Goal: Information Seeking & Learning: Learn about a topic

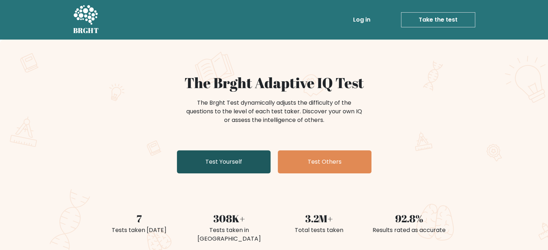
click at [212, 157] on link "Test Yourself" at bounding box center [224, 161] width 94 height 23
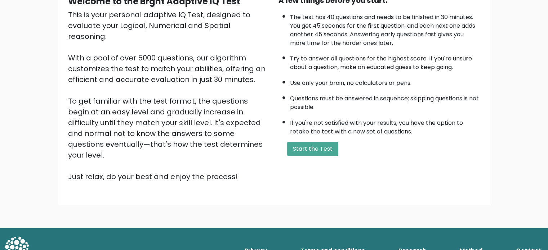
scroll to position [40, 0]
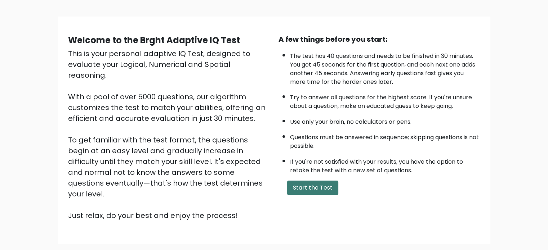
click at [314, 185] on button "Start the Test" at bounding box center [312, 188] width 51 height 14
click at [301, 185] on button "Start the Test" at bounding box center [312, 188] width 51 height 14
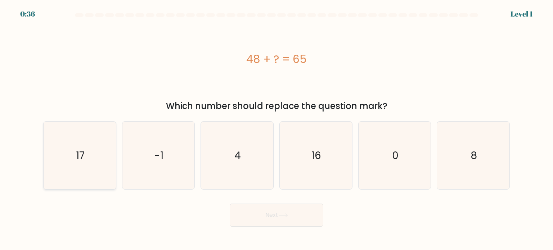
click at [81, 154] on text "17" at bounding box center [80, 155] width 9 height 14
click at [276, 129] on input "a. 17" at bounding box center [276, 127] width 0 height 4
radio input "true"
click at [291, 219] on button "Next" at bounding box center [277, 215] width 94 height 23
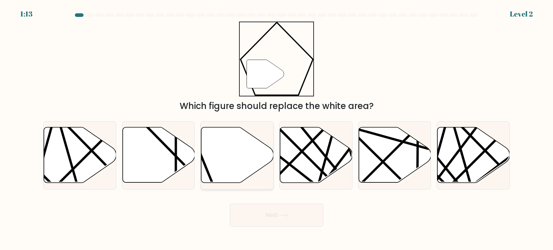
click at [223, 149] on icon at bounding box center [237, 154] width 72 height 55
click at [276, 129] on input "c." at bounding box center [276, 127] width 0 height 4
radio input "true"
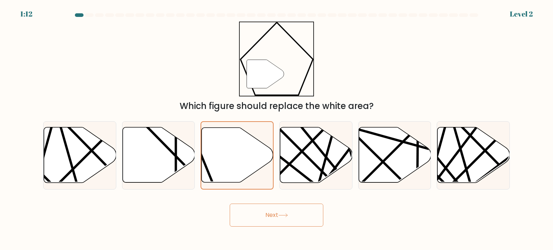
click at [292, 213] on button "Next" at bounding box center [277, 215] width 94 height 23
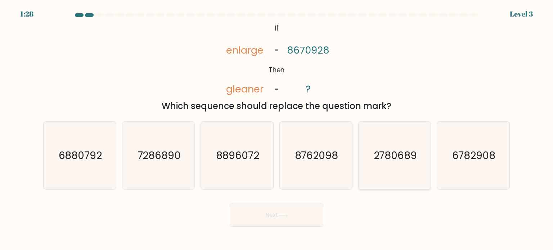
click at [391, 164] on icon "2780689" at bounding box center [395, 156] width 68 height 68
click at [277, 129] on input "e. 2780689" at bounding box center [276, 127] width 0 height 4
radio input "true"
click at [247, 221] on button "Next" at bounding box center [277, 215] width 94 height 23
click at [271, 216] on button "Next" at bounding box center [277, 215] width 94 height 23
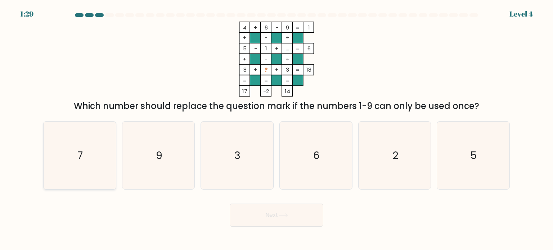
click at [101, 155] on icon "7" at bounding box center [80, 156] width 68 height 68
click at [276, 129] on input "a. 7" at bounding box center [276, 127] width 0 height 4
radio input "true"
click at [282, 210] on button "Next" at bounding box center [277, 215] width 94 height 23
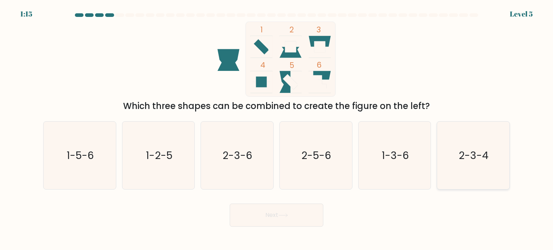
click at [465, 145] on icon "2-3-4" at bounding box center [473, 156] width 68 height 68
click at [277, 129] on input "f. 2-3-4" at bounding box center [276, 127] width 0 height 4
radio input "true"
click at [287, 213] on button "Next" at bounding box center [277, 215] width 94 height 23
click at [266, 213] on button "Next" at bounding box center [277, 215] width 94 height 23
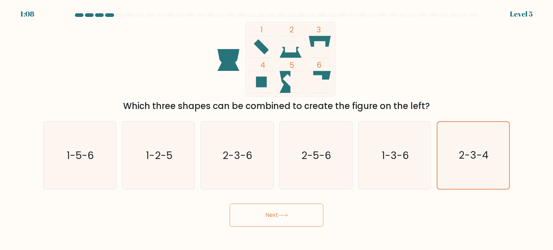
click at [266, 213] on button "Next" at bounding box center [277, 215] width 94 height 23
click at [452, 131] on icon "2-3-4" at bounding box center [473, 155] width 67 height 67
click at [277, 129] on input "f. 2-3-4" at bounding box center [276, 127] width 0 height 4
click at [267, 215] on button "Next" at bounding box center [277, 215] width 94 height 23
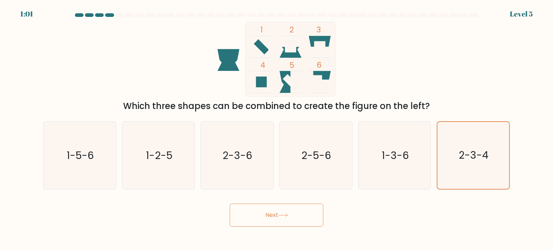
click at [279, 211] on button "Next" at bounding box center [277, 215] width 94 height 23
click at [230, 204] on button "Next" at bounding box center [277, 215] width 94 height 23
click at [398, 226] on div "Next" at bounding box center [276, 212] width 475 height 28
click at [399, 147] on icon "1-3-6" at bounding box center [395, 156] width 68 height 68
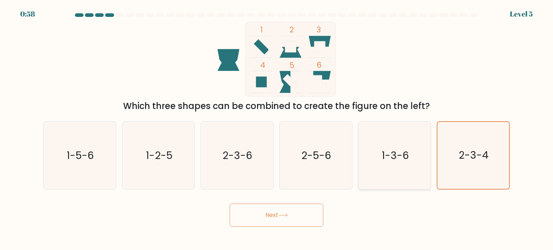
click at [277, 129] on input "e. 1-3-6" at bounding box center [276, 127] width 0 height 4
radio input "true"
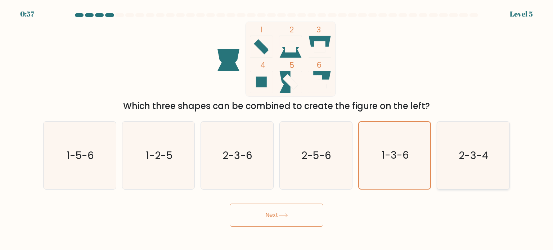
click at [484, 152] on text "2-3-4" at bounding box center [474, 155] width 30 height 14
click at [277, 129] on input "f. 2-3-4" at bounding box center [276, 127] width 0 height 4
radio input "true"
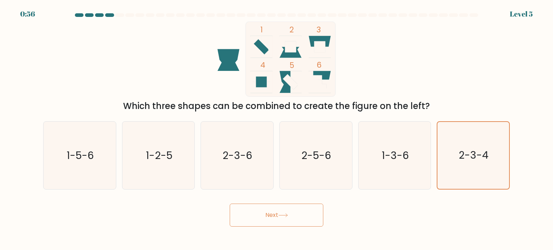
click at [277, 218] on button "Next" at bounding box center [277, 215] width 94 height 23
drag, startPoint x: 277, startPoint y: 218, endPoint x: 265, endPoint y: 214, distance: 13.3
click at [265, 214] on button "Next" at bounding box center [277, 215] width 94 height 23
click at [114, 14] on at bounding box center [276, 15] width 405 height 4
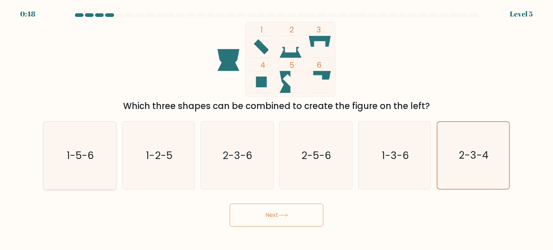
click at [86, 156] on text "1-5-6" at bounding box center [80, 155] width 27 height 14
click at [276, 129] on input "a. 1-5-6" at bounding box center [276, 127] width 0 height 4
radio input "true"
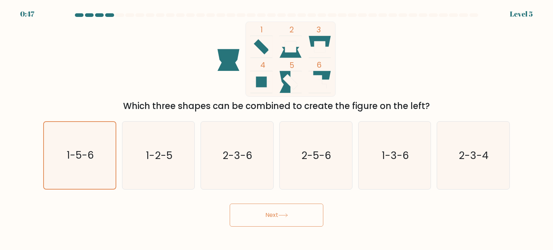
click at [266, 220] on button "Next" at bounding box center [277, 215] width 94 height 23
click at [274, 212] on button "Next" at bounding box center [277, 215] width 94 height 23
click at [486, 153] on text "2-3-4" at bounding box center [474, 155] width 30 height 14
click at [277, 129] on input "f. 2-3-4" at bounding box center [276, 127] width 0 height 4
radio input "true"
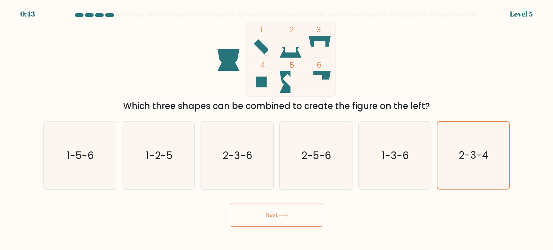
click at [274, 216] on button "Next" at bounding box center [277, 215] width 94 height 23
click at [270, 206] on button "Next" at bounding box center [277, 215] width 94 height 23
click at [267, 219] on button "Next" at bounding box center [277, 215] width 94 height 23
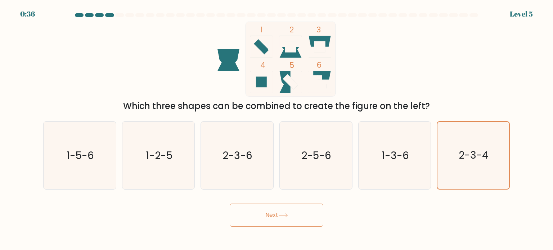
click at [267, 219] on button "Next" at bounding box center [277, 215] width 94 height 23
click at [230, 204] on button "Next" at bounding box center [277, 215] width 94 height 23
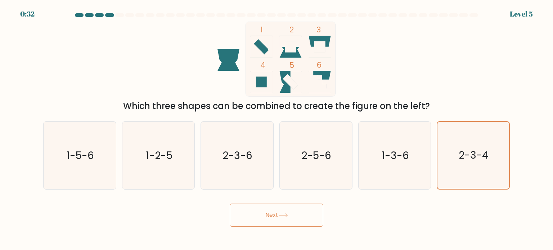
click at [267, 219] on button "Next" at bounding box center [277, 215] width 94 height 23
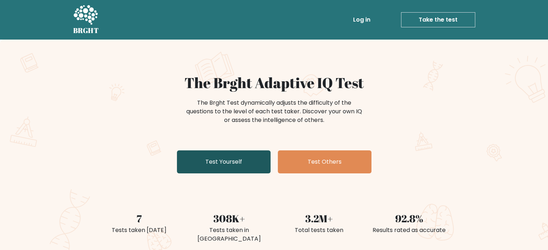
click at [218, 160] on link "Test Yourself" at bounding box center [224, 161] width 94 height 23
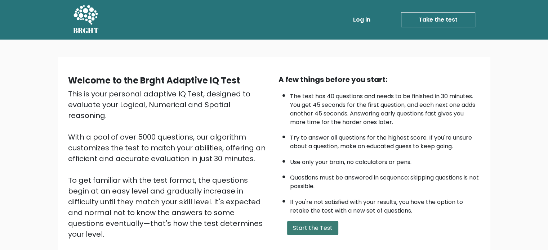
click at [302, 221] on button "Start the Test" at bounding box center [312, 228] width 51 height 14
click at [422, 18] on link "Take the test" at bounding box center [438, 19] width 74 height 15
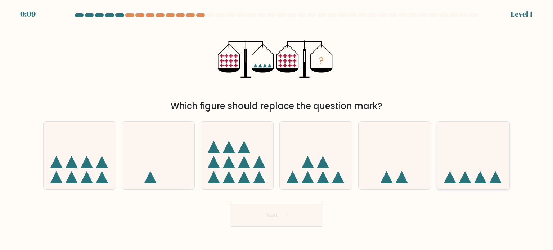
click at [501, 167] on icon at bounding box center [473, 156] width 72 height 60
click at [277, 129] on input "f." at bounding box center [276, 127] width 0 height 4
radio input "true"
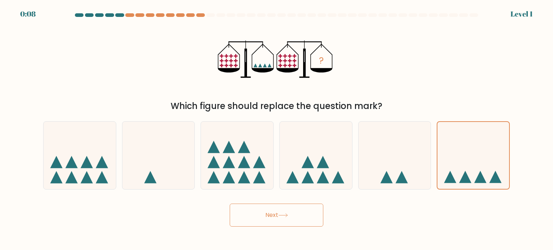
click at [276, 221] on button "Next" at bounding box center [277, 215] width 94 height 23
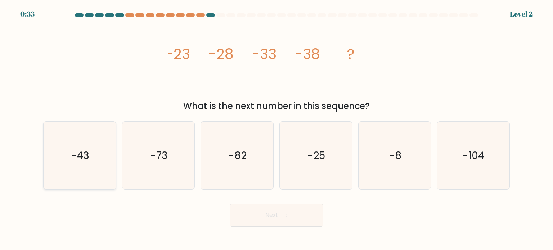
click at [81, 152] on text "-43" at bounding box center [80, 155] width 18 height 14
click at [276, 129] on input "a. -43" at bounding box center [276, 127] width 0 height 4
radio input "true"
click at [267, 210] on button "Next" at bounding box center [277, 215] width 94 height 23
click at [270, 218] on button "Next" at bounding box center [277, 215] width 94 height 23
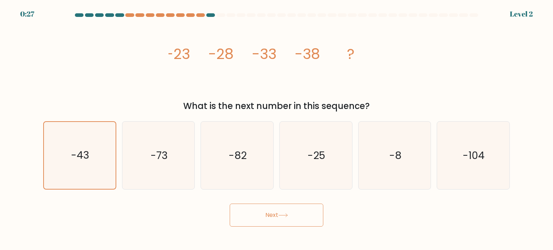
click at [270, 218] on button "Next" at bounding box center [277, 215] width 94 height 23
click at [78, 143] on icon "-43" at bounding box center [79, 155] width 67 height 67
click at [276, 129] on input "a. -43" at bounding box center [276, 127] width 0 height 4
click at [78, 143] on icon "-43" at bounding box center [79, 155] width 67 height 67
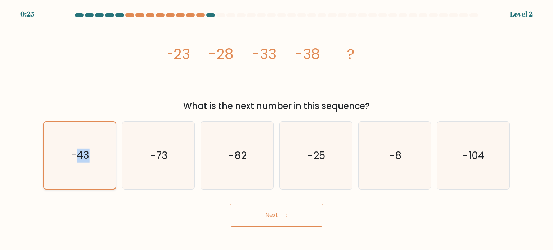
click at [276, 129] on input "a. -43" at bounding box center [276, 127] width 0 height 4
click at [78, 143] on icon "-43" at bounding box center [79, 155] width 67 height 67
click at [276, 129] on input "a. -43" at bounding box center [276, 127] width 0 height 4
click at [89, 167] on icon "-43" at bounding box center [79, 155] width 67 height 67
click at [276, 129] on input "a. -43" at bounding box center [276, 127] width 0 height 4
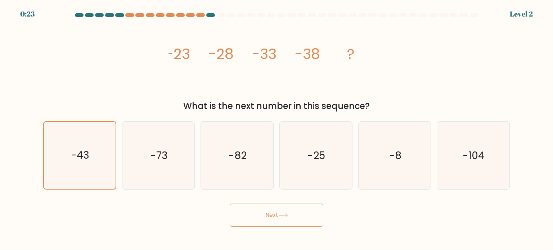
click at [275, 217] on button "Next" at bounding box center [277, 215] width 94 height 23
click at [522, 11] on div "Level 2" at bounding box center [521, 14] width 23 height 11
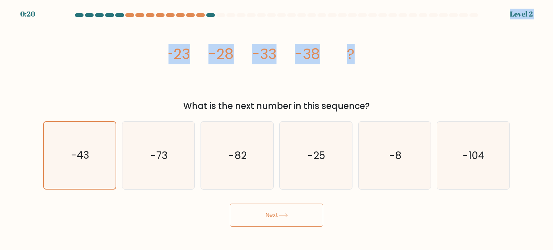
drag, startPoint x: 522, startPoint y: 11, endPoint x: 538, endPoint y: 24, distance: 20.5
click at [538, 24] on body "0:20 Level 2" at bounding box center [276, 125] width 553 height 250
click at [538, 24] on form at bounding box center [276, 119] width 553 height 213
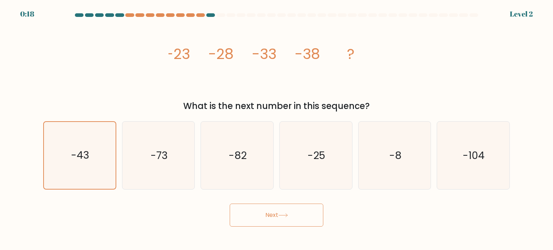
click at [449, 32] on div "image/svg+xml -23 -28 -33 -38 ? What is the next number in this sequence?" at bounding box center [276, 67] width 475 height 91
click at [266, 212] on button "Next" at bounding box center [277, 215] width 94 height 23
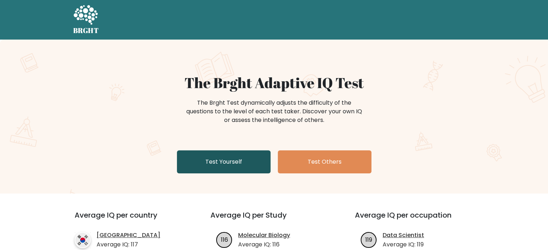
click at [228, 158] on link "Test Yourself" at bounding box center [224, 161] width 94 height 23
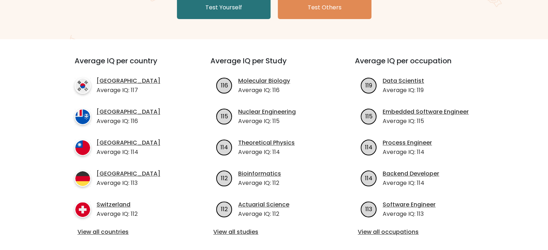
scroll to position [156, 0]
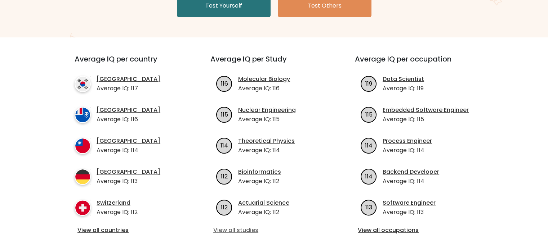
click at [237, 230] on link "View all studies" at bounding box center [273, 230] width 121 height 9
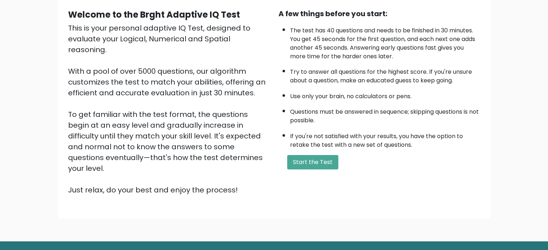
scroll to position [79, 0]
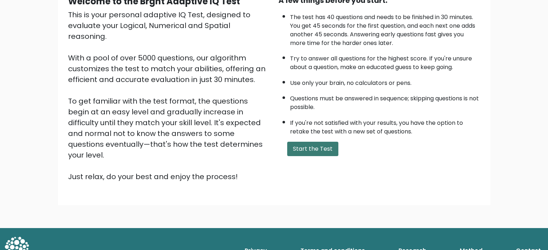
click at [306, 147] on button "Start the Test" at bounding box center [312, 149] width 51 height 14
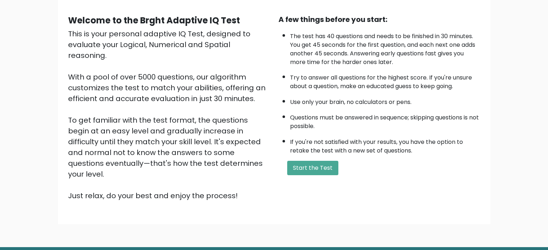
scroll to position [0, 0]
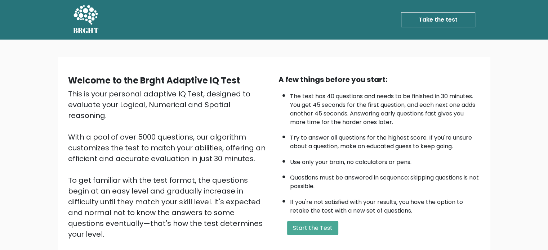
click at [431, 23] on link "Take the test" at bounding box center [438, 19] width 74 height 15
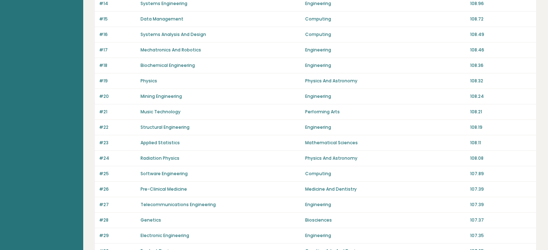
scroll to position [280, 0]
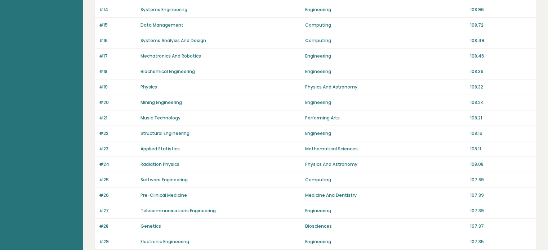
drag, startPoint x: 547, startPoint y: 134, endPoint x: 547, endPoint y: 125, distance: 9.4
click at [547, 125] on div "Average IQ scores per study It is important to remember that intelligence is co…" at bounding box center [315, 101] width 465 height 762
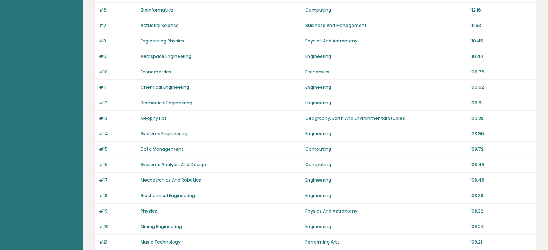
scroll to position [135, 0]
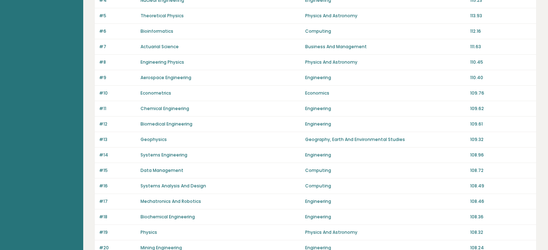
click at [180, 123] on link "Biomedical Engineering" at bounding box center [166, 124] width 52 height 6
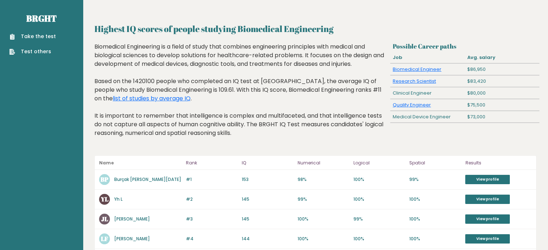
click at [27, 53] on link "Test others" at bounding box center [32, 52] width 46 height 8
click at [38, 36] on link "Take the test" at bounding box center [32, 37] width 46 height 8
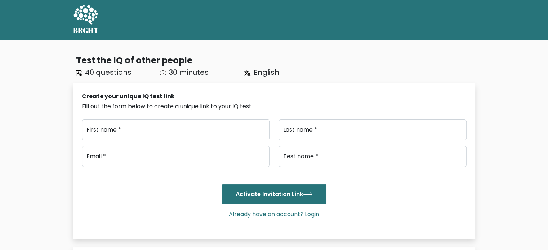
type input "..."
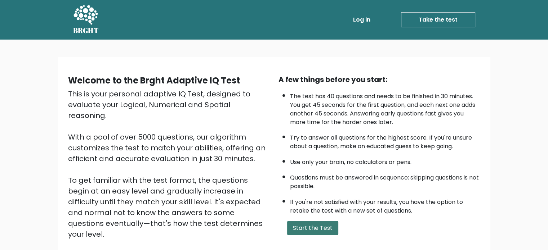
click at [330, 225] on button "Start the Test" at bounding box center [312, 228] width 51 height 14
click at [318, 221] on button "Start the Test" at bounding box center [312, 228] width 51 height 14
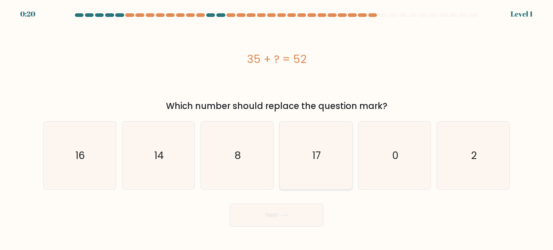
click at [321, 147] on icon "17" at bounding box center [316, 156] width 68 height 68
click at [277, 129] on input "d. 17" at bounding box center [276, 127] width 0 height 4
radio input "true"
click at [272, 216] on button "Next" at bounding box center [277, 215] width 94 height 23
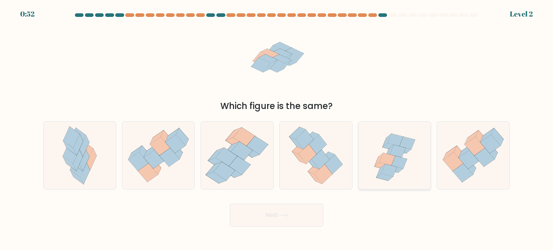
click at [393, 160] on icon at bounding box center [387, 159] width 16 height 13
click at [277, 129] on input "e." at bounding box center [276, 127] width 0 height 4
radio input "true"
click at [262, 219] on button "Next" at bounding box center [277, 215] width 94 height 23
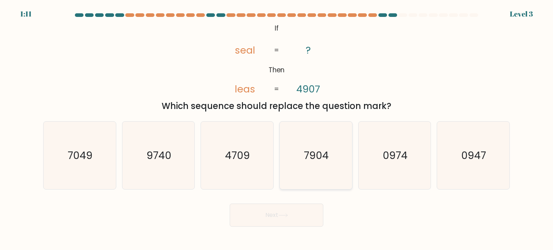
click at [307, 159] on text "7904" at bounding box center [316, 155] width 25 height 14
click at [277, 129] on input "d. 7904" at bounding box center [276, 127] width 0 height 4
radio input "true"
click at [270, 211] on button "Next" at bounding box center [277, 215] width 94 height 23
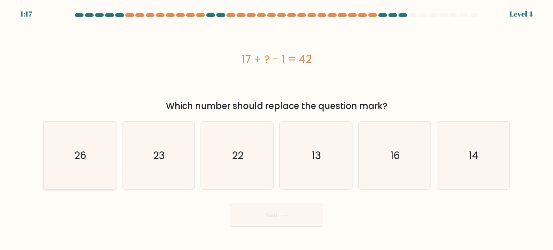
click at [60, 156] on icon "26" at bounding box center [80, 156] width 68 height 68
click at [276, 129] on input "a. 26" at bounding box center [276, 127] width 0 height 4
radio input "true"
click at [276, 216] on button "Next" at bounding box center [277, 215] width 94 height 23
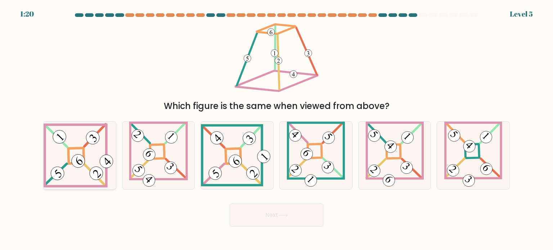
click at [76, 164] on 847 at bounding box center [78, 161] width 19 height 19
click at [276, 129] on input "a." at bounding box center [276, 127] width 0 height 4
radio input "true"
click at [268, 218] on button "Next" at bounding box center [277, 215] width 94 height 23
click at [273, 214] on button "Next" at bounding box center [277, 215] width 94 height 23
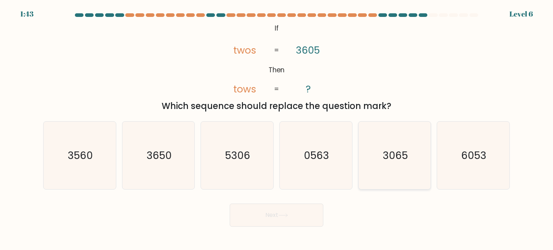
click at [390, 151] on text "3065" at bounding box center [395, 155] width 25 height 14
click at [277, 129] on input "e. 3065" at bounding box center [276, 127] width 0 height 4
radio input "true"
click at [269, 215] on button "Next" at bounding box center [277, 215] width 94 height 23
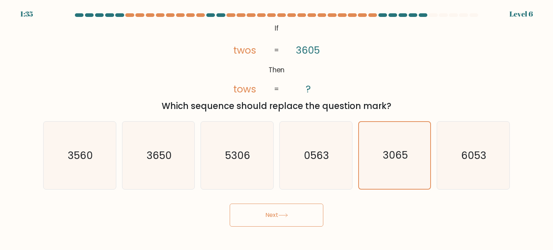
click at [269, 215] on button "Next" at bounding box center [277, 215] width 94 height 23
click at [278, 217] on button "Next" at bounding box center [277, 215] width 94 height 23
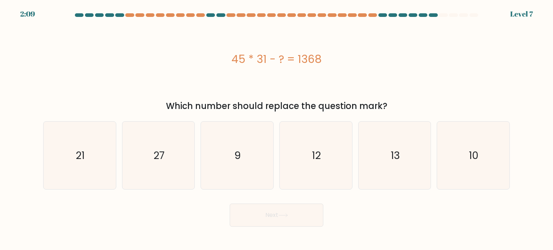
click at [278, 217] on button "Next" at bounding box center [277, 215] width 94 height 23
click at [377, 166] on icon "13" at bounding box center [395, 156] width 68 height 68
click at [277, 129] on input "e. 13" at bounding box center [276, 127] width 0 height 4
radio input "true"
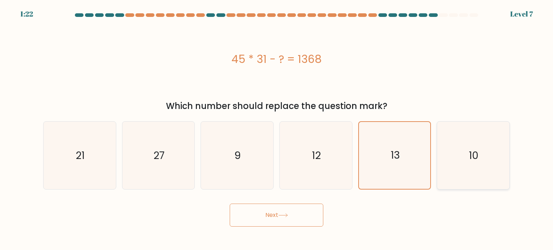
click at [465, 135] on icon "10" at bounding box center [473, 156] width 68 height 68
click at [277, 129] on input "f. 10" at bounding box center [276, 127] width 0 height 4
radio input "true"
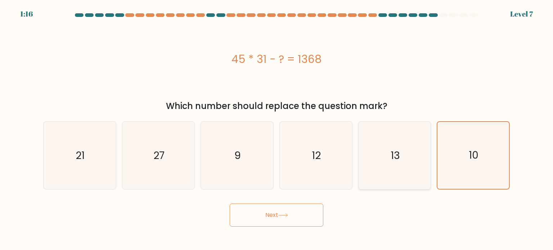
click at [401, 142] on icon "13" at bounding box center [395, 156] width 68 height 68
click at [277, 129] on input "e. 13" at bounding box center [276, 127] width 0 height 4
radio input "true"
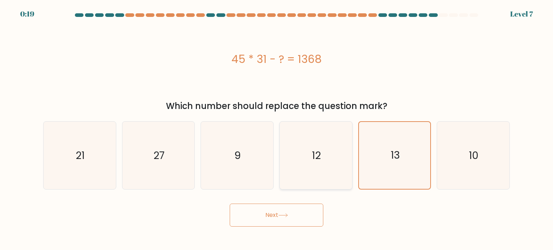
click at [327, 154] on icon "12" at bounding box center [316, 156] width 68 height 68
click at [277, 129] on input "d. 12" at bounding box center [276, 127] width 0 height 4
radio input "true"
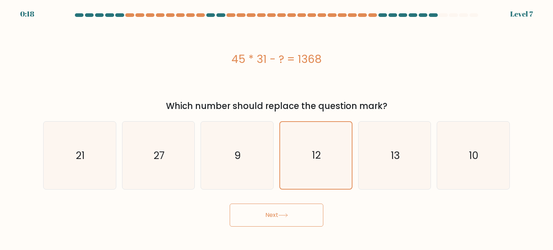
click at [273, 217] on button "Next" at bounding box center [277, 215] width 94 height 23
click at [383, 180] on icon "13" at bounding box center [395, 156] width 68 height 68
click at [277, 129] on input "e. 13" at bounding box center [276, 127] width 0 height 4
radio input "true"
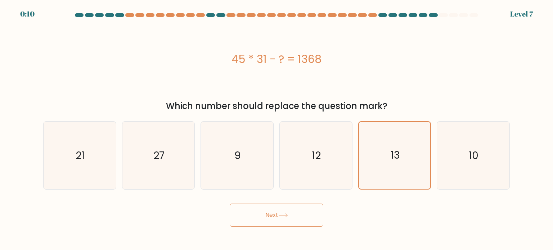
click at [270, 213] on button "Next" at bounding box center [277, 215] width 94 height 23
click at [197, 138] on div "b. 27" at bounding box center [158, 155] width 79 height 68
click at [168, 141] on icon "27" at bounding box center [159, 156] width 68 height 68
click at [276, 129] on input "b. 27" at bounding box center [276, 127] width 0 height 4
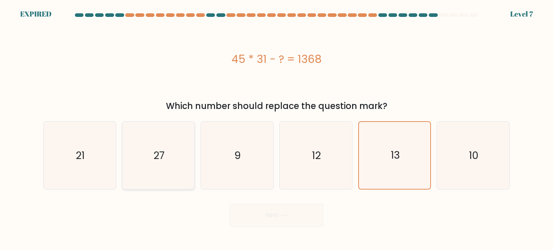
radio input "true"
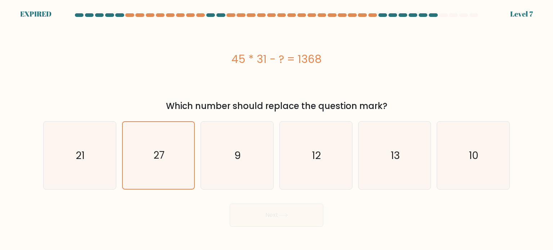
click at [271, 214] on div "Next" at bounding box center [276, 212] width 475 height 28
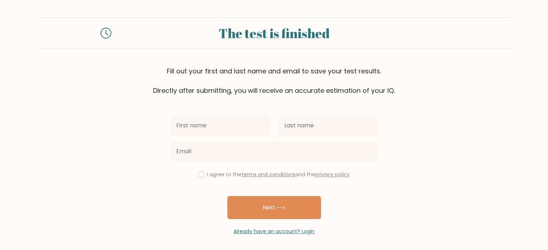
scroll to position [2, 0]
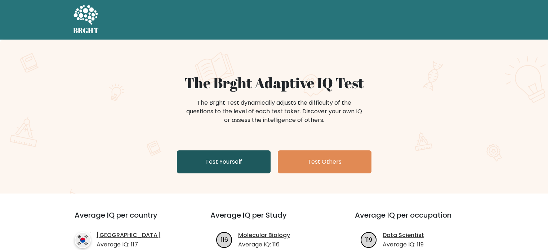
click at [238, 155] on link "Test Yourself" at bounding box center [224, 161] width 94 height 23
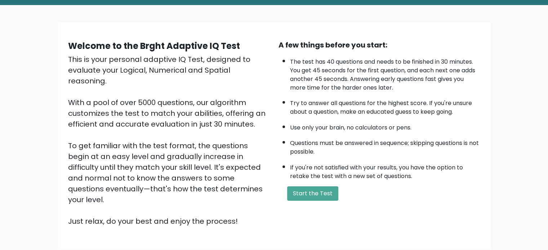
scroll to position [35, 0]
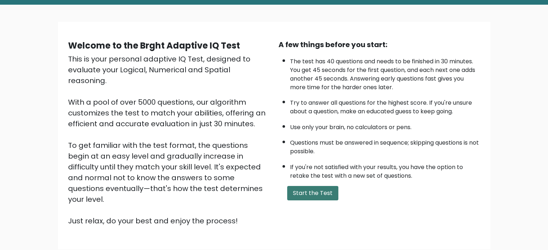
click at [309, 194] on button "Start the Test" at bounding box center [312, 193] width 51 height 14
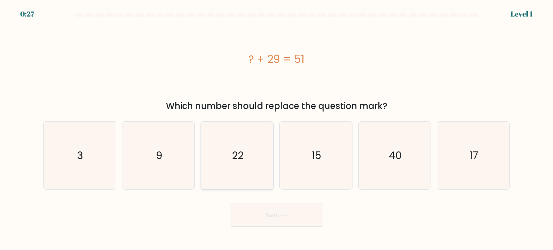
click at [249, 156] on icon "22" at bounding box center [237, 156] width 68 height 68
click at [276, 129] on input "c. 22" at bounding box center [276, 127] width 0 height 4
radio input "true"
click at [270, 213] on button "Next" at bounding box center [277, 215] width 94 height 23
click at [275, 214] on button "Next" at bounding box center [277, 215] width 94 height 23
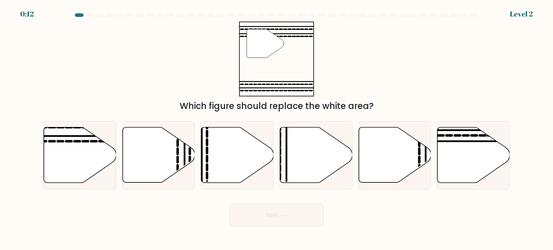
click at [275, 216] on button "Next" at bounding box center [277, 215] width 94 height 23
click at [364, 207] on div "Next" at bounding box center [276, 212] width 475 height 28
click at [64, 165] on icon at bounding box center [80, 154] width 72 height 55
click at [276, 129] on input "a." at bounding box center [276, 127] width 0 height 4
radio input "true"
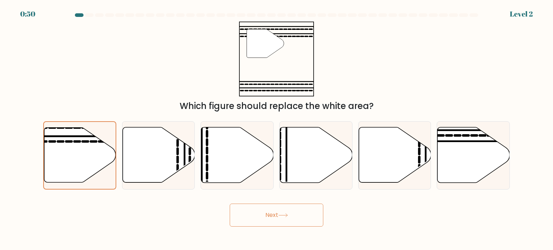
click at [272, 214] on button "Next" at bounding box center [277, 215] width 94 height 23
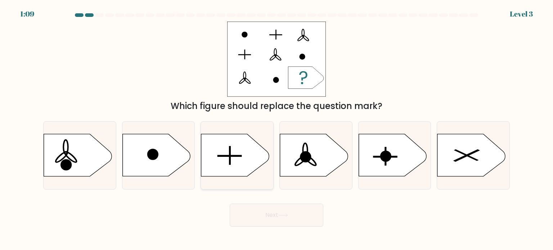
click at [236, 157] on rect at bounding box center [230, 156] width 24 height 1
click at [276, 129] on input "c." at bounding box center [276, 127] width 0 height 4
radio input "true"
click at [272, 221] on button "Next" at bounding box center [277, 215] width 94 height 23
click at [269, 214] on button "Next" at bounding box center [277, 215] width 94 height 23
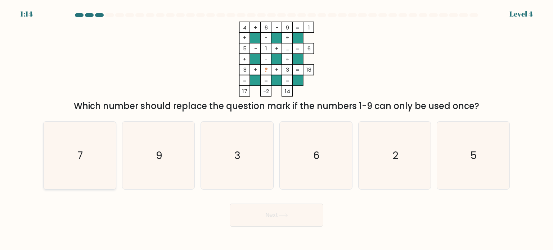
click at [114, 154] on div "7" at bounding box center [79, 155] width 73 height 68
click at [276, 129] on input "a. 7" at bounding box center [276, 127] width 0 height 4
radio input "true"
click at [269, 216] on button "Next" at bounding box center [277, 215] width 94 height 23
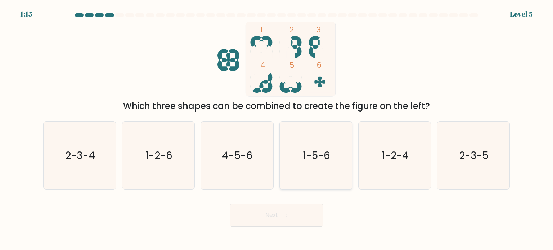
click at [327, 152] on text "1-5-6" at bounding box center [316, 155] width 27 height 14
click at [277, 129] on input "d. 1-5-6" at bounding box center [276, 127] width 0 height 4
radio input "true"
click at [276, 214] on button "Next" at bounding box center [277, 215] width 94 height 23
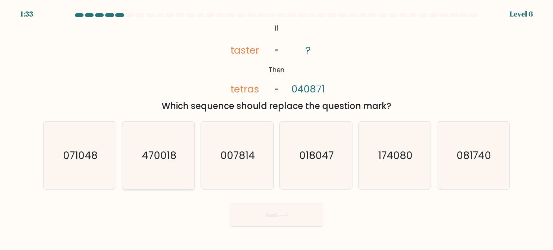
click at [151, 158] on text "470018" at bounding box center [159, 155] width 35 height 14
click at [276, 129] on input "b. 470018" at bounding box center [276, 127] width 0 height 4
radio input "true"
click at [96, 160] on text "071048" at bounding box center [80, 155] width 35 height 14
click at [276, 129] on input "a. 071048" at bounding box center [276, 127] width 0 height 4
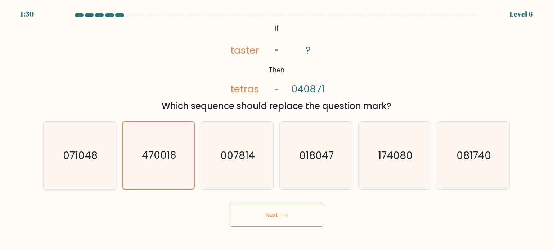
radio input "true"
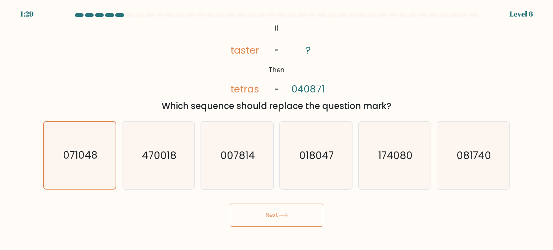
click at [279, 219] on button "Next" at bounding box center [277, 215] width 94 height 23
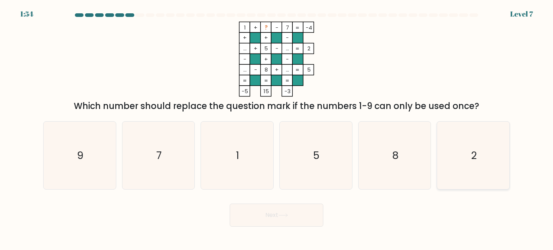
click at [460, 161] on icon "2" at bounding box center [473, 156] width 68 height 68
click at [277, 129] on input "f. 2" at bounding box center [276, 127] width 0 height 4
radio input "true"
click at [269, 212] on button "Next" at bounding box center [277, 215] width 94 height 23
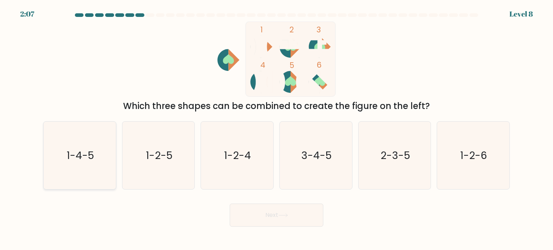
click at [77, 167] on icon "1-4-5" at bounding box center [80, 156] width 68 height 68
click at [276, 129] on input "a. 1-4-5" at bounding box center [276, 127] width 0 height 4
radio input "true"
click at [272, 218] on button "Next" at bounding box center [277, 215] width 94 height 23
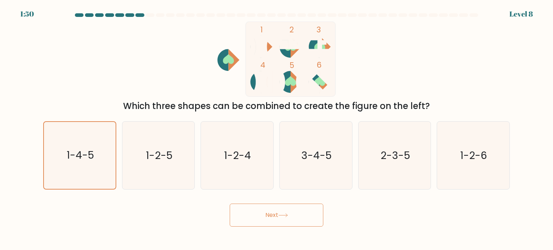
click at [268, 216] on button "Next" at bounding box center [277, 215] width 94 height 23
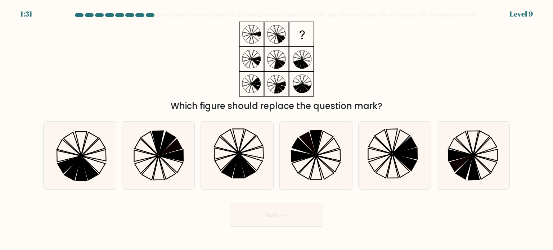
click at [277, 187] on div "d." at bounding box center [315, 155] width 79 height 68
click at [219, 157] on icon at bounding box center [237, 156] width 68 height 68
click at [276, 129] on input "c." at bounding box center [276, 127] width 0 height 4
radio input "true"
click at [276, 215] on button "Next" at bounding box center [277, 215] width 94 height 23
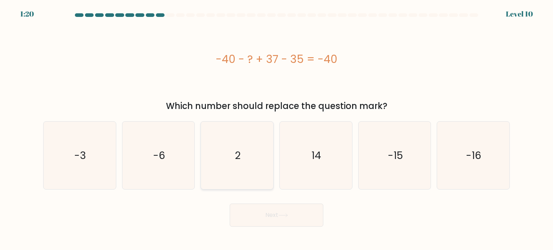
click at [244, 164] on icon "2" at bounding box center [237, 156] width 68 height 68
click at [276, 129] on input "c. 2" at bounding box center [276, 127] width 0 height 4
radio input "true"
click at [271, 214] on button "Next" at bounding box center [277, 215] width 94 height 23
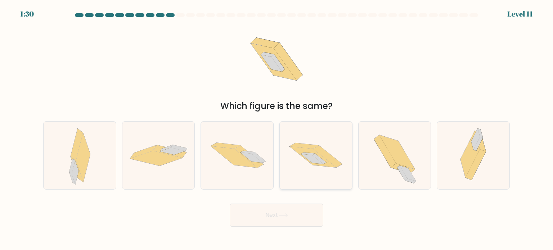
click at [324, 170] on icon at bounding box center [316, 155] width 72 height 48
click at [277, 129] on input "d." at bounding box center [276, 127] width 0 height 4
radio input "true"
click at [274, 212] on button "Next" at bounding box center [277, 215] width 94 height 23
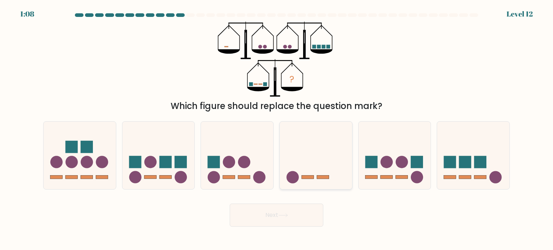
click at [284, 149] on icon at bounding box center [316, 156] width 72 height 60
click at [277, 129] on input "d." at bounding box center [276, 127] width 0 height 4
radio input "true"
click at [237, 160] on icon at bounding box center [237, 156] width 72 height 60
click at [276, 129] on input "c." at bounding box center [276, 127] width 0 height 4
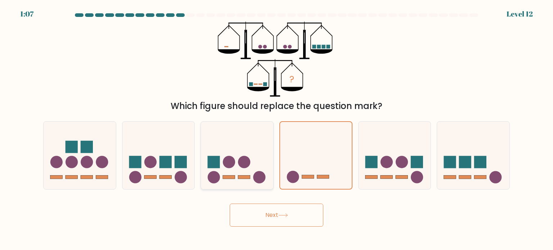
radio input "true"
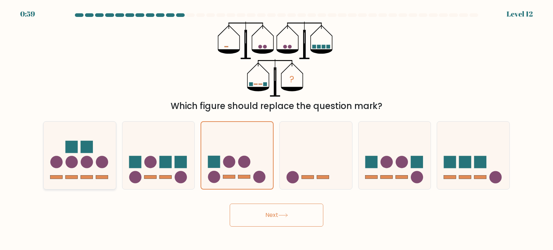
click at [88, 153] on rect at bounding box center [87, 147] width 12 height 12
click at [276, 129] on input "a." at bounding box center [276, 127] width 0 height 4
radio input "true"
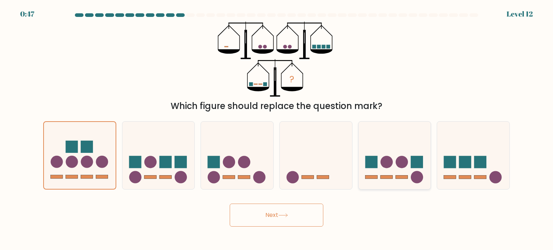
click at [377, 164] on rect at bounding box center [371, 162] width 12 height 12
click at [277, 129] on input "e." at bounding box center [276, 127] width 0 height 4
radio input "true"
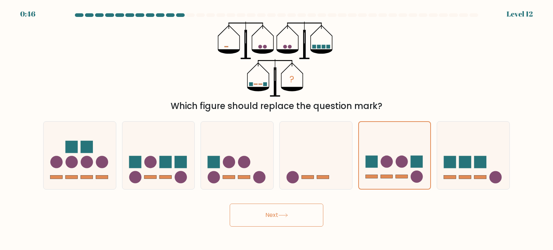
click at [265, 214] on button "Next" at bounding box center [277, 215] width 94 height 23
click at [297, 158] on icon at bounding box center [316, 156] width 72 height 60
click at [277, 129] on input "d." at bounding box center [276, 127] width 0 height 4
radio input "true"
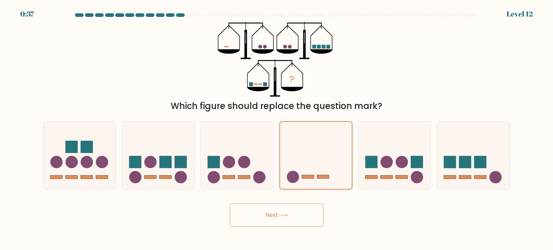
click at [297, 158] on icon at bounding box center [316, 155] width 72 height 59
click at [277, 129] on input "d." at bounding box center [276, 127] width 0 height 4
click at [297, 158] on icon at bounding box center [316, 155] width 72 height 59
click at [277, 129] on input "d." at bounding box center [276, 127] width 0 height 4
click at [297, 158] on icon at bounding box center [316, 155] width 72 height 59
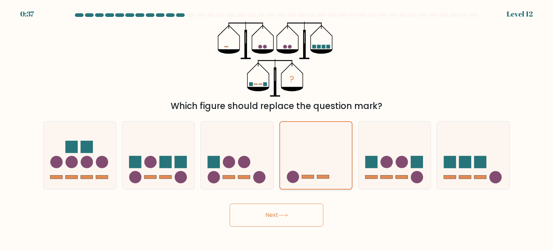
click at [277, 129] on input "d." at bounding box center [276, 127] width 0 height 4
click at [297, 158] on icon at bounding box center [316, 155] width 72 height 59
click at [277, 129] on input "d." at bounding box center [276, 127] width 0 height 4
click at [261, 216] on button "Next" at bounding box center [277, 215] width 94 height 23
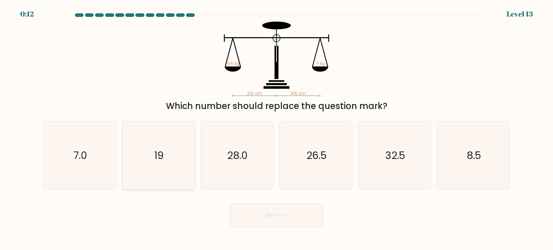
click at [183, 170] on icon "19" at bounding box center [159, 156] width 68 height 68
click at [276, 129] on input "b. 19" at bounding box center [276, 127] width 0 height 4
radio input "true"
click at [270, 211] on button "Next" at bounding box center [277, 215] width 94 height 23
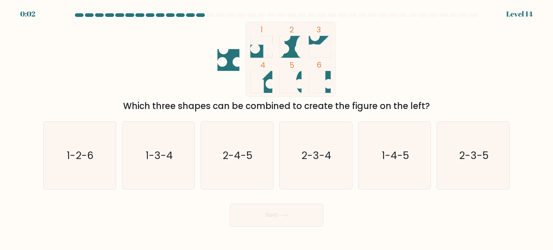
click at [270, 211] on button "Next" at bounding box center [277, 215] width 94 height 23
click at [393, 217] on div "Next" at bounding box center [276, 212] width 475 height 28
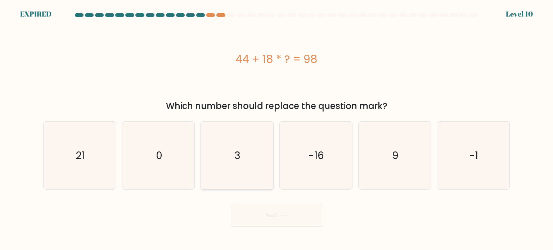
click at [240, 165] on icon "3" at bounding box center [237, 156] width 68 height 68
click at [276, 129] on input "c. 3" at bounding box center [276, 127] width 0 height 4
radio input "true"
click at [252, 160] on icon "3" at bounding box center [236, 155] width 67 height 67
click at [276, 129] on input "c. 3" at bounding box center [276, 127] width 0 height 4
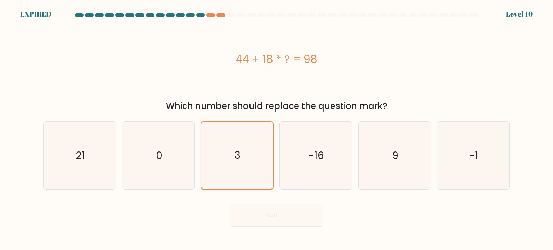
click at [252, 160] on icon "3" at bounding box center [236, 155] width 67 height 67
click at [276, 129] on input "c. 3" at bounding box center [276, 127] width 0 height 4
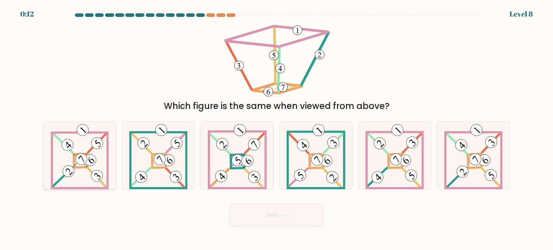
click at [69, 186] on icon at bounding box center [80, 156] width 58 height 68
click at [276, 129] on input "a." at bounding box center [276, 127] width 0 height 4
radio input "true"
click at [274, 211] on button "Next" at bounding box center [277, 215] width 94 height 23
click at [472, 152] on icon at bounding box center [473, 156] width 58 height 68
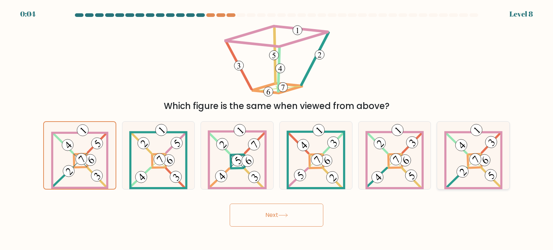
click at [277, 129] on input "f." at bounding box center [276, 127] width 0 height 4
radio input "true"
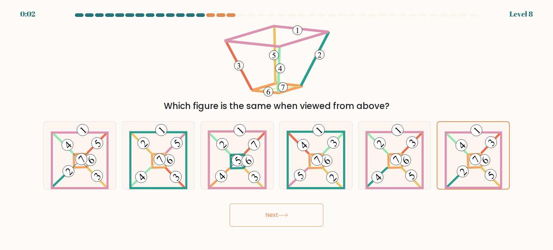
click at [274, 213] on button "Next" at bounding box center [277, 215] width 94 height 23
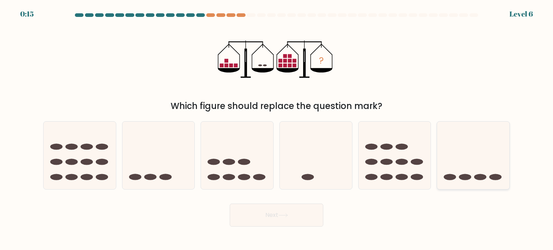
click at [451, 148] on icon at bounding box center [473, 156] width 72 height 60
click at [277, 129] on input "f." at bounding box center [276, 127] width 0 height 4
radio input "true"
click at [266, 214] on button "Next" at bounding box center [277, 215] width 94 height 23
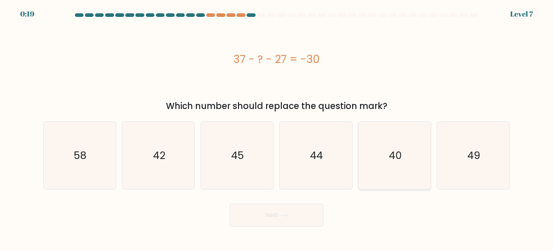
click at [419, 155] on icon "40" at bounding box center [395, 156] width 68 height 68
click at [277, 129] on input "e. 40" at bounding box center [276, 127] width 0 height 4
radio input "true"
click at [275, 216] on button "Next" at bounding box center [277, 215] width 94 height 23
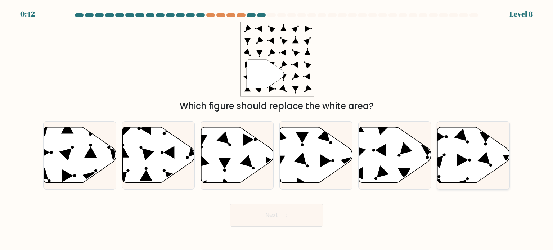
click at [462, 153] on icon at bounding box center [473, 154] width 72 height 55
click at [277, 129] on input "f." at bounding box center [276, 127] width 0 height 4
radio input "true"
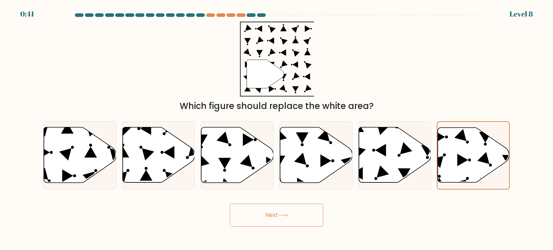
click at [287, 219] on button "Next" at bounding box center [277, 215] width 94 height 23
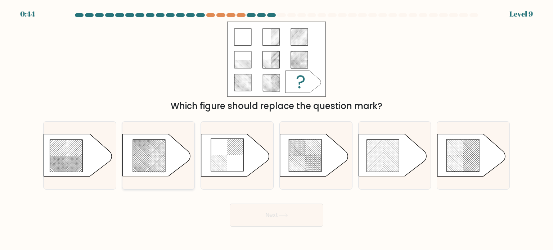
click at [145, 146] on rect at bounding box center [143, 143] width 285 height 293
click at [276, 129] on input "b." at bounding box center [276, 127] width 0 height 4
radio input "true"
click at [275, 214] on button "Next" at bounding box center [277, 215] width 94 height 23
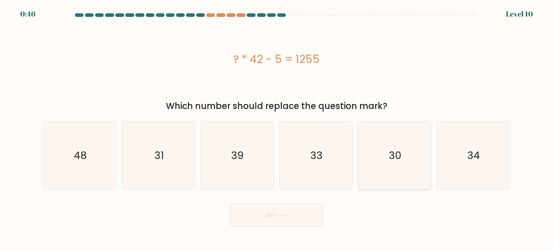
click at [381, 157] on icon "30" at bounding box center [395, 156] width 68 height 68
click at [277, 129] on input "e. 30" at bounding box center [276, 127] width 0 height 4
radio input "true"
click at [275, 214] on button "Next" at bounding box center [277, 215] width 94 height 23
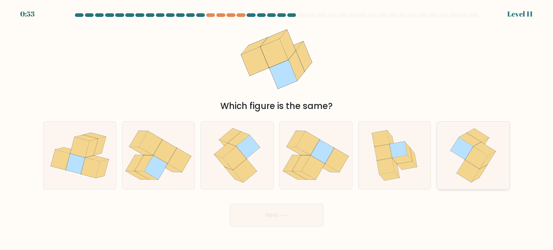
click at [465, 143] on icon at bounding box center [462, 148] width 23 height 22
click at [277, 129] on input "f." at bounding box center [276, 127] width 0 height 4
radio input "true"
click at [249, 155] on icon at bounding box center [248, 146] width 24 height 23
click at [276, 129] on input "c." at bounding box center [276, 127] width 0 height 4
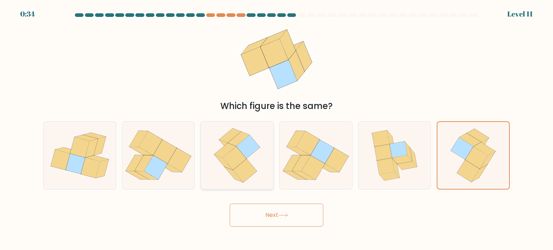
radio input "true"
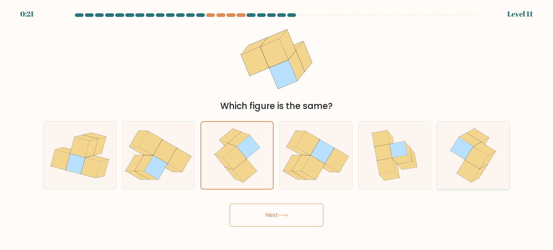
click at [451, 142] on icon at bounding box center [472, 156] width 55 height 68
click at [277, 129] on input "f." at bounding box center [276, 127] width 0 height 4
radio input "true"
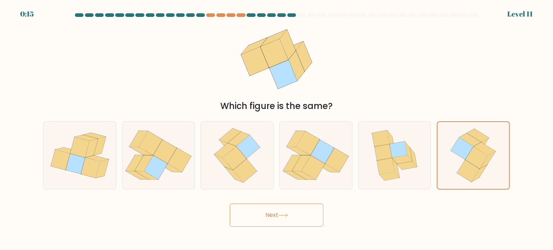
click at [274, 213] on button "Next" at bounding box center [277, 215] width 94 height 23
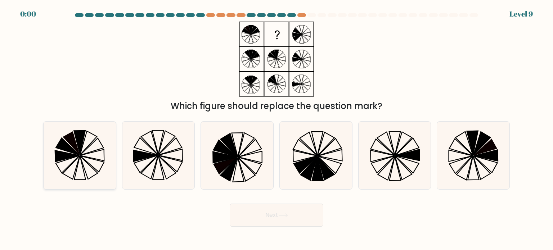
click at [80, 147] on icon at bounding box center [80, 143] width 12 height 24
click at [276, 129] on input "a." at bounding box center [276, 127] width 0 height 4
radio input "true"
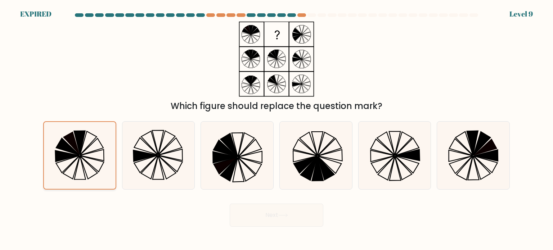
click at [92, 149] on icon at bounding box center [79, 155] width 67 height 67
click at [276, 129] on input "a." at bounding box center [276, 127] width 0 height 4
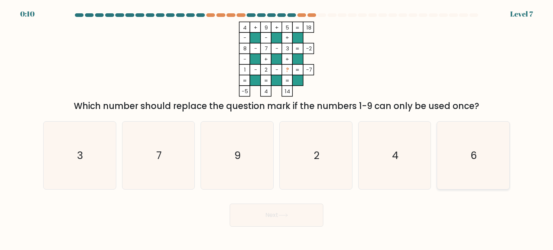
click at [471, 164] on icon "6" at bounding box center [473, 156] width 68 height 68
click at [277, 129] on input "f. 6" at bounding box center [276, 127] width 0 height 4
radio input "true"
click at [262, 220] on button "Next" at bounding box center [277, 215] width 94 height 23
click at [269, 214] on button "Next" at bounding box center [277, 215] width 94 height 23
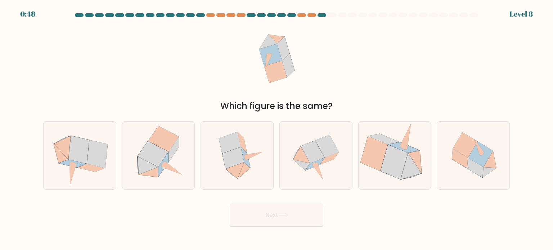
click at [269, 214] on button "Next" at bounding box center [277, 215] width 94 height 23
click at [356, 227] on body "0:47 Level 8" at bounding box center [276, 125] width 553 height 250
click at [298, 63] on icon at bounding box center [276, 59] width 72 height 75
click at [321, 165] on icon at bounding box center [316, 156] width 68 height 68
click at [277, 129] on input "d." at bounding box center [276, 127] width 0 height 4
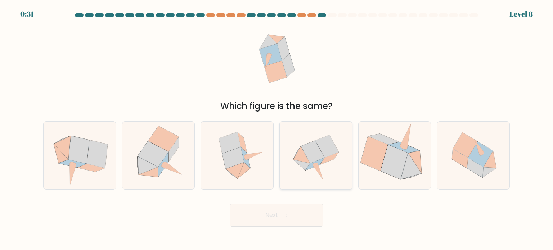
radio input "true"
click at [285, 219] on button "Next" at bounding box center [277, 215] width 94 height 23
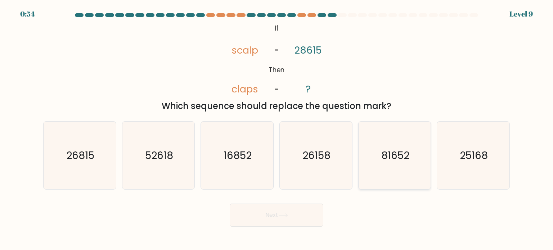
click at [399, 153] on text "81652" at bounding box center [395, 155] width 28 height 14
click at [277, 129] on input "e. 81652" at bounding box center [276, 127] width 0 height 4
radio input "true"
click at [255, 219] on button "Next" at bounding box center [277, 215] width 94 height 23
click at [270, 216] on button "Next" at bounding box center [277, 215] width 94 height 23
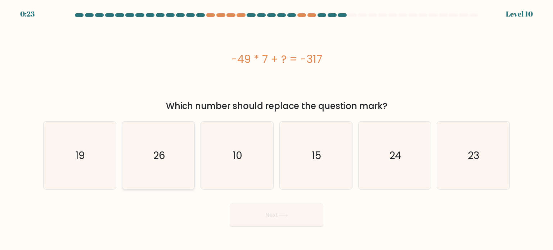
click at [162, 154] on text "26" at bounding box center [159, 155] width 12 height 14
click at [276, 129] on input "b. 26" at bounding box center [276, 127] width 0 height 4
radio input "true"
click at [274, 224] on button "Next" at bounding box center [277, 215] width 94 height 23
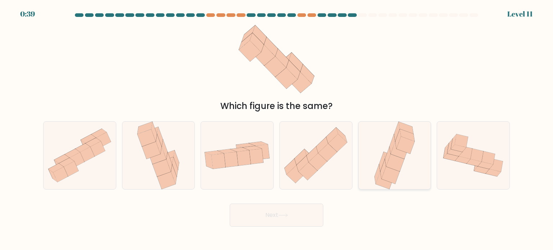
click at [399, 136] on icon at bounding box center [397, 138] width 5 height 19
click at [277, 129] on input "e." at bounding box center [276, 127] width 0 height 4
radio input "true"
click at [271, 221] on button "Next" at bounding box center [277, 215] width 94 height 23
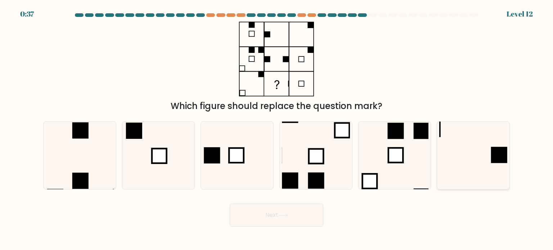
click at [467, 168] on icon at bounding box center [473, 156] width 68 height 68
click at [277, 129] on input "f." at bounding box center [276, 127] width 0 height 4
radio input "true"
click at [276, 217] on button "Next" at bounding box center [277, 215] width 94 height 23
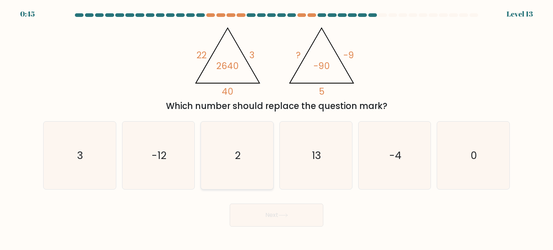
click at [241, 148] on icon "2" at bounding box center [237, 156] width 68 height 68
click at [276, 129] on input "c. 2" at bounding box center [276, 127] width 0 height 4
radio input "true"
click at [259, 212] on button "Next" at bounding box center [277, 215] width 94 height 23
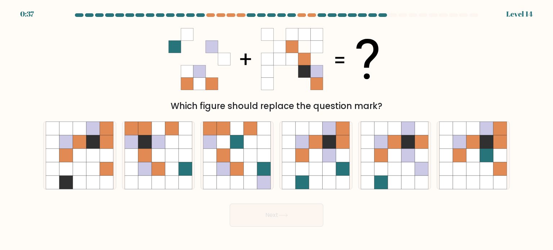
drag, startPoint x: 291, startPoint y: 46, endPoint x: 429, endPoint y: 64, distance: 139.9
click at [429, 64] on div "Which figure should replace the question mark?" at bounding box center [276, 67] width 475 height 91
click at [137, 162] on icon at bounding box center [132, 169] width 14 height 14
click at [276, 129] on input "b." at bounding box center [276, 127] width 0 height 4
radio input "true"
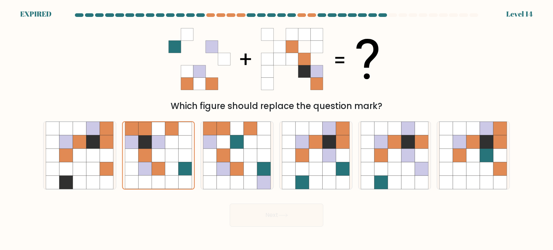
click at [271, 215] on div "Next" at bounding box center [276, 212] width 475 height 28
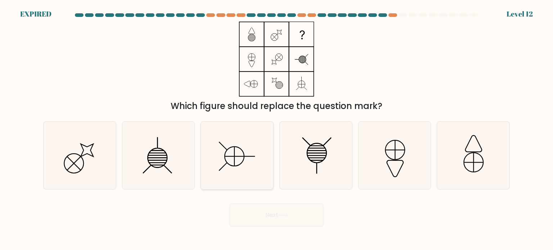
click at [270, 152] on icon at bounding box center [237, 156] width 68 height 68
click at [276, 129] on input "c." at bounding box center [276, 127] width 0 height 4
radio input "true"
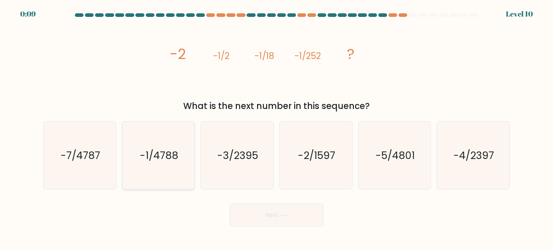
click at [147, 161] on text "-1/4788" at bounding box center [159, 155] width 39 height 14
click at [276, 129] on input "b. -1/4788" at bounding box center [276, 127] width 0 height 4
radio input "true"
click at [273, 213] on button "Next" at bounding box center [277, 215] width 94 height 23
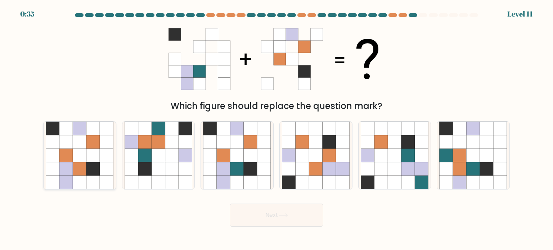
click at [83, 160] on icon at bounding box center [80, 156] width 14 height 14
click at [276, 129] on input "a." at bounding box center [276, 127] width 0 height 4
radio input "true"
click at [251, 157] on icon at bounding box center [251, 156] width 14 height 14
click at [276, 129] on input "c." at bounding box center [276, 127] width 0 height 4
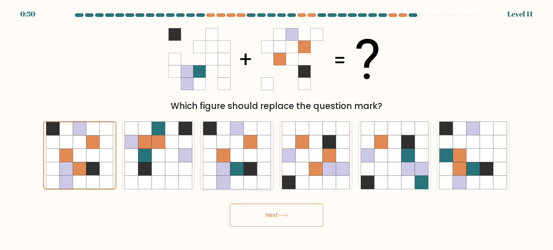
radio input "true"
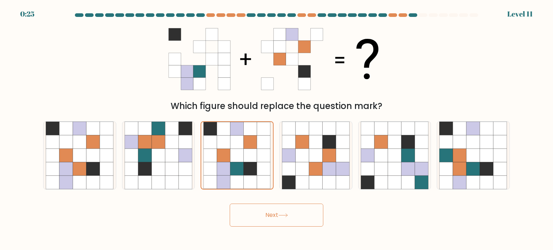
click at [269, 214] on button "Next" at bounding box center [277, 215] width 94 height 23
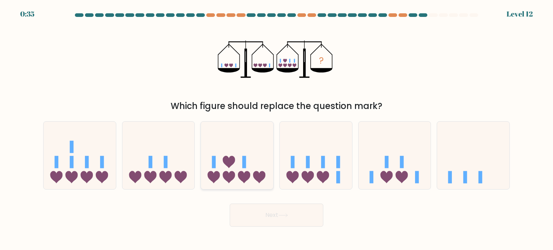
click at [226, 161] on icon at bounding box center [229, 162] width 12 height 12
click at [276, 129] on input "c." at bounding box center [276, 127] width 0 height 4
radio input "true"
click at [272, 216] on button "Next" at bounding box center [277, 215] width 94 height 23
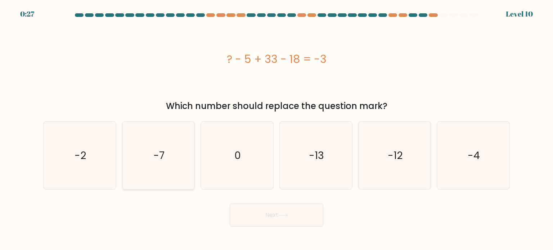
click at [180, 144] on icon "-7" at bounding box center [159, 156] width 68 height 68
click at [276, 129] on input "b. -7" at bounding box center [276, 127] width 0 height 4
radio input "true"
click at [294, 212] on button "Next" at bounding box center [277, 215] width 94 height 23
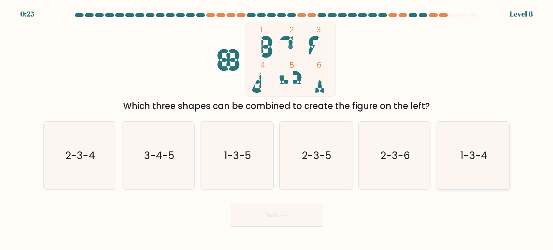
click at [481, 148] on text "1-3-4" at bounding box center [473, 155] width 27 height 14
click at [277, 129] on input "f. 1-3-4" at bounding box center [276, 127] width 0 height 4
radio input "true"
click at [271, 216] on button "Next" at bounding box center [277, 215] width 94 height 23
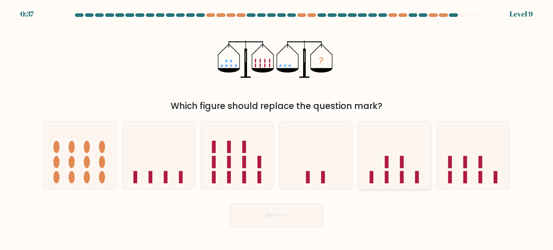
click at [402, 168] on icon at bounding box center [395, 156] width 72 height 60
click at [277, 129] on input "e." at bounding box center [276, 127] width 0 height 4
radio input "true"
click at [474, 177] on icon at bounding box center [473, 156] width 72 height 60
click at [277, 129] on input "f." at bounding box center [276, 127] width 0 height 4
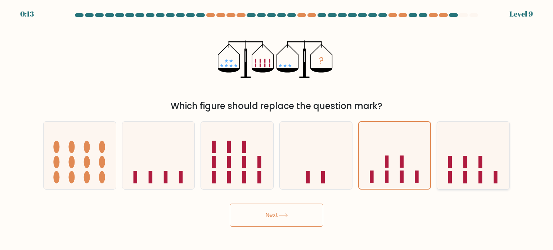
radio input "true"
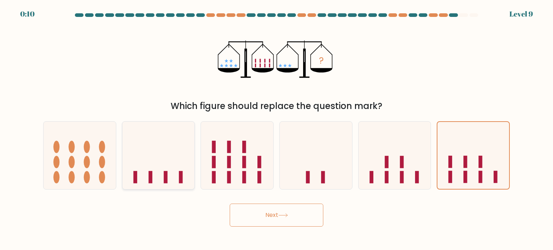
click at [124, 173] on icon at bounding box center [158, 156] width 72 height 60
click at [276, 129] on input "b." at bounding box center [276, 127] width 0 height 4
radio input "true"
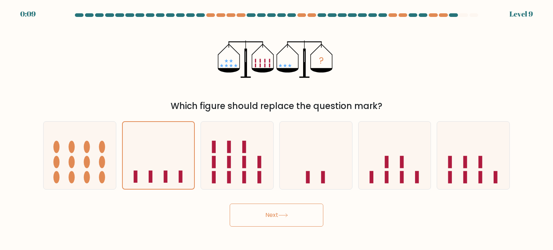
click at [272, 216] on button "Next" at bounding box center [277, 215] width 94 height 23
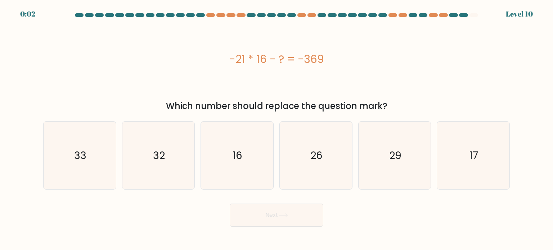
click at [278, 158] on div "d. 26" at bounding box center [315, 155] width 79 height 68
click at [311, 156] on text "26" at bounding box center [316, 155] width 12 height 14
click at [277, 129] on input "d. 26" at bounding box center [276, 127] width 0 height 4
radio input "true"
click at [274, 215] on button "Next" at bounding box center [277, 215] width 94 height 23
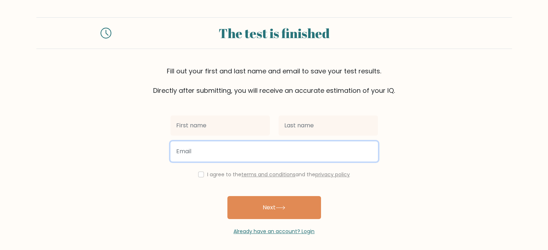
click at [252, 145] on input "email" at bounding box center [273, 151] width 207 height 20
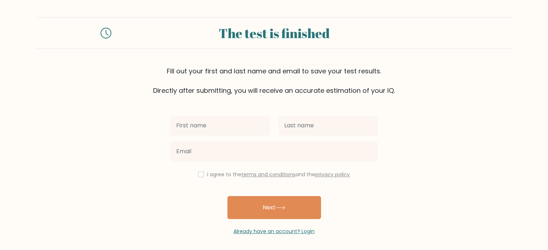
click at [379, 194] on div "I agree to the terms and conditions and the privacy policy Next Already have an…" at bounding box center [274, 165] width 216 height 140
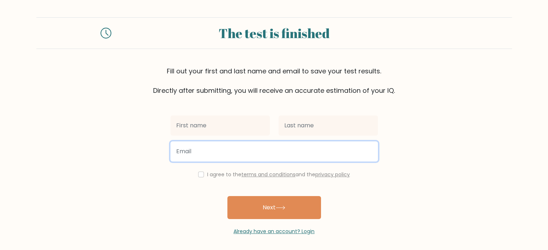
click at [200, 155] on input "email" at bounding box center [273, 151] width 207 height 20
type input "[EMAIL_ADDRESS][DOMAIN_NAME]"
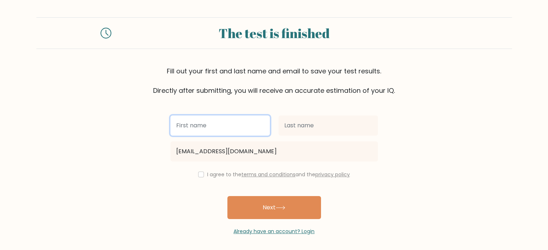
click at [223, 130] on input "text" at bounding box center [219, 126] width 99 height 20
type input "[PERSON_NAME]"
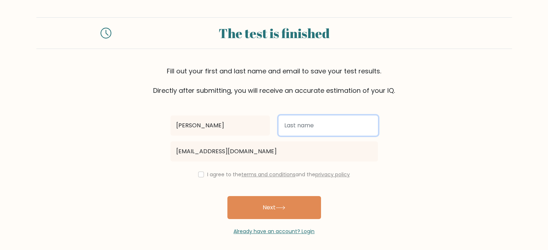
click at [291, 133] on input "text" at bounding box center [327, 126] width 99 height 20
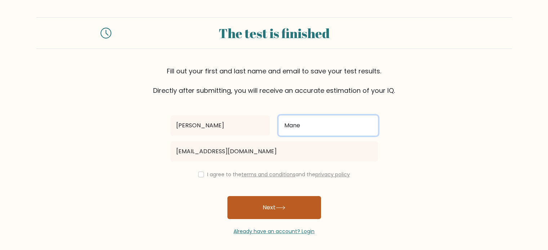
type input "Mane"
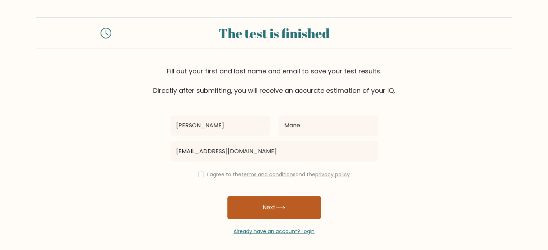
click at [266, 206] on button "Next" at bounding box center [274, 207] width 94 height 23
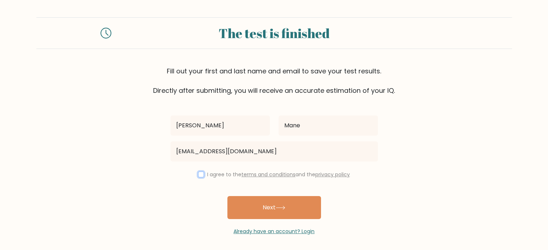
click at [202, 175] on input "checkbox" at bounding box center [201, 175] width 6 height 6
checkbox input "true"
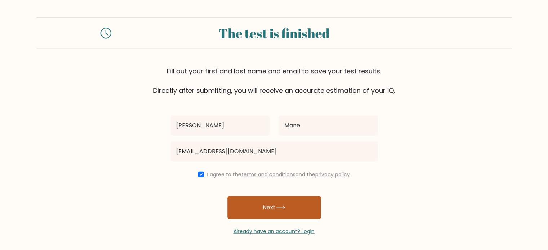
click at [284, 213] on button "Next" at bounding box center [274, 207] width 94 height 23
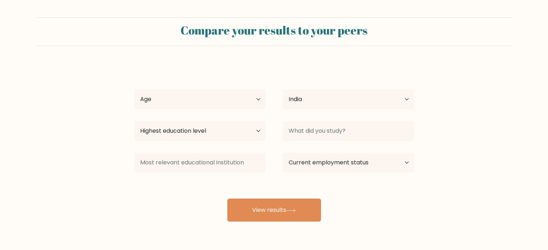
select select "IN"
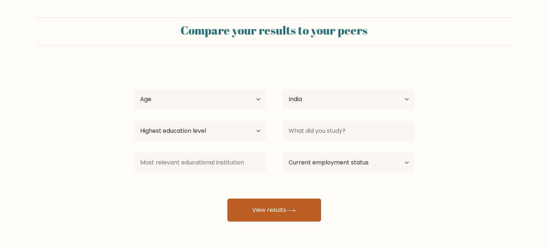
click at [270, 211] on button "View results" at bounding box center [274, 210] width 94 height 23
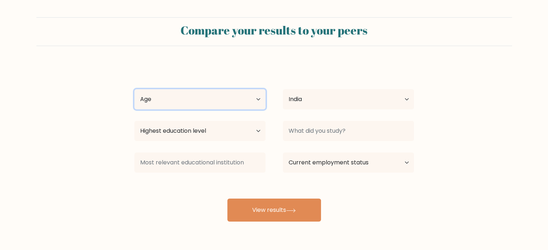
click at [245, 93] on select "Age Under [DEMOGRAPHIC_DATA] [DEMOGRAPHIC_DATA] [DEMOGRAPHIC_DATA] [DEMOGRAPHIC…" at bounding box center [199, 99] width 131 height 20
select select "18_24"
click at [134, 89] on select "Age Under [DEMOGRAPHIC_DATA] [DEMOGRAPHIC_DATA] [DEMOGRAPHIC_DATA] [DEMOGRAPHIC…" at bounding box center [199, 99] width 131 height 20
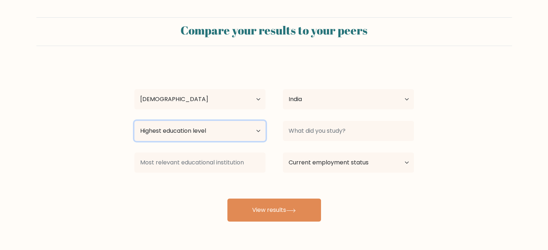
click at [218, 132] on select "Highest education level No schooling Primary Lower Secondary Upper Secondary Oc…" at bounding box center [199, 131] width 131 height 20
select select "masters_degree"
click at [134, 121] on select "Highest education level No schooling Primary Lower Secondary Upper Secondary Oc…" at bounding box center [199, 131] width 131 height 20
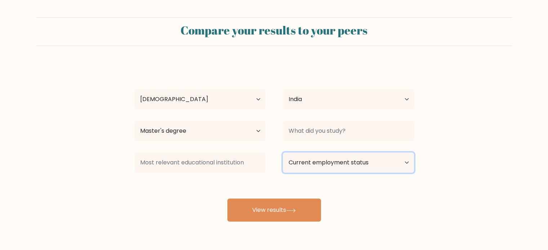
click at [331, 159] on select "Current employment status Employed Student Retired Other / prefer not to answer" at bounding box center [348, 163] width 131 height 20
select select "employed"
click at [283, 153] on select "Current employment status Employed Student Retired Other / prefer not to answer" at bounding box center [348, 163] width 131 height 20
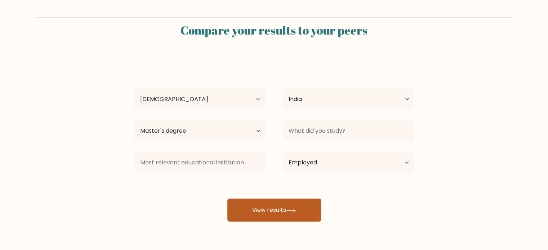
click at [271, 202] on button "View results" at bounding box center [274, 210] width 94 height 23
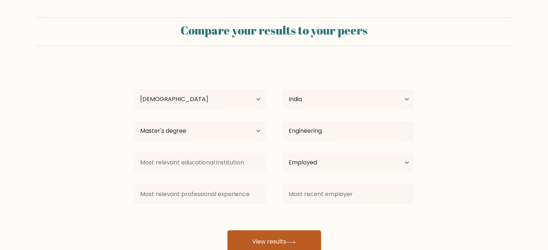
click at [285, 237] on button "View results" at bounding box center [274, 241] width 94 height 23
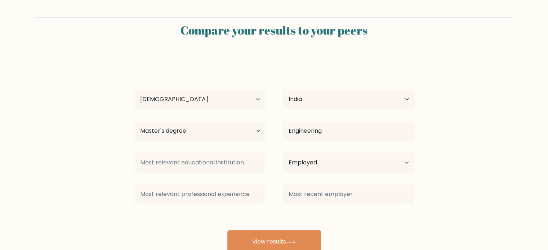
click at [302, 177] on div "Madhura Mane Age Under 18 years old 18-24 years old 25-34 years old 35-44 years…" at bounding box center [274, 158] width 288 height 190
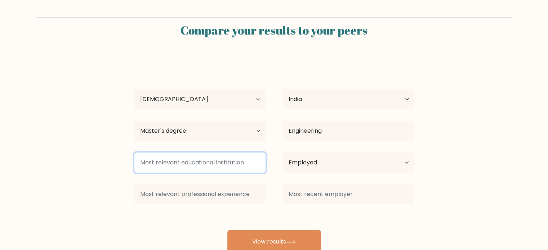
click at [234, 159] on input at bounding box center [199, 163] width 131 height 20
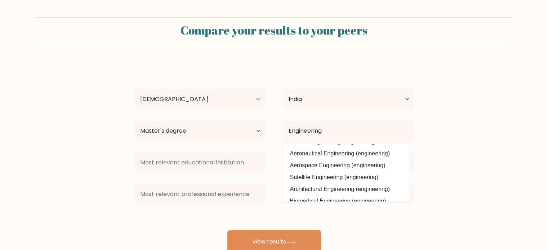
drag, startPoint x: 408, startPoint y: 162, endPoint x: 405, endPoint y: 166, distance: 5.2
click at [405, 166] on datalist "Clinical Engineering (engineering) Aeronautical Engineering (engineering) Aeros…" at bounding box center [346, 173] width 126 height 58
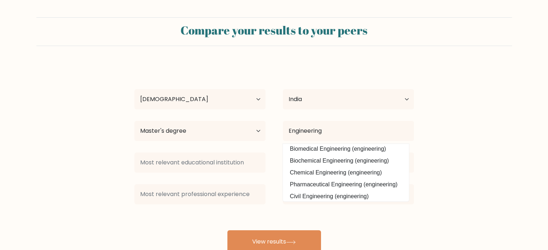
scroll to position [65, 0]
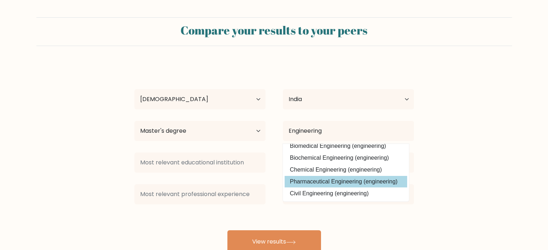
click at [374, 183] on option "Pharmaceutical Engineering (engineering)" at bounding box center [345, 182] width 122 height 12
type input "Pharmaceutical Engineering"
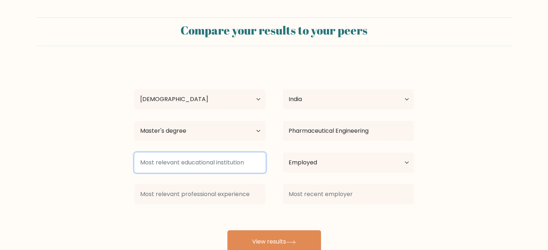
click at [216, 161] on input at bounding box center [199, 163] width 131 height 20
type input "ICT"
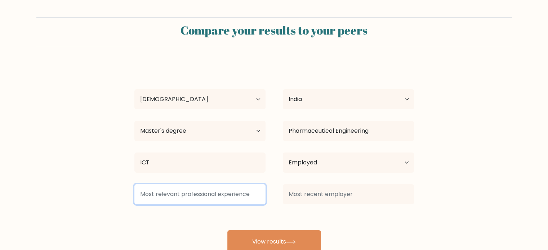
click at [186, 203] on input at bounding box center [199, 194] width 131 height 20
type input "6"
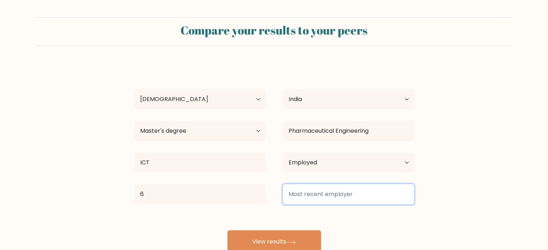
click at [318, 190] on input at bounding box center [348, 194] width 131 height 20
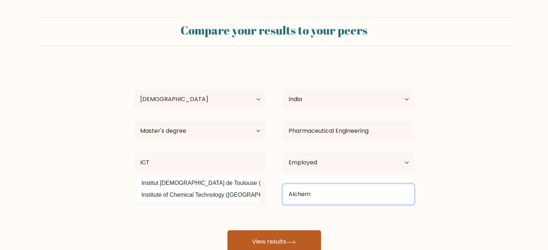
type input "Alchem"
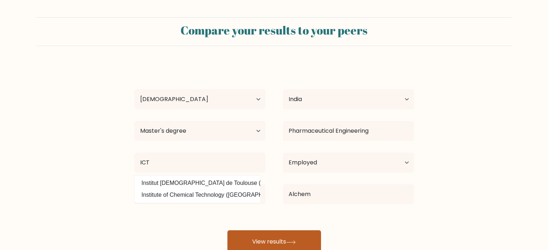
click at [279, 239] on button "View results" at bounding box center [274, 241] width 94 height 23
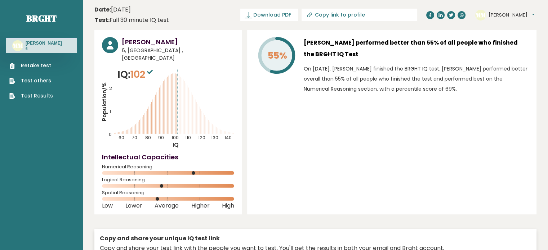
click at [44, 96] on link "Test Results" at bounding box center [31, 96] width 44 height 8
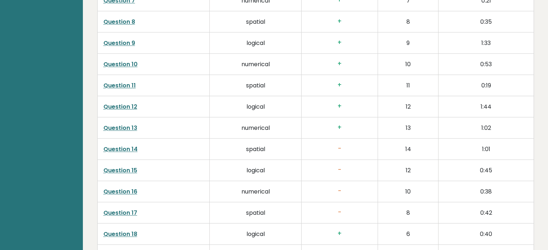
scroll to position [1066, 0]
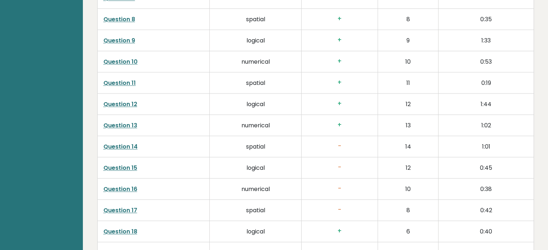
click at [329, 143] on h3 "-" at bounding box center [339, 147] width 64 height 8
drag, startPoint x: 116, startPoint y: 145, endPoint x: 122, endPoint y: 138, distance: 8.9
click at [122, 138] on td "Question 14" at bounding box center [153, 146] width 112 height 21
click at [122, 143] on link "Question 14" at bounding box center [120, 147] width 34 height 8
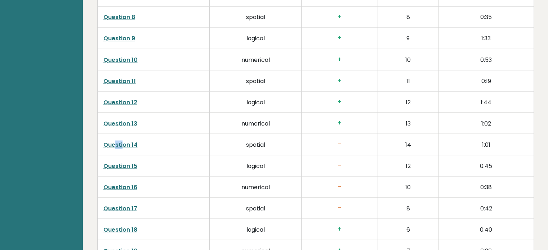
click at [134, 162] on link "Question 15" at bounding box center [120, 166] width 34 height 8
click at [128, 204] on link "Question 17" at bounding box center [120, 208] width 34 height 8
click at [361, 204] on h3 "-" at bounding box center [339, 208] width 64 height 8
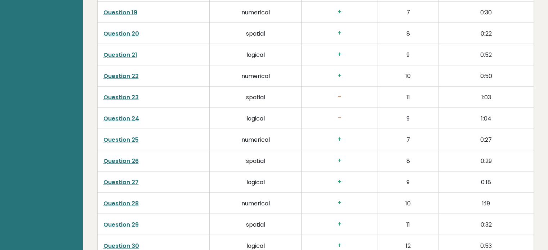
scroll to position [1560, 0]
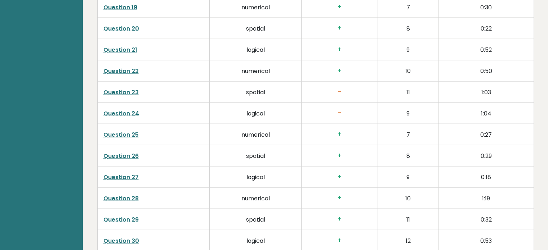
click at [132, 88] on link "Question 23" at bounding box center [120, 92] width 35 height 8
click at [131, 109] on link "Question 24" at bounding box center [121, 113] width 36 height 8
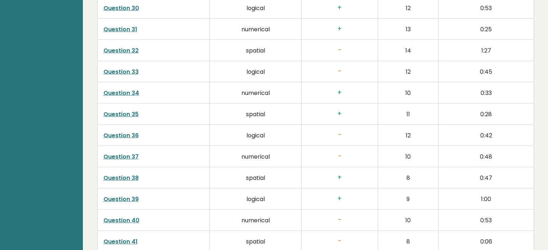
scroll to position [1788, 0]
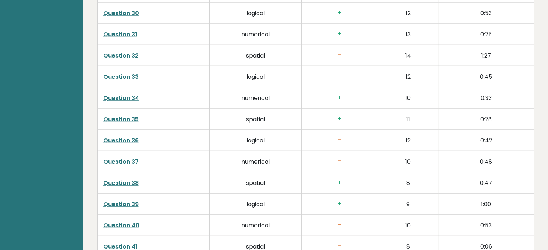
click at [126, 51] on link "Question 32" at bounding box center [120, 55] width 35 height 8
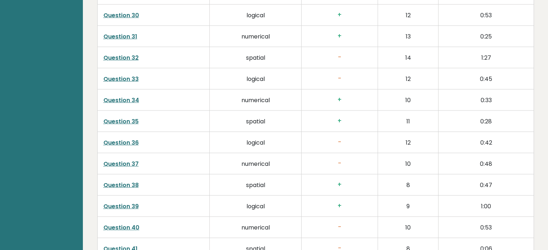
click at [131, 75] on link "Question 33" at bounding box center [120, 79] width 35 height 8
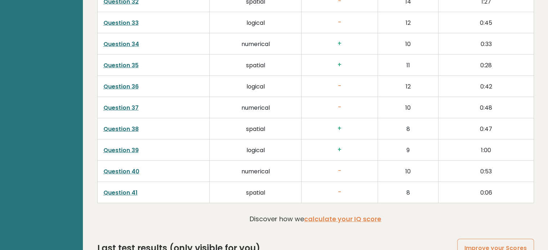
click at [116, 189] on link "Question 41" at bounding box center [120, 193] width 34 height 8
click at [130, 104] on link "Question 37" at bounding box center [120, 108] width 35 height 8
click at [130, 82] on link "Question 36" at bounding box center [120, 86] width 35 height 8
click at [125, 82] on link "Question 36" at bounding box center [120, 86] width 35 height 8
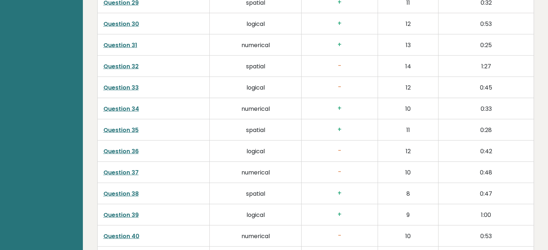
scroll to position [1770, 0]
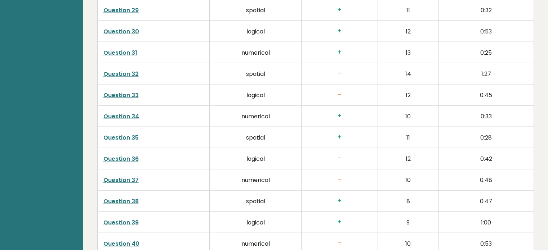
click at [129, 91] on link "Question 33" at bounding box center [120, 95] width 35 height 8
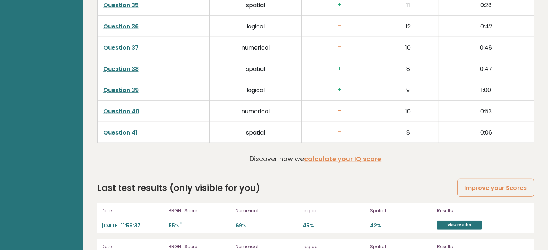
scroll to position [1921, 0]
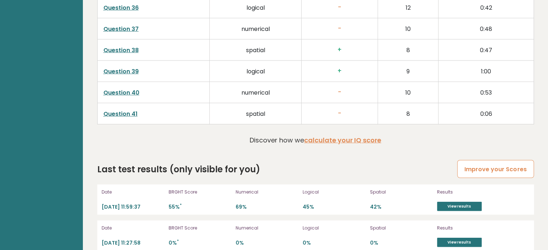
click at [490, 162] on link "Improve your Scores" at bounding box center [495, 169] width 76 height 18
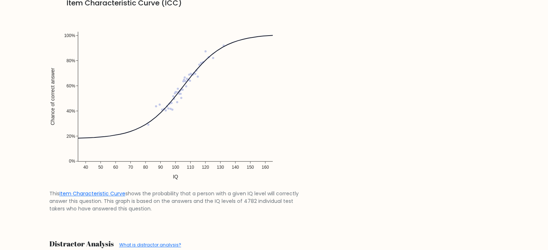
scroll to position [566, 0]
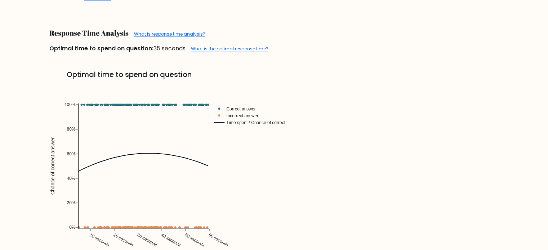
drag, startPoint x: 553, startPoint y: 70, endPoint x: 550, endPoint y: 264, distance: 193.7
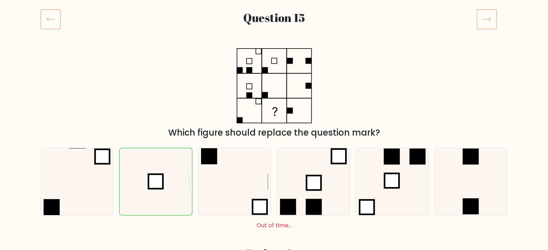
scroll to position [96, 0]
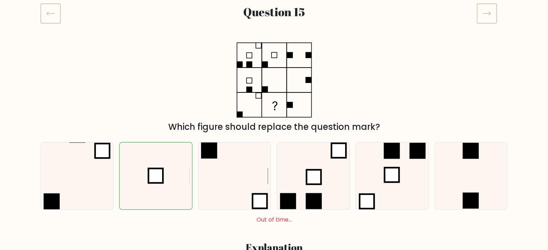
click at [492, 10] on icon at bounding box center [486, 13] width 20 height 20
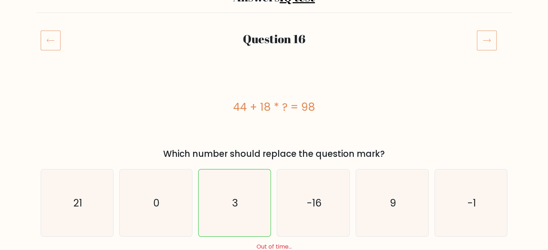
scroll to position [102, 0]
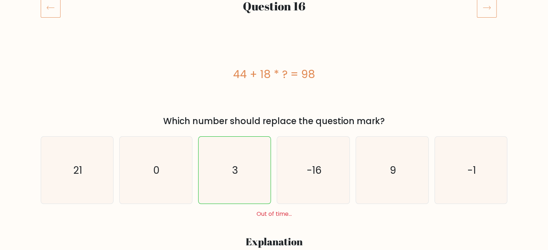
drag, startPoint x: 553, startPoint y: 64, endPoint x: 553, endPoint y: 135, distance: 71.3
drag, startPoint x: 547, startPoint y: 28, endPoint x: 552, endPoint y: 40, distance: 12.9
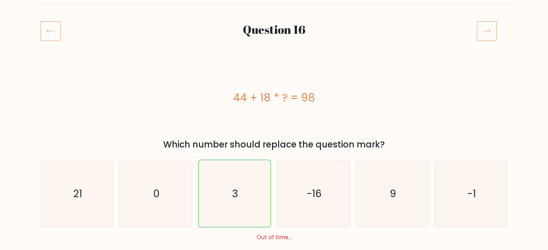
scroll to position [83, 0]
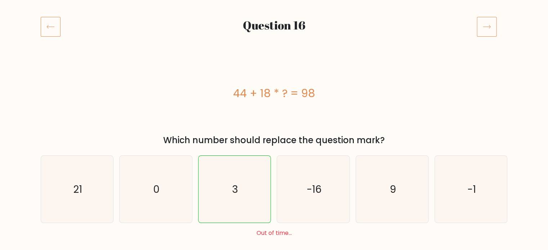
click at [329, 86] on div "44 + 18 * ? = 98" at bounding box center [274, 93] width 467 height 16
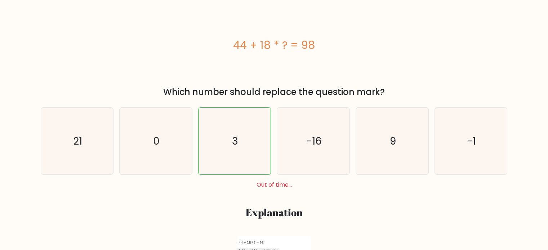
scroll to position [0, 0]
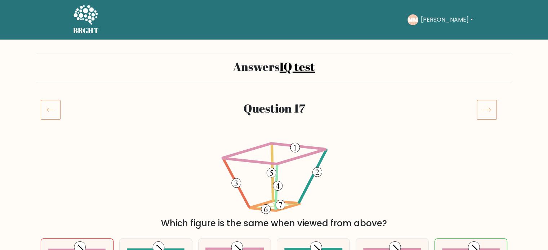
drag, startPoint x: 552, startPoint y: 40, endPoint x: 540, endPoint y: 2, distance: 40.1
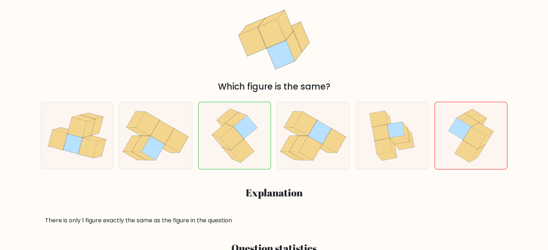
scroll to position [138, 0]
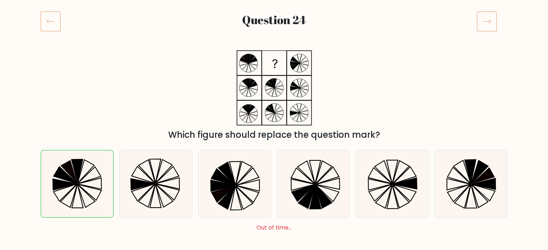
scroll to position [95, 0]
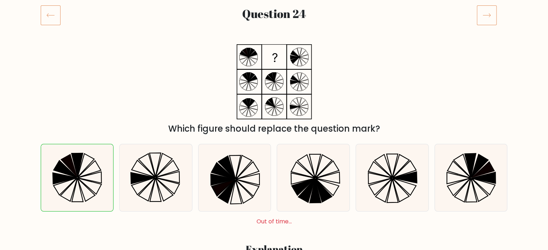
drag, startPoint x: 553, startPoint y: 111, endPoint x: 548, endPoint y: 171, distance: 60.3
click at [92, 167] on icon at bounding box center [77, 177] width 67 height 67
click at [274, 34] on input "a." at bounding box center [274, 33] width 0 height 4
radio input "true"
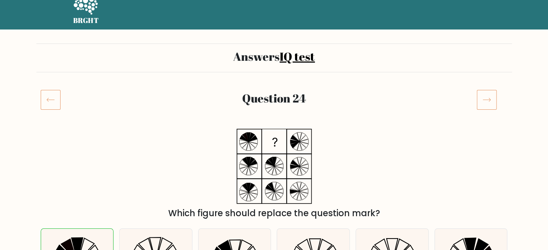
scroll to position [16, 0]
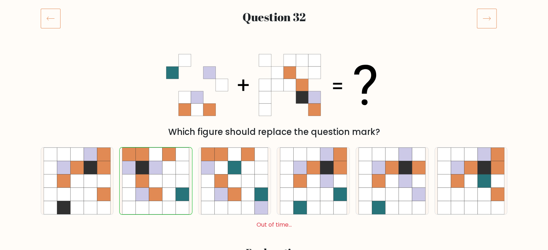
scroll to position [94, 0]
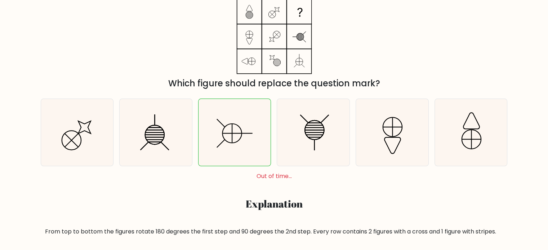
scroll to position [142, 0]
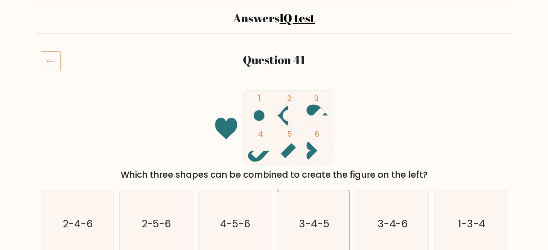
scroll to position [52, 0]
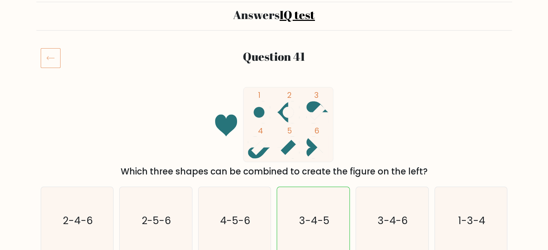
drag, startPoint x: 552, startPoint y: 122, endPoint x: 548, endPoint y: 147, distance: 25.2
click at [48, 57] on icon at bounding box center [51, 58] width 20 height 20
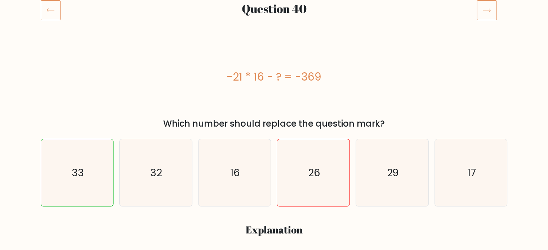
scroll to position [96, 0]
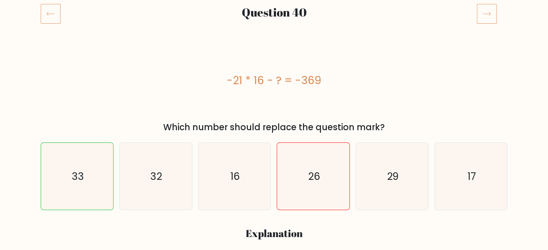
drag, startPoint x: 551, startPoint y: 155, endPoint x: 542, endPoint y: 54, distance: 101.9
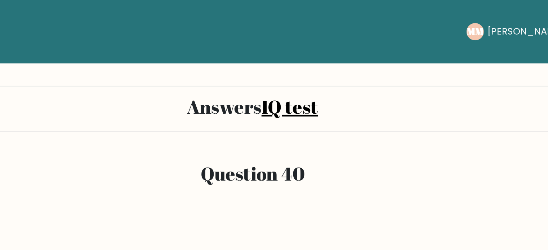
scroll to position [0, 0]
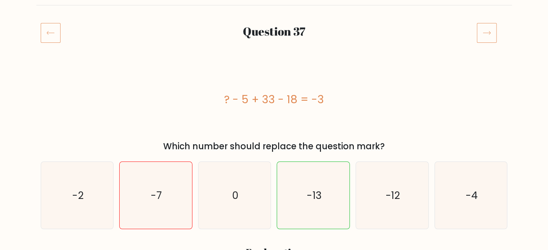
scroll to position [73, 0]
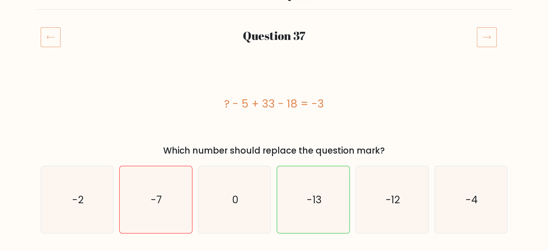
drag, startPoint x: 553, startPoint y: 118, endPoint x: 552, endPoint y: 152, distance: 33.8
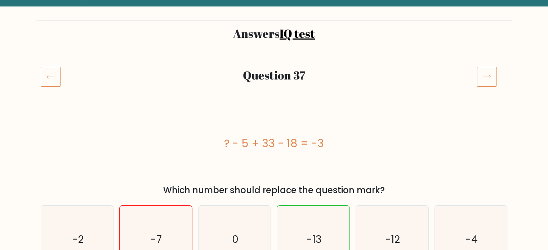
scroll to position [35, 0]
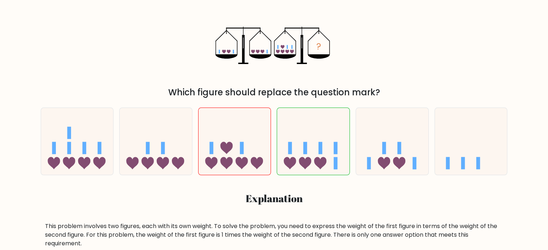
drag, startPoint x: 553, startPoint y: 88, endPoint x: 551, endPoint y: 128, distance: 39.6
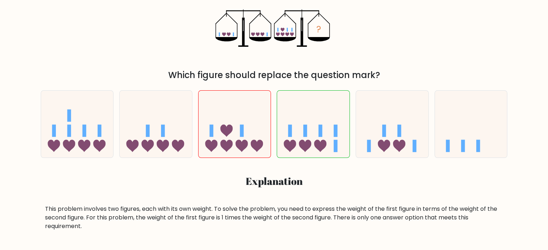
scroll to position [150, 0]
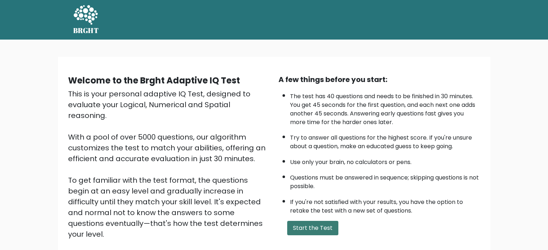
click at [302, 224] on button "Start the Test" at bounding box center [312, 228] width 51 height 14
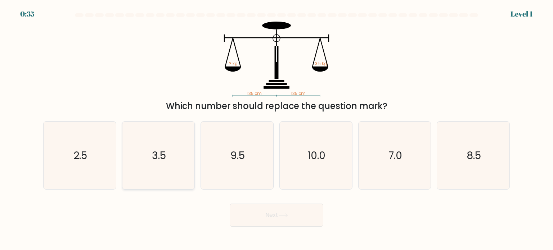
click at [171, 161] on icon "3.5" at bounding box center [159, 156] width 68 height 68
click at [276, 129] on input "b. 3.5" at bounding box center [276, 127] width 0 height 4
radio input "true"
click at [279, 209] on button "Next" at bounding box center [277, 215] width 94 height 23
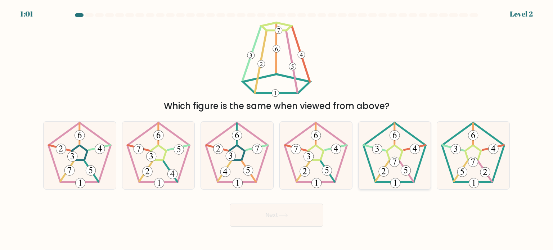
click at [406, 161] on icon at bounding box center [395, 156] width 68 height 68
click at [277, 129] on input "e." at bounding box center [276, 127] width 0 height 4
radio input "true"
click at [275, 220] on button "Next" at bounding box center [277, 215] width 94 height 23
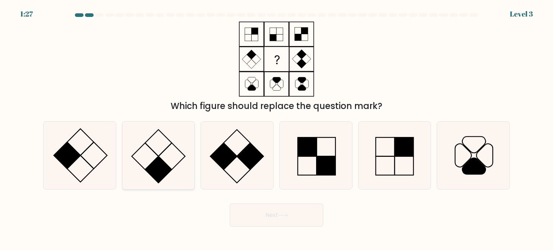
click at [165, 151] on icon at bounding box center [159, 156] width 68 height 68
click at [276, 129] on input "b." at bounding box center [276, 127] width 0 height 4
radio input "true"
click at [278, 215] on button "Next" at bounding box center [277, 215] width 94 height 23
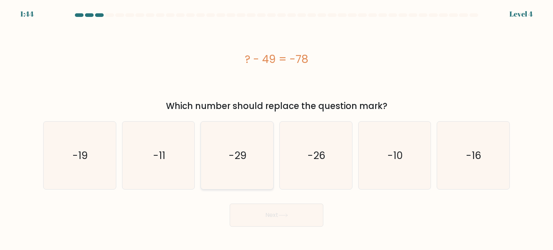
click at [236, 167] on icon "-29" at bounding box center [237, 156] width 68 height 68
click at [276, 129] on input "c. -29" at bounding box center [276, 127] width 0 height 4
radio input "true"
click at [270, 214] on button "Next" at bounding box center [277, 215] width 94 height 23
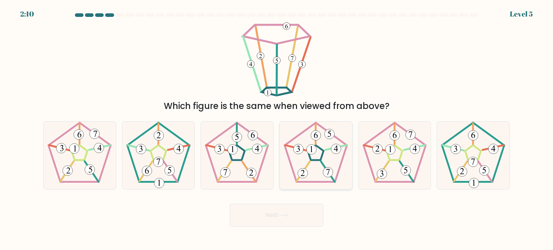
click at [324, 156] on icon at bounding box center [316, 156] width 68 height 68
click at [277, 129] on input "d." at bounding box center [276, 127] width 0 height 4
radio input "true"
click at [247, 150] on 26 at bounding box center [257, 147] width 21 height 5
click at [276, 129] on input "c." at bounding box center [276, 127] width 0 height 4
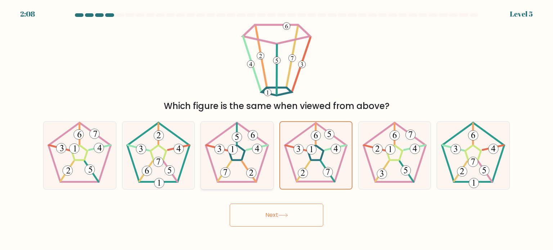
radio input "true"
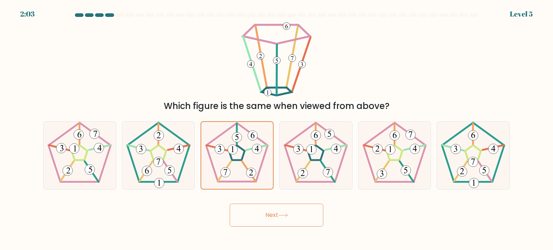
click at [272, 217] on button "Next" at bounding box center [277, 215] width 94 height 23
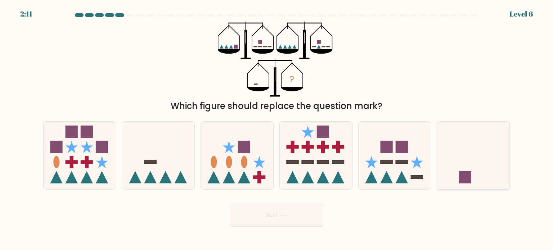
click at [439, 162] on icon at bounding box center [473, 156] width 72 height 60
click at [277, 129] on input "f." at bounding box center [276, 127] width 0 height 4
radio input "true"
click at [271, 212] on button "Next" at bounding box center [277, 215] width 94 height 23
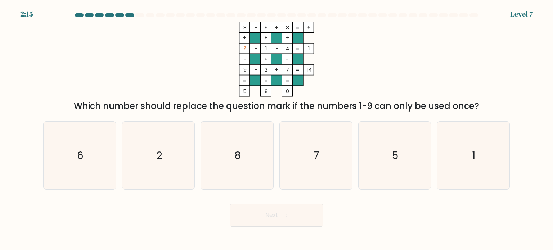
click at [244, 52] on tspan "?" at bounding box center [244, 49] width 3 height 8
click at [98, 152] on icon "6" at bounding box center [80, 156] width 68 height 68
click at [276, 129] on input "a. 6" at bounding box center [276, 127] width 0 height 4
radio input "true"
click at [288, 144] on icon "7" at bounding box center [316, 156] width 68 height 68
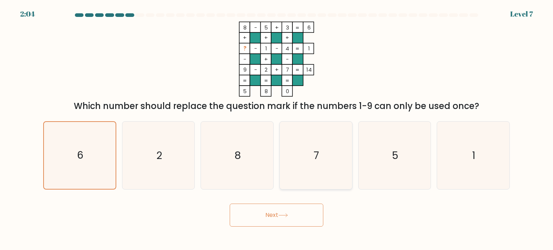
click at [277, 129] on input "d. 7" at bounding box center [276, 127] width 0 height 4
radio input "true"
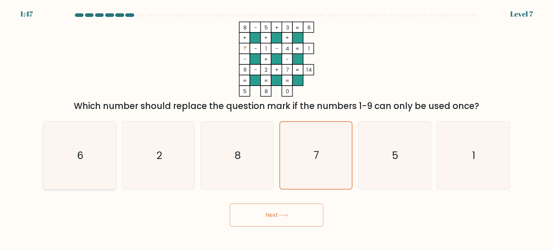
click at [76, 158] on icon "6" at bounding box center [80, 156] width 68 height 68
click at [276, 129] on input "a. 6" at bounding box center [276, 127] width 0 height 4
radio input "true"
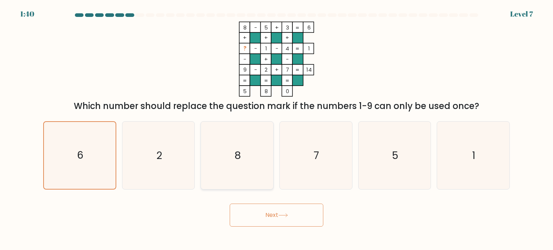
click at [232, 158] on icon "8" at bounding box center [237, 156] width 68 height 68
click at [276, 129] on input "c. 8" at bounding box center [276, 127] width 0 height 4
radio input "true"
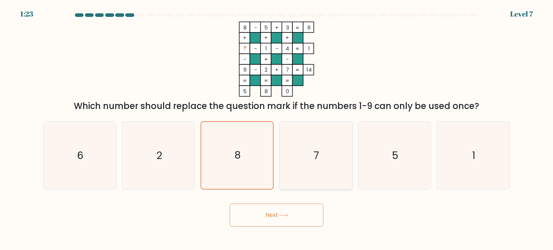
click at [318, 152] on text "7" at bounding box center [316, 155] width 5 height 14
click at [277, 129] on input "d. 7" at bounding box center [276, 127] width 0 height 4
radio input "true"
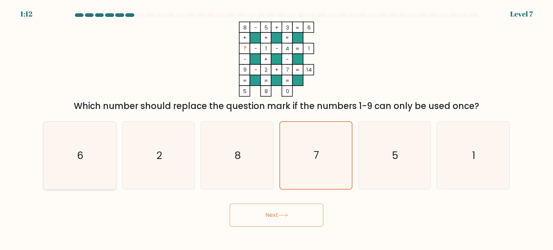
click at [83, 144] on icon "6" at bounding box center [80, 156] width 68 height 68
click at [276, 129] on input "a. 6" at bounding box center [276, 127] width 0 height 4
radio input "true"
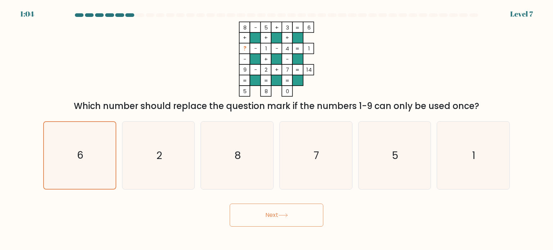
click at [271, 214] on button "Next" at bounding box center [277, 215] width 94 height 23
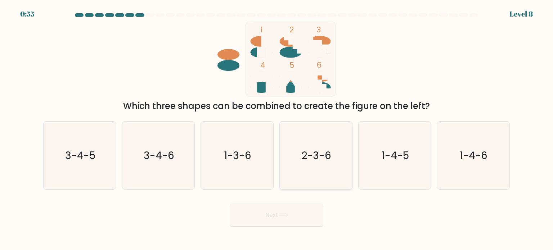
click at [328, 162] on text "2-3-6" at bounding box center [317, 155] width 30 height 14
click at [277, 129] on input "d. 2-3-6" at bounding box center [276, 127] width 0 height 4
radio input "true"
click at [275, 221] on button "Next" at bounding box center [277, 215] width 94 height 23
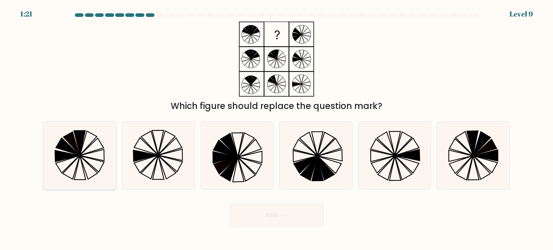
click at [81, 152] on icon at bounding box center [88, 143] width 17 height 24
click at [276, 129] on input "a." at bounding box center [276, 127] width 0 height 4
radio input "true"
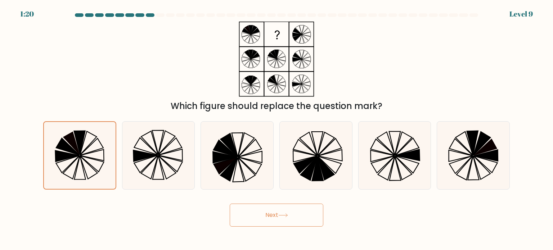
click at [276, 210] on button "Next" at bounding box center [277, 215] width 94 height 23
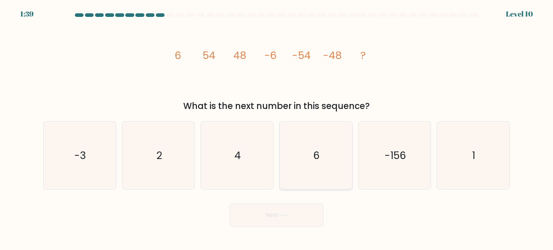
click at [319, 154] on text "6" at bounding box center [316, 155] width 6 height 14
click at [277, 129] on input "d. 6" at bounding box center [276, 127] width 0 height 4
radio input "true"
click at [285, 208] on button "Next" at bounding box center [277, 215] width 94 height 23
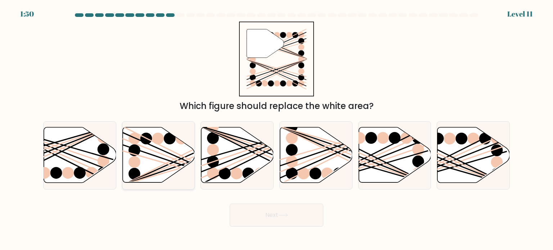
click at [150, 161] on icon at bounding box center [158, 154] width 72 height 55
click at [276, 129] on input "b." at bounding box center [276, 127] width 0 height 4
radio input "true"
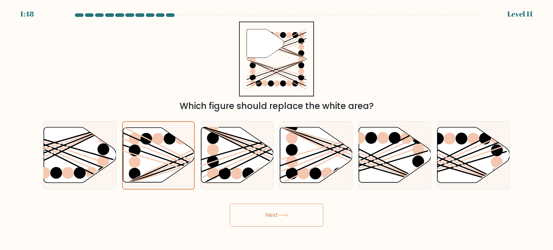
click at [278, 212] on button "Next" at bounding box center [277, 215] width 94 height 23
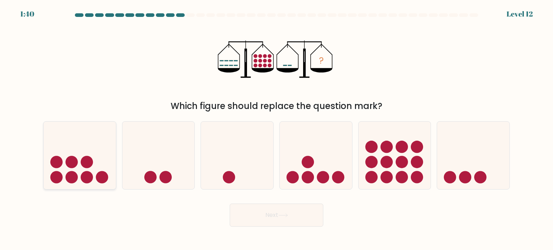
click at [92, 153] on icon at bounding box center [80, 156] width 72 height 60
click at [276, 129] on input "a." at bounding box center [276, 127] width 0 height 4
radio input "true"
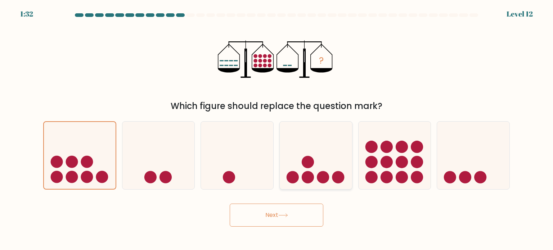
click at [316, 165] on icon at bounding box center [316, 156] width 72 height 60
click at [277, 129] on input "d." at bounding box center [276, 127] width 0 height 4
radio input "true"
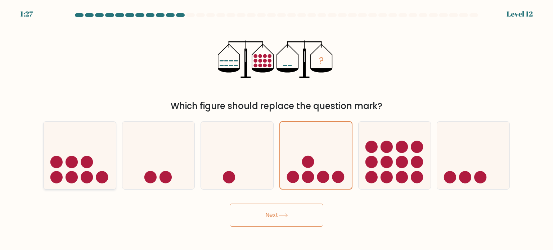
click at [93, 156] on icon at bounding box center [80, 156] width 72 height 60
click at [276, 129] on input "a." at bounding box center [276, 127] width 0 height 4
radio input "true"
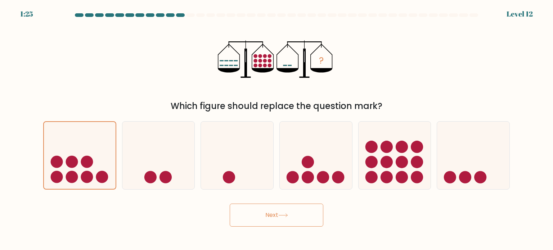
click at [273, 224] on button "Next" at bounding box center [277, 215] width 94 height 23
click at [279, 216] on button "Next" at bounding box center [277, 215] width 94 height 23
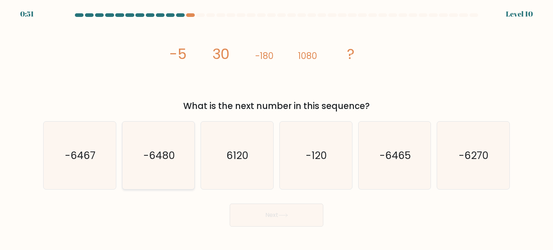
click at [192, 160] on icon "-6480" at bounding box center [159, 156] width 68 height 68
click at [276, 129] on input "b. -6480" at bounding box center [276, 127] width 0 height 4
radio input "true"
click at [274, 216] on button "Next" at bounding box center [277, 215] width 94 height 23
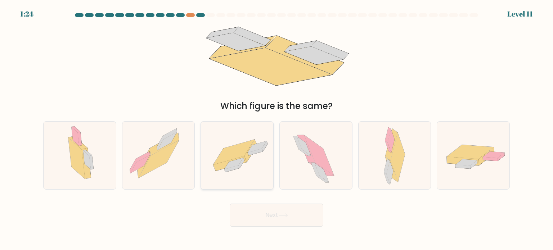
click at [218, 154] on icon at bounding box center [237, 155] width 72 height 50
click at [276, 129] on input "c." at bounding box center [276, 127] width 0 height 4
radio input "true"
click at [278, 216] on button "Next" at bounding box center [277, 215] width 94 height 23
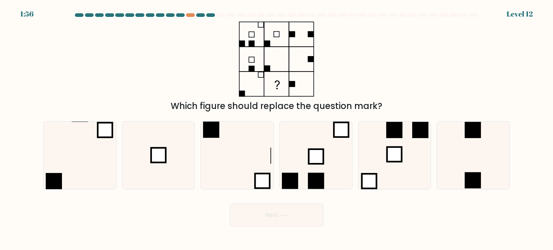
click at [196, 144] on div "b." at bounding box center [158, 155] width 79 height 68
click at [180, 145] on icon at bounding box center [159, 156] width 68 height 68
click at [276, 129] on input "b." at bounding box center [276, 127] width 0 height 4
radio input "true"
click at [276, 212] on button "Next" at bounding box center [277, 215] width 94 height 23
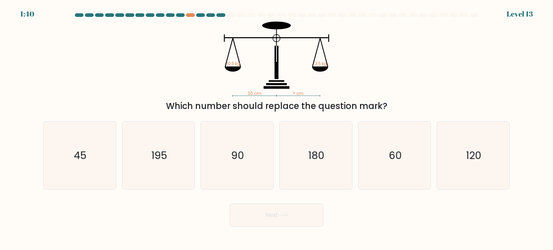
drag, startPoint x: 553, startPoint y: 82, endPoint x: 513, endPoint y: 66, distance: 43.4
click at [513, 66] on form at bounding box center [276, 119] width 553 height 213
click at [513, 66] on div "30 cm ? cm 10.5 kg 3.5 kg Which number should replace the question mark?" at bounding box center [276, 67] width 475 height 91
click at [325, 163] on icon "180" at bounding box center [316, 156] width 68 height 68
click at [277, 129] on input "d. 180" at bounding box center [276, 127] width 0 height 4
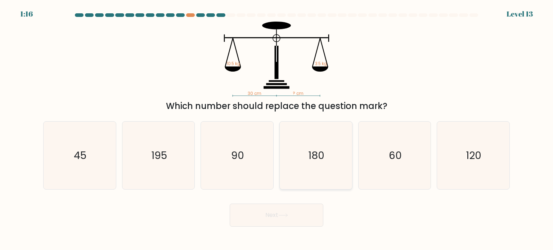
radio input "true"
click at [230, 157] on icon "90" at bounding box center [237, 156] width 68 height 68
click at [276, 129] on input "c. 90" at bounding box center [276, 127] width 0 height 4
radio input "true"
click at [280, 215] on icon at bounding box center [283, 215] width 10 height 4
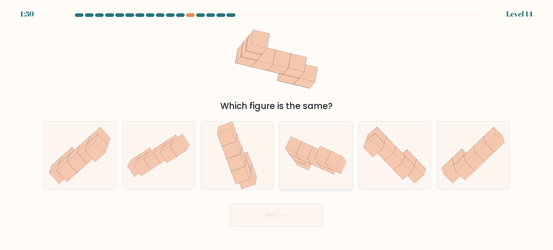
click at [307, 147] on icon at bounding box center [304, 149] width 17 height 17
click at [277, 129] on input "d." at bounding box center [276, 127] width 0 height 4
radio input "true"
click at [273, 216] on button "Next" at bounding box center [277, 215] width 94 height 23
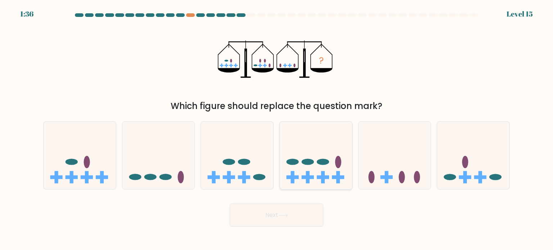
click at [328, 175] on icon at bounding box center [316, 156] width 72 height 60
click at [277, 129] on input "d." at bounding box center [276, 127] width 0 height 4
radio input "true"
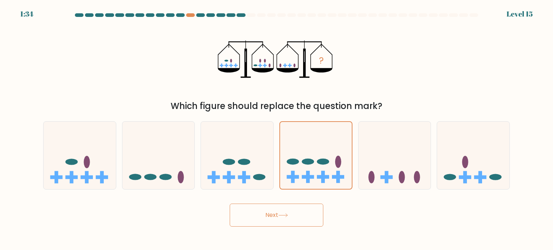
click at [265, 216] on button "Next" at bounding box center [277, 215] width 94 height 23
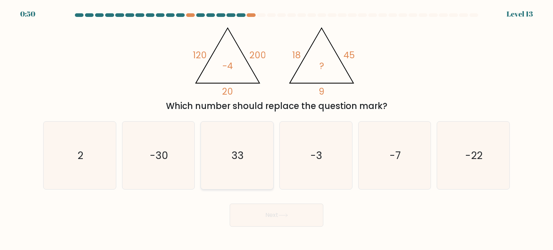
click at [258, 139] on icon "33" at bounding box center [237, 156] width 68 height 68
click at [276, 129] on input "c. 33" at bounding box center [276, 127] width 0 height 4
radio input "true"
click at [280, 215] on icon at bounding box center [283, 215] width 10 height 4
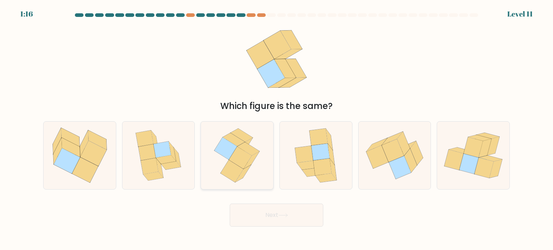
click at [249, 152] on icon at bounding box center [249, 148] width 22 height 13
click at [276, 129] on input "c." at bounding box center [276, 127] width 0 height 4
radio input "true"
click at [106, 157] on icon at bounding box center [80, 155] width 72 height 64
click at [276, 129] on input "a." at bounding box center [276, 127] width 0 height 4
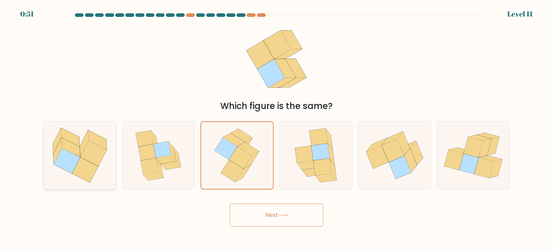
radio input "true"
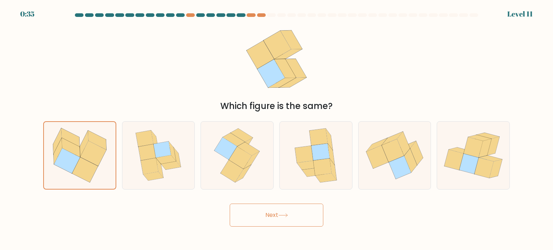
click at [278, 212] on button "Next" at bounding box center [277, 215] width 94 height 23
click at [82, 156] on icon at bounding box center [93, 153] width 26 height 25
click at [276, 129] on input "a." at bounding box center [276, 127] width 0 height 4
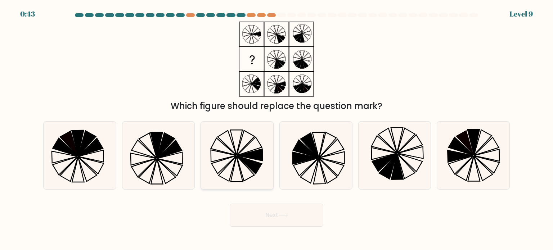
click at [246, 173] on icon at bounding box center [237, 156] width 68 height 68
click at [276, 129] on input "c." at bounding box center [276, 127] width 0 height 4
radio input "true"
click at [274, 216] on button "Next" at bounding box center [277, 215] width 94 height 23
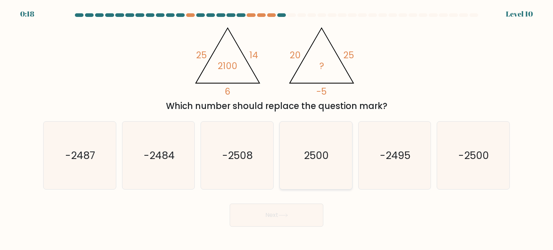
click at [347, 158] on icon "2500" at bounding box center [316, 156] width 68 height 68
click at [277, 129] on input "d. 2500" at bounding box center [276, 127] width 0 height 4
radio input "true"
click at [285, 216] on icon at bounding box center [283, 215] width 9 height 3
click at [459, 157] on text "-2500" at bounding box center [474, 155] width 31 height 14
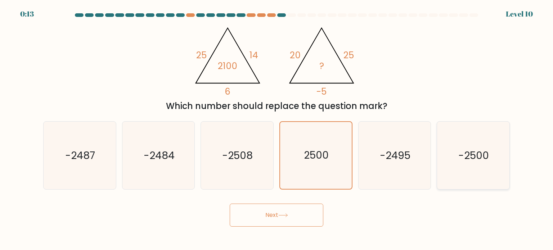
click at [277, 129] on input "f. -2500" at bounding box center [276, 127] width 0 height 4
radio input "true"
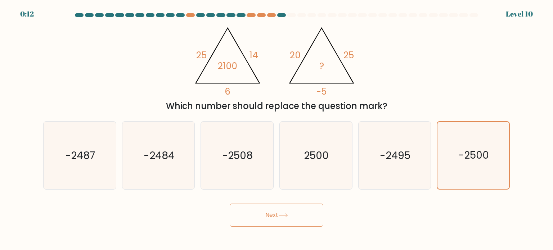
click at [273, 214] on button "Next" at bounding box center [277, 215] width 94 height 23
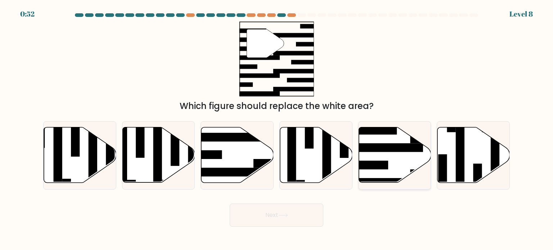
click at [387, 129] on rect at bounding box center [371, 130] width 53 height 9
click at [277, 129] on input "e." at bounding box center [276, 127] width 0 height 4
radio input "true"
click at [264, 224] on button "Next" at bounding box center [277, 215] width 94 height 23
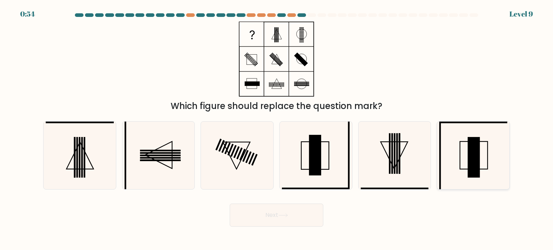
click at [474, 150] on rect at bounding box center [474, 157] width 12 height 41
click at [277, 129] on input "f." at bounding box center [276, 127] width 0 height 4
radio input "true"
click at [269, 219] on button "Next" at bounding box center [277, 215] width 94 height 23
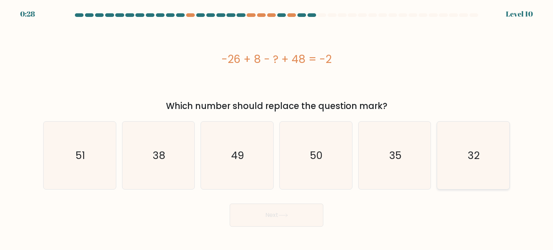
click at [496, 175] on icon "32" at bounding box center [473, 156] width 68 height 68
click at [277, 129] on input "f. 32" at bounding box center [276, 127] width 0 height 4
radio input "true"
click at [268, 214] on button "Next" at bounding box center [277, 215] width 94 height 23
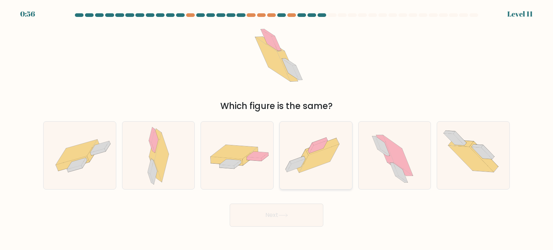
click at [314, 160] on icon at bounding box center [319, 158] width 40 height 28
click at [277, 129] on input "d." at bounding box center [276, 127] width 0 height 4
radio input "true"
click at [311, 168] on icon at bounding box center [319, 158] width 39 height 28
click at [277, 129] on input "d." at bounding box center [276, 127] width 0 height 4
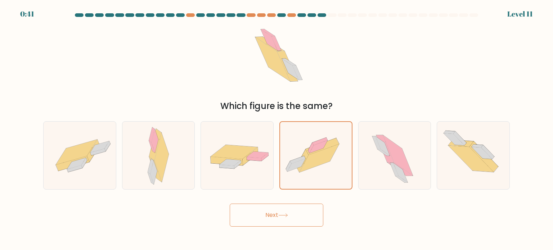
click at [274, 215] on button "Next" at bounding box center [277, 215] width 94 height 23
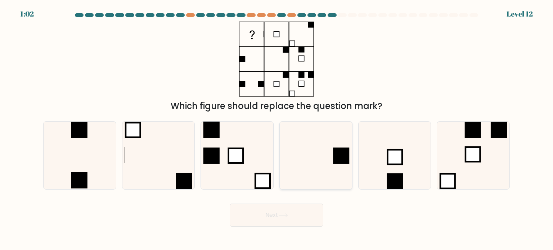
click at [330, 172] on icon at bounding box center [316, 156] width 68 height 68
click at [277, 129] on input "d." at bounding box center [276, 127] width 0 height 4
radio input "true"
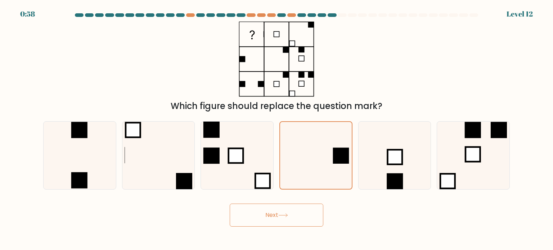
click at [272, 214] on button "Next" at bounding box center [277, 215] width 94 height 23
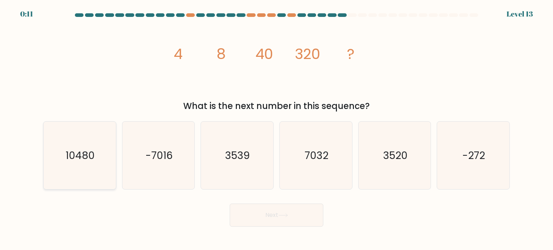
click at [78, 153] on text "10480" at bounding box center [80, 155] width 29 height 14
click at [276, 129] on input "a. 10480" at bounding box center [276, 127] width 0 height 4
radio input "true"
click at [269, 214] on button "Next" at bounding box center [277, 215] width 94 height 23
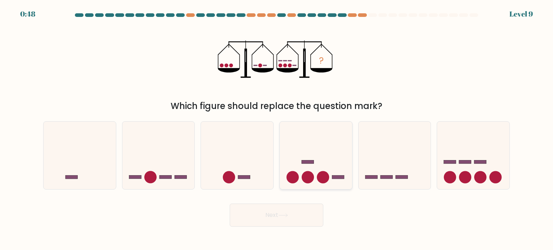
click at [328, 161] on icon at bounding box center [316, 156] width 72 height 60
click at [277, 129] on input "d." at bounding box center [276, 127] width 0 height 4
radio input "true"
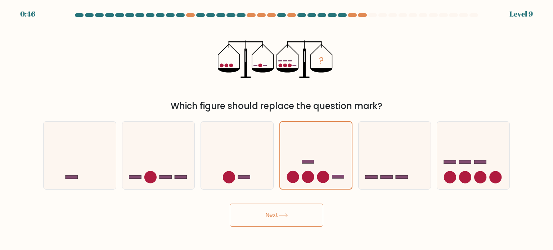
click at [279, 219] on button "Next" at bounding box center [277, 215] width 94 height 23
click at [173, 167] on icon at bounding box center [158, 156] width 72 height 60
click at [276, 129] on input "b." at bounding box center [276, 127] width 0 height 4
radio input "true"
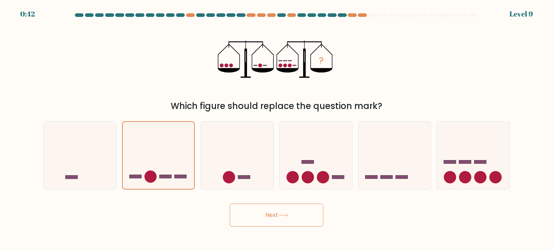
click at [271, 219] on button "Next" at bounding box center [277, 215] width 94 height 23
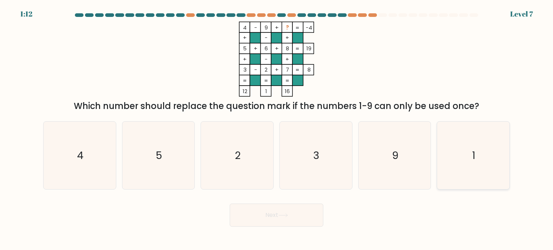
click at [482, 142] on icon "1" at bounding box center [473, 156] width 68 height 68
click at [277, 129] on input "f. 1" at bounding box center [276, 127] width 0 height 4
radio input "true"
click at [282, 213] on button "Next" at bounding box center [277, 215] width 94 height 23
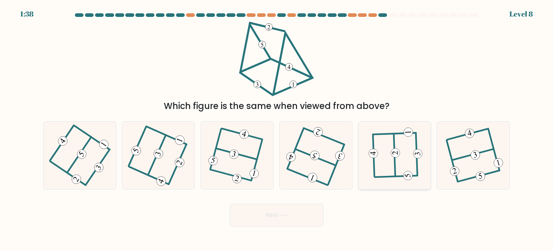
click at [396, 151] on 232 at bounding box center [395, 153] width 9 height 9
click at [277, 129] on input "e." at bounding box center [276, 127] width 0 height 4
radio input "true"
click at [271, 214] on button "Next" at bounding box center [277, 215] width 94 height 23
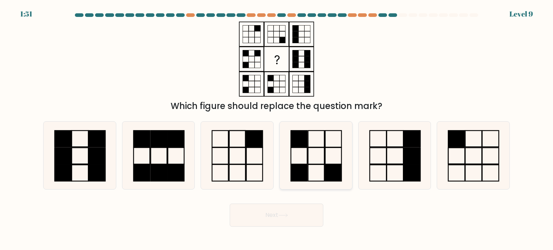
click at [324, 169] on icon at bounding box center [316, 156] width 68 height 68
click at [277, 129] on input "d." at bounding box center [276, 127] width 0 height 4
radio input "true"
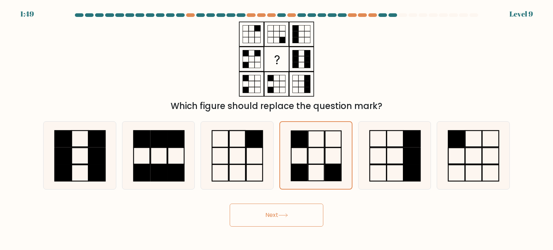
click at [270, 217] on button "Next" at bounding box center [277, 215] width 94 height 23
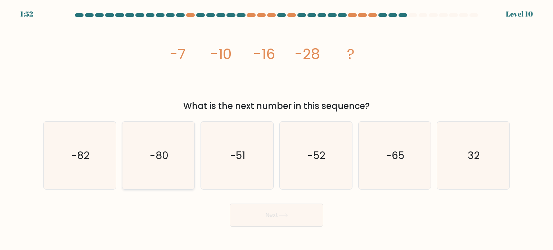
click at [172, 142] on icon "-80" at bounding box center [159, 156] width 68 height 68
click at [276, 129] on input "b. -80" at bounding box center [276, 127] width 0 height 4
radio input "true"
click at [284, 220] on button "Next" at bounding box center [277, 215] width 94 height 23
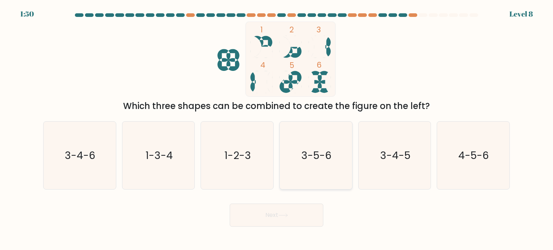
click at [302, 163] on icon "3-5-6" at bounding box center [316, 156] width 68 height 68
click at [277, 129] on input "d. 3-5-6" at bounding box center [276, 127] width 0 height 4
radio input "true"
click at [266, 208] on button "Next" at bounding box center [277, 215] width 94 height 23
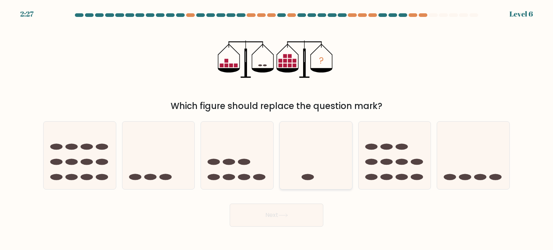
click at [311, 177] on ellipse at bounding box center [308, 177] width 12 height 6
click at [277, 129] on input "d." at bounding box center [276, 127] width 0 height 4
radio input "true"
click at [280, 221] on button "Next" at bounding box center [277, 215] width 94 height 23
click at [271, 213] on button "Next" at bounding box center [277, 215] width 94 height 23
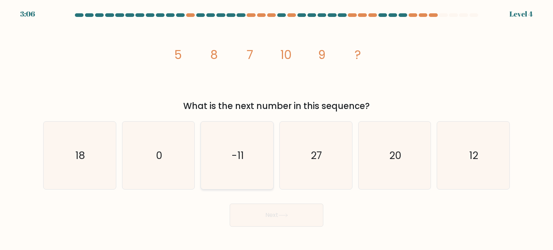
click at [246, 155] on icon "-11" at bounding box center [237, 156] width 68 height 68
click at [276, 129] on input "c. -11" at bounding box center [276, 127] width 0 height 4
radio input "true"
click at [281, 223] on button "Next" at bounding box center [277, 215] width 94 height 23
click at [277, 219] on button "Next" at bounding box center [277, 215] width 94 height 23
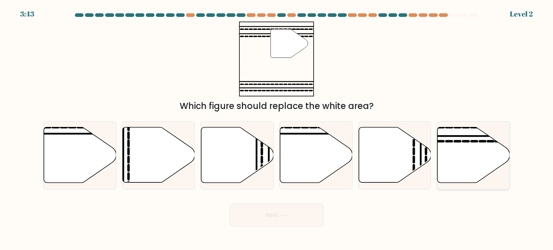
click at [469, 146] on icon at bounding box center [473, 154] width 72 height 55
click at [277, 129] on input "f." at bounding box center [276, 127] width 0 height 4
radio input "true"
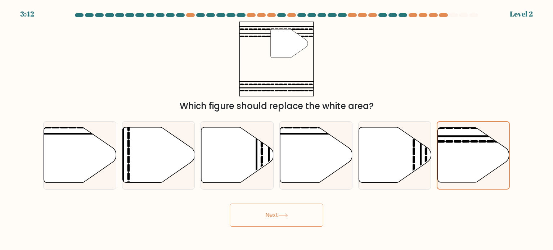
click at [276, 213] on button "Next" at bounding box center [277, 215] width 94 height 23
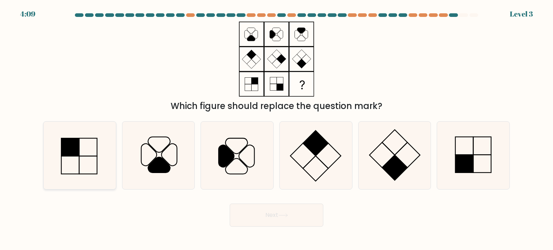
click at [64, 168] on icon at bounding box center [80, 156] width 68 height 68
click at [276, 129] on input "a." at bounding box center [276, 127] width 0 height 4
radio input "true"
click at [449, 154] on icon at bounding box center [473, 156] width 68 height 68
click at [277, 129] on input "f." at bounding box center [276, 127] width 0 height 4
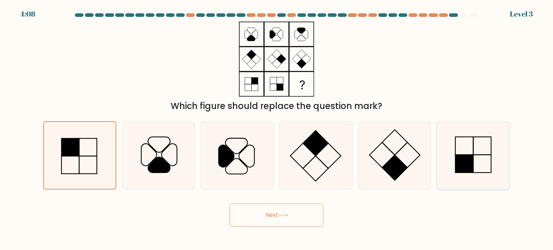
radio input "true"
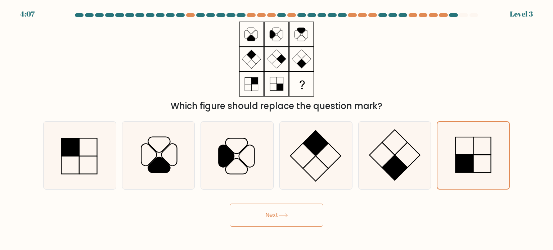
click at [282, 217] on icon at bounding box center [283, 215] width 10 height 4
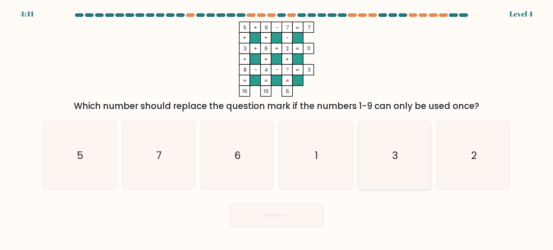
click at [376, 161] on icon "3" at bounding box center [395, 156] width 68 height 68
click at [277, 129] on input "e. 3" at bounding box center [276, 127] width 0 height 4
radio input "true"
click at [278, 214] on button "Next" at bounding box center [277, 215] width 94 height 23
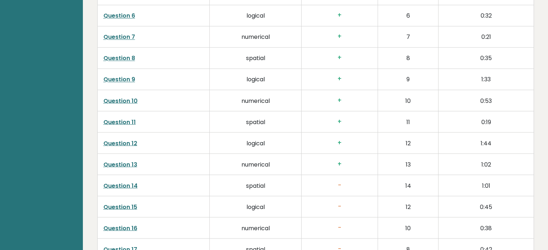
scroll to position [1313, 0]
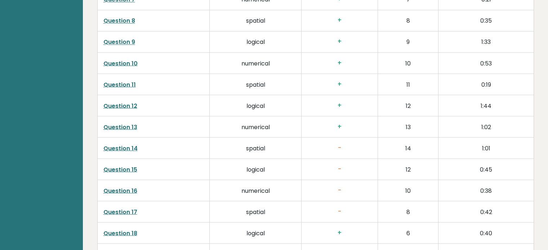
click at [121, 144] on link "Question 14" at bounding box center [120, 148] width 34 height 8
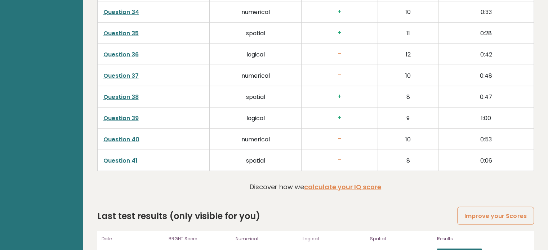
scroll to position [1957, 0]
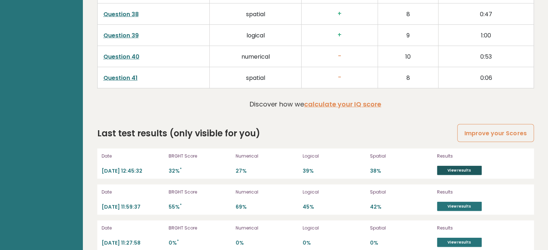
click at [451, 166] on link "View results" at bounding box center [459, 170] width 45 height 9
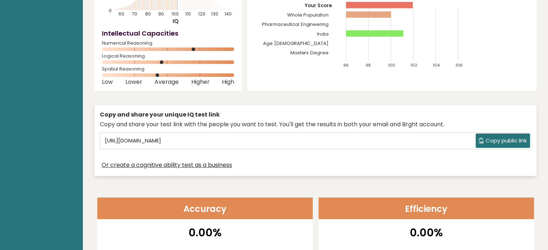
scroll to position [0, 0]
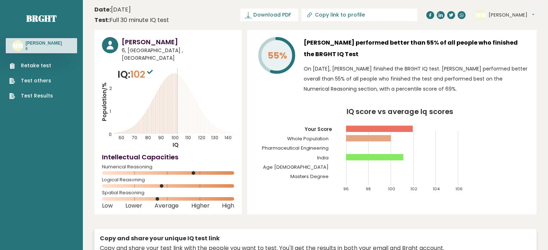
click at [32, 96] on link "Test Results" at bounding box center [31, 96] width 44 height 8
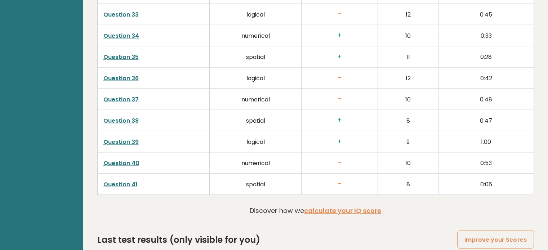
scroll to position [1826, 0]
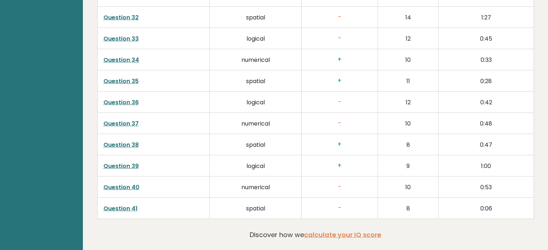
click at [121, 204] on link "Question 41" at bounding box center [120, 208] width 34 height 8
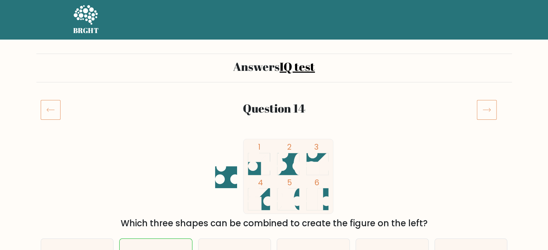
click at [45, 111] on icon at bounding box center [51, 110] width 20 height 20
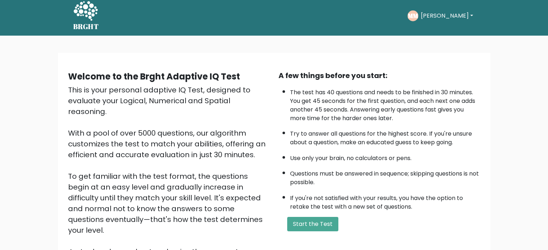
scroll to position [4, 0]
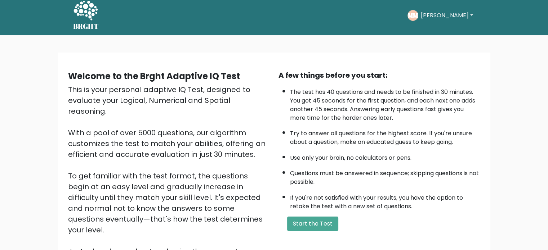
click at [455, 18] on button "[PERSON_NAME]" at bounding box center [446, 15] width 57 height 9
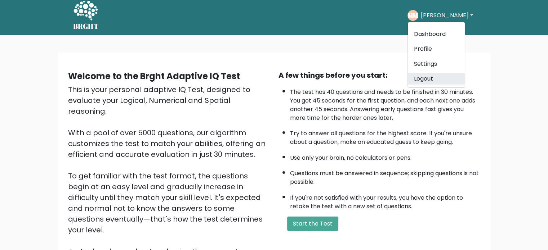
click at [429, 80] on link "Logout" at bounding box center [436, 79] width 57 height 12
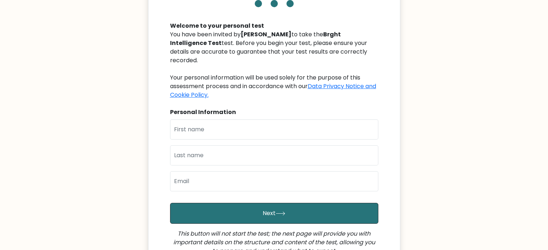
scroll to position [78, 0]
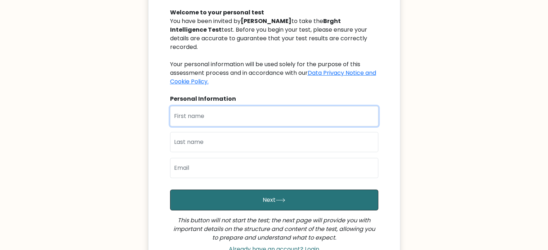
click at [193, 123] on input "text" at bounding box center [274, 116] width 208 height 20
type input "[PERSON_NAME]"
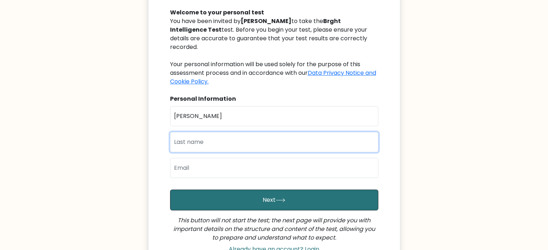
click at [182, 149] on input "text" at bounding box center [274, 142] width 208 height 20
type input "Mane"
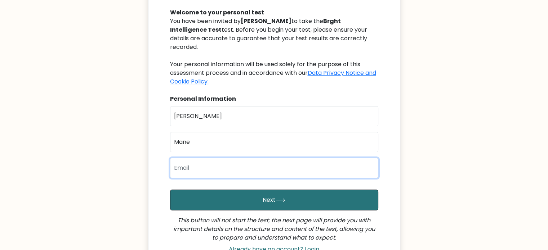
click at [183, 175] on input "email" at bounding box center [274, 168] width 208 height 20
type input "[EMAIL_ADDRESS][DOMAIN_NAME]"
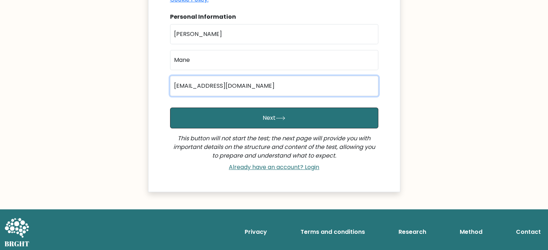
scroll to position [163, 0]
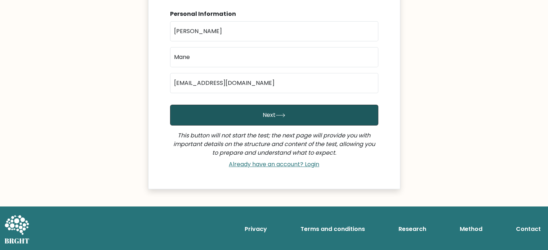
click at [300, 116] on button "Next" at bounding box center [274, 115] width 208 height 21
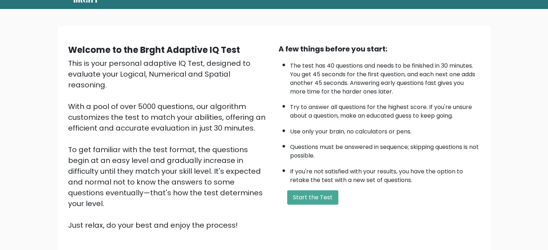
scroll to position [31, 0]
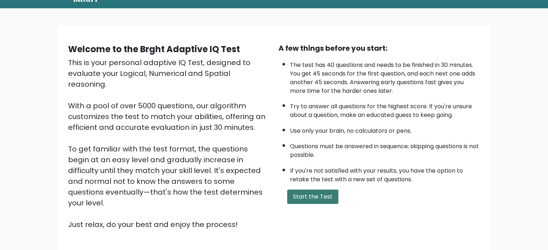
click at [315, 193] on button "Start the Test" at bounding box center [312, 197] width 51 height 14
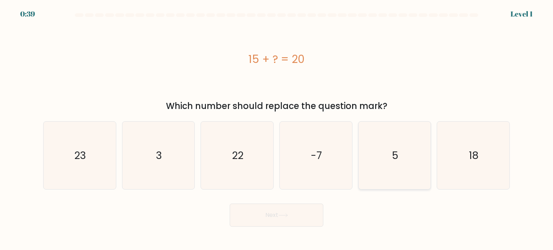
click at [403, 153] on icon "5" at bounding box center [395, 156] width 68 height 68
click at [277, 129] on input "e. 5" at bounding box center [276, 127] width 0 height 4
radio input "true"
click at [261, 218] on button "Next" at bounding box center [277, 215] width 94 height 23
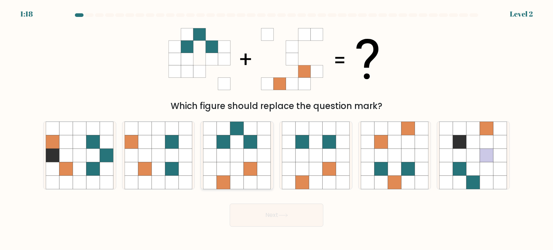
click at [238, 151] on icon at bounding box center [237, 156] width 14 height 14
click at [276, 129] on input "c." at bounding box center [276, 127] width 0 height 4
radio input "true"
click at [284, 213] on button "Next" at bounding box center [277, 215] width 94 height 23
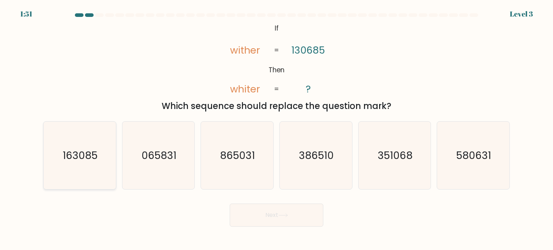
click at [80, 156] on text "163085" at bounding box center [80, 155] width 35 height 14
click at [276, 129] on input "a. 163085" at bounding box center [276, 127] width 0 height 4
radio input "true"
click at [267, 213] on button "Next" at bounding box center [277, 215] width 94 height 23
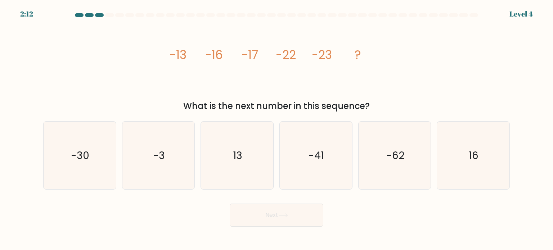
click at [42, 179] on div "a. -30" at bounding box center [79, 155] width 79 height 68
click at [86, 148] on text "-30" at bounding box center [80, 155] width 18 height 14
click at [276, 129] on input "a. -30" at bounding box center [276, 127] width 0 height 4
radio input "true"
click at [275, 215] on button "Next" at bounding box center [277, 215] width 94 height 23
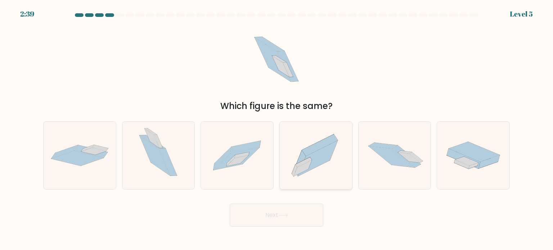
click at [326, 175] on icon at bounding box center [316, 155] width 72 height 64
click at [277, 129] on input "d." at bounding box center [276, 127] width 0 height 4
radio input "true"
click at [294, 219] on button "Next" at bounding box center [277, 215] width 94 height 23
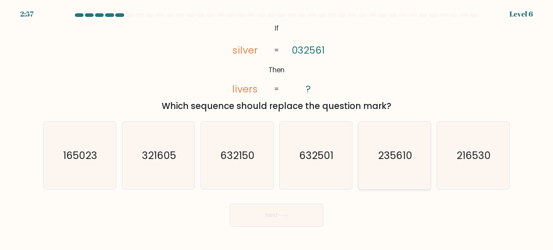
click at [400, 145] on icon "235610" at bounding box center [395, 156] width 68 height 68
click at [277, 129] on input "e. 235610" at bounding box center [276, 127] width 0 height 4
radio input "true"
click at [274, 210] on button "Next" at bounding box center [277, 215] width 94 height 23
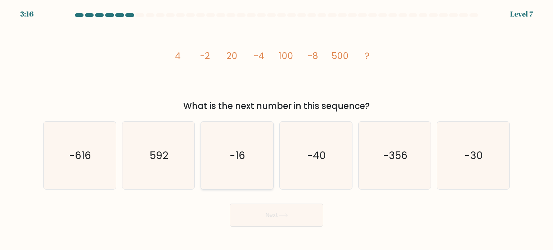
click at [236, 157] on text "-16" at bounding box center [237, 155] width 15 height 14
click at [276, 129] on input "c. -16" at bounding box center [276, 127] width 0 height 4
radio input "true"
click at [272, 212] on button "Next" at bounding box center [277, 215] width 94 height 23
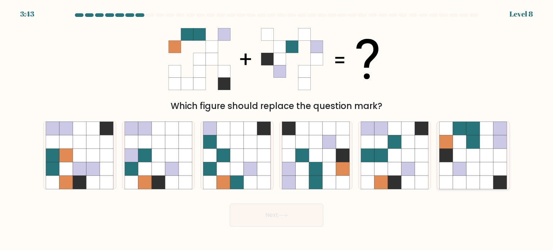
click at [482, 139] on icon at bounding box center [487, 142] width 14 height 14
click at [277, 129] on input "f." at bounding box center [276, 127] width 0 height 4
radio input "true"
click at [279, 214] on button "Next" at bounding box center [277, 215] width 94 height 23
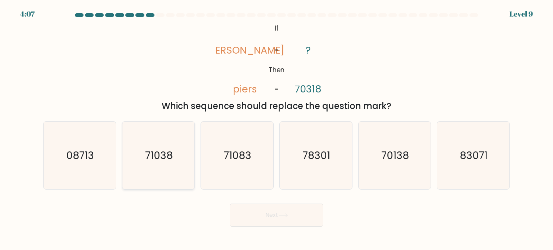
click at [173, 162] on icon "71038" at bounding box center [159, 156] width 68 height 68
click at [276, 129] on input "b. 71038" at bounding box center [276, 127] width 0 height 4
radio input "true"
click at [274, 214] on button "Next" at bounding box center [277, 215] width 94 height 23
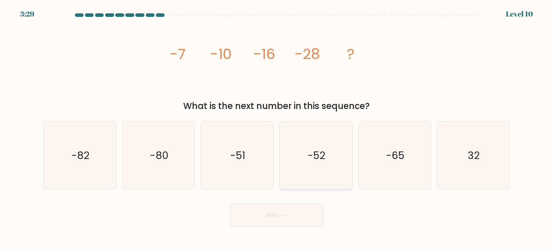
click at [312, 163] on icon "-52" at bounding box center [316, 156] width 68 height 68
click at [277, 129] on input "d. -52" at bounding box center [276, 127] width 0 height 4
radio input "true"
click at [278, 217] on button "Next" at bounding box center [277, 215] width 94 height 23
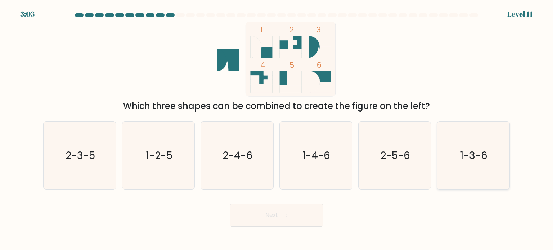
click at [465, 172] on icon "1-3-6" at bounding box center [473, 156] width 68 height 68
click at [277, 129] on input "f. 1-3-6" at bounding box center [276, 127] width 0 height 4
radio input "true"
click at [273, 213] on button "Next" at bounding box center [277, 215] width 94 height 23
click at [270, 212] on button "Next" at bounding box center [277, 215] width 94 height 23
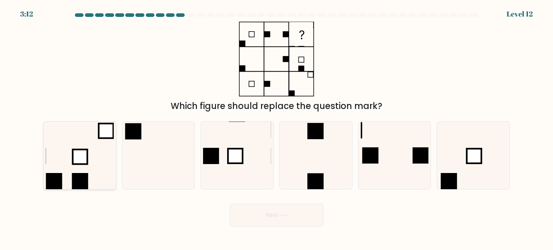
click at [74, 143] on icon at bounding box center [80, 156] width 68 height 68
click at [276, 129] on input "a." at bounding box center [276, 127] width 0 height 4
radio input "true"
click at [274, 217] on button "Next" at bounding box center [277, 215] width 94 height 23
click at [265, 215] on button "Next" at bounding box center [277, 215] width 94 height 23
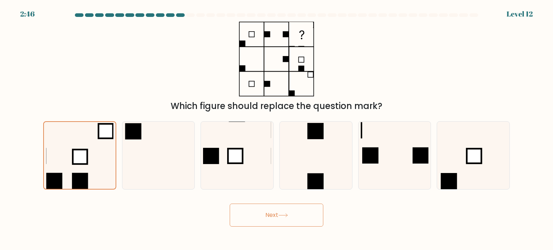
click at [268, 214] on button "Next" at bounding box center [277, 215] width 94 height 23
click at [275, 212] on button "Next" at bounding box center [277, 215] width 94 height 23
click at [68, 152] on icon at bounding box center [79, 155] width 67 height 67
click at [276, 129] on input "a." at bounding box center [276, 127] width 0 height 4
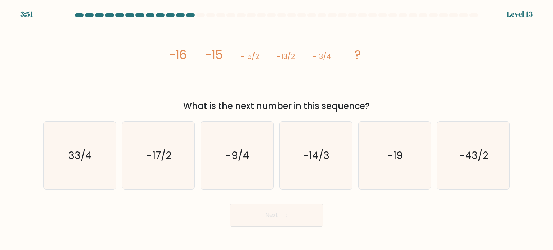
click at [368, 213] on div "Next" at bounding box center [276, 212] width 475 height 28
click at [237, 161] on text "-9/4" at bounding box center [237, 155] width 23 height 14
click at [276, 129] on input "c. -9/4" at bounding box center [276, 127] width 0 height 4
radio input "true"
click at [281, 214] on icon at bounding box center [283, 215] width 10 height 4
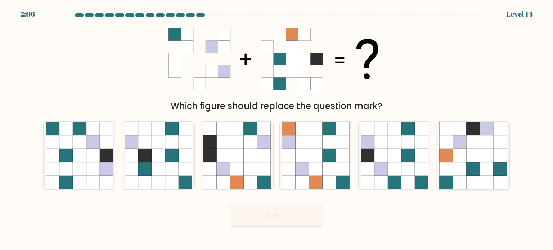
click at [497, 154] on icon at bounding box center [501, 156] width 14 height 14
click at [277, 129] on input "f." at bounding box center [276, 127] width 0 height 4
radio input "true"
click at [266, 213] on button "Next" at bounding box center [277, 215] width 94 height 23
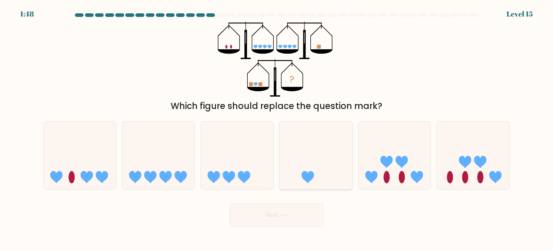
click at [307, 167] on icon at bounding box center [316, 156] width 72 height 60
click at [277, 129] on input "d." at bounding box center [276, 127] width 0 height 4
radio input "true"
click at [270, 215] on button "Next" at bounding box center [277, 215] width 94 height 23
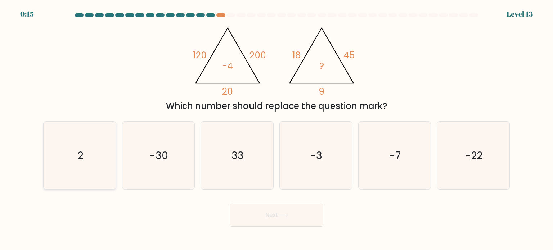
click at [76, 161] on icon "2" at bounding box center [80, 156] width 68 height 68
click at [276, 129] on input "a. 2" at bounding box center [276, 127] width 0 height 4
radio input "true"
click at [271, 213] on button "Next" at bounding box center [277, 215] width 94 height 23
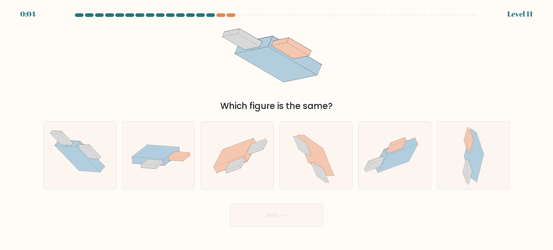
click at [271, 213] on button "Next" at bounding box center [277, 215] width 94 height 23
click at [370, 209] on div "Next" at bounding box center [276, 212] width 475 height 28
click at [396, 159] on icon at bounding box center [398, 158] width 40 height 28
click at [277, 129] on input "e." at bounding box center [276, 127] width 0 height 4
radio input "true"
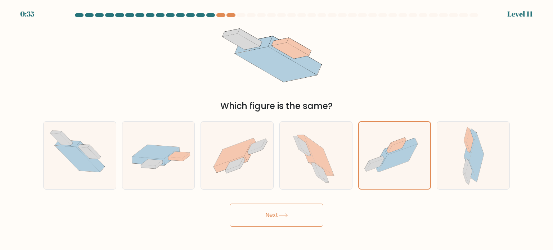
click at [262, 220] on button "Next" at bounding box center [277, 215] width 94 height 23
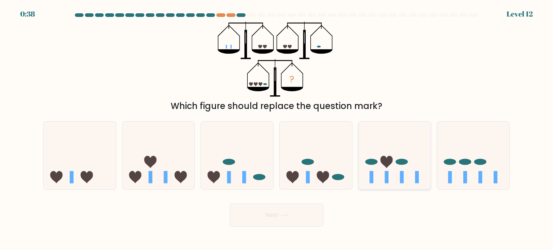
click at [393, 159] on icon at bounding box center [395, 156] width 72 height 60
click at [277, 129] on input "e." at bounding box center [276, 127] width 0 height 4
radio input "true"
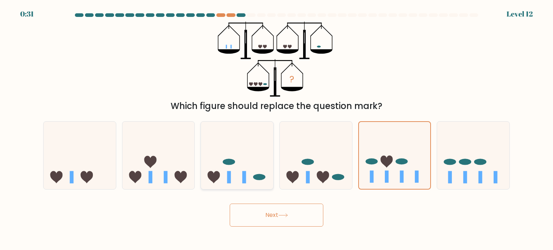
click at [243, 168] on icon at bounding box center [237, 156] width 72 height 60
click at [276, 129] on input "c." at bounding box center [276, 127] width 0 height 4
radio input "true"
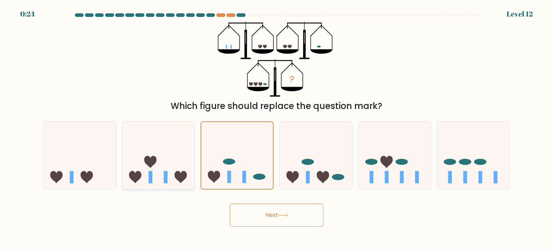
click at [188, 176] on icon at bounding box center [158, 156] width 72 height 60
click at [276, 129] on input "b." at bounding box center [276, 127] width 0 height 4
radio input "true"
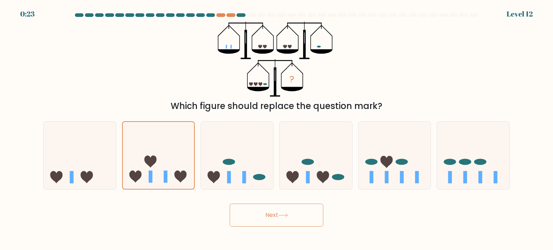
click at [275, 214] on button "Next" at bounding box center [277, 215] width 94 height 23
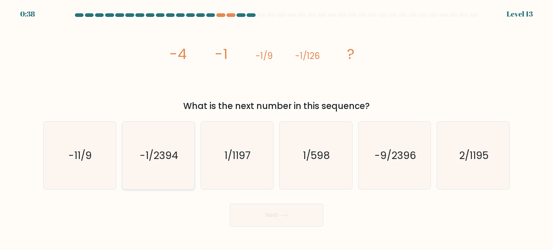
click at [159, 172] on icon "-1/2394" at bounding box center [159, 156] width 68 height 68
click at [276, 129] on input "b. -1/2394" at bounding box center [276, 127] width 0 height 4
radio input "true"
click at [291, 216] on button "Next" at bounding box center [277, 215] width 94 height 23
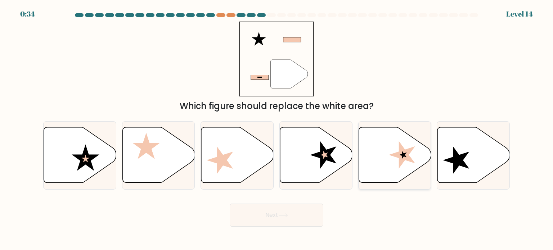
click at [405, 154] on icon at bounding box center [403, 155] width 8 height 8
click at [277, 129] on input "e." at bounding box center [276, 127] width 0 height 4
radio input "true"
click at [268, 212] on button "Next" at bounding box center [277, 215] width 94 height 23
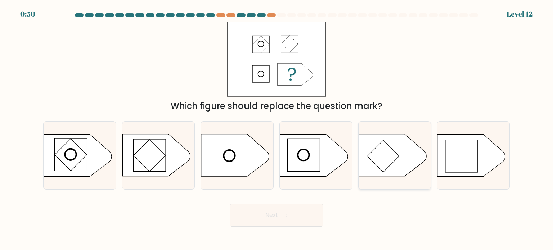
click at [393, 154] on rect at bounding box center [383, 156] width 32 height 32
click at [277, 129] on input "e." at bounding box center [276, 127] width 0 height 4
radio input "true"
click at [481, 160] on icon at bounding box center [471, 155] width 68 height 42
click at [277, 129] on input "f." at bounding box center [276, 127] width 0 height 4
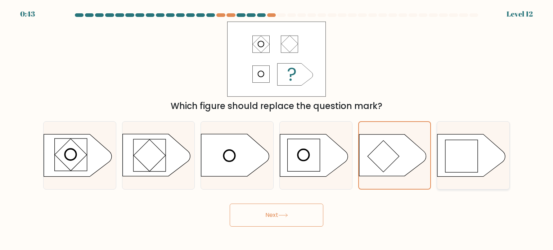
radio input "true"
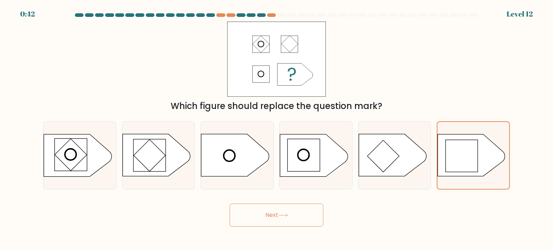
click at [264, 209] on button "Next" at bounding box center [277, 215] width 94 height 23
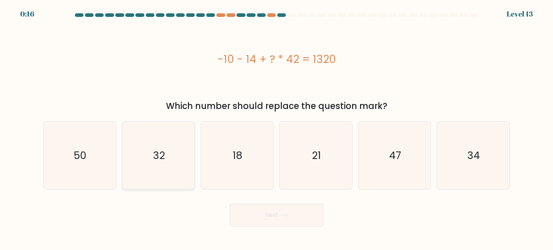
click at [156, 157] on text "32" at bounding box center [159, 155] width 12 height 14
click at [276, 129] on input "b. 32" at bounding box center [276, 127] width 0 height 4
radio input "true"
click at [280, 212] on button "Next" at bounding box center [277, 215] width 94 height 23
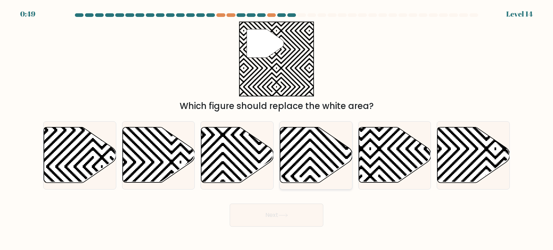
click at [309, 136] on icon at bounding box center [316, 154] width 72 height 55
click at [277, 129] on input "d." at bounding box center [276, 127] width 0 height 4
radio input "true"
click at [77, 132] on icon at bounding box center [80, 154] width 72 height 55
click at [276, 129] on input "a." at bounding box center [276, 127] width 0 height 4
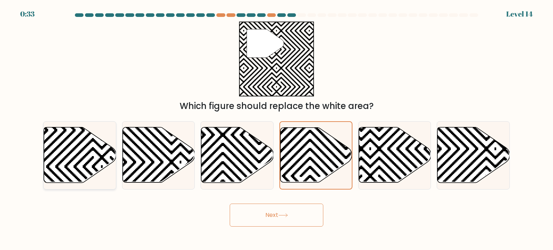
radio input "true"
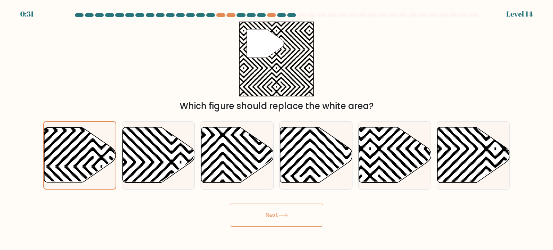
click at [265, 215] on button "Next" at bounding box center [277, 215] width 94 height 23
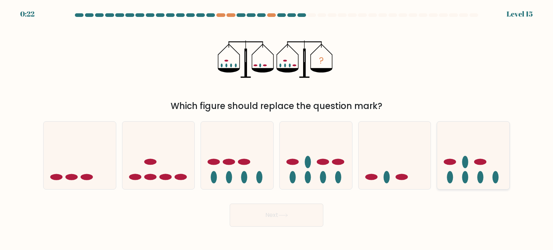
click at [442, 148] on icon at bounding box center [473, 156] width 72 height 60
click at [277, 129] on input "f." at bounding box center [276, 127] width 0 height 4
radio input "true"
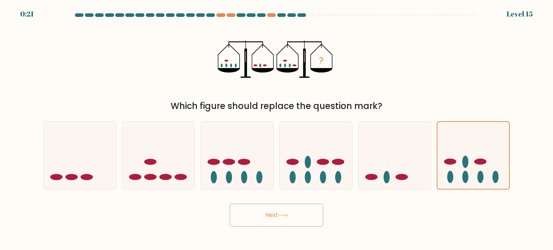
click at [269, 216] on button "Next" at bounding box center [277, 215] width 94 height 23
click at [276, 158] on div "d." at bounding box center [315, 155] width 79 height 68
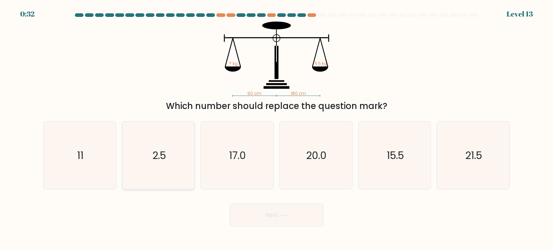
click at [141, 157] on icon "2.5" at bounding box center [159, 156] width 68 height 68
click at [276, 129] on input "b. 2.5" at bounding box center [276, 127] width 0 height 4
radio input "true"
click at [392, 59] on div "90 cm 180 cm ? kg 5.5 kg Which number should replace the question mark?" at bounding box center [276, 67] width 475 height 91
click at [270, 217] on button "Next" at bounding box center [277, 215] width 94 height 23
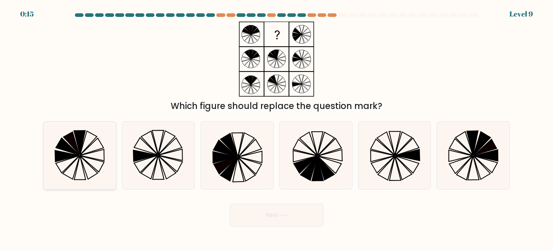
click at [95, 140] on icon at bounding box center [80, 156] width 68 height 68
click at [276, 129] on input "a." at bounding box center [276, 127] width 0 height 4
radio input "true"
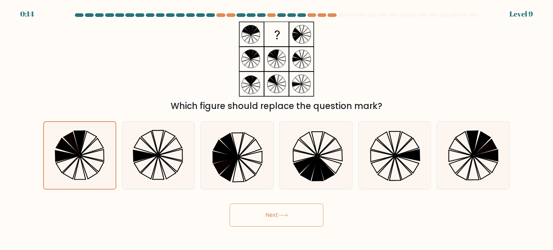
click at [275, 212] on button "Next" at bounding box center [277, 215] width 94 height 23
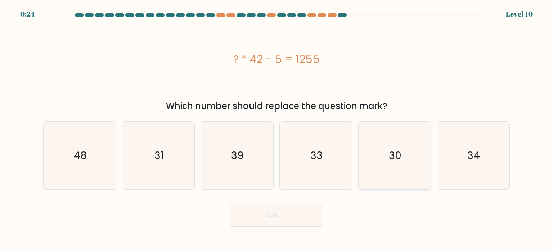
click at [375, 160] on icon "30" at bounding box center [395, 156] width 68 height 68
click at [277, 129] on input "e. 30" at bounding box center [276, 127] width 0 height 4
radio input "true"
click at [259, 217] on button "Next" at bounding box center [277, 215] width 94 height 23
click at [277, 212] on button "Next" at bounding box center [277, 215] width 94 height 23
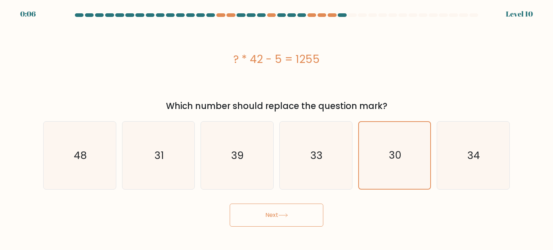
click at [274, 213] on button "Next" at bounding box center [277, 215] width 94 height 23
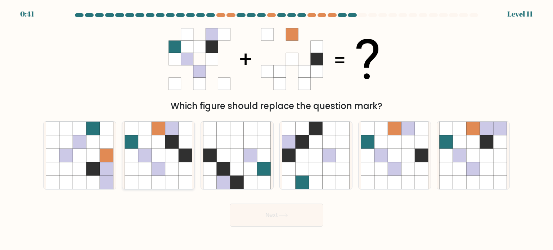
click at [156, 133] on icon at bounding box center [159, 129] width 14 height 14
click at [276, 129] on input "b." at bounding box center [276, 127] width 0 height 4
radio input "true"
click at [260, 217] on button "Next" at bounding box center [277, 215] width 94 height 23
click at [160, 139] on icon at bounding box center [158, 141] width 13 height 13
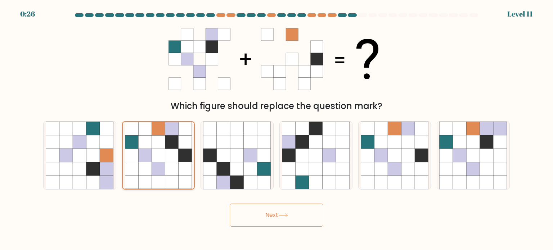
click at [276, 129] on input "b." at bounding box center [276, 127] width 0 height 4
click at [280, 216] on icon at bounding box center [283, 215] width 10 height 4
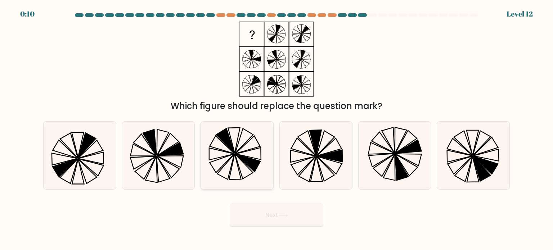
click at [242, 178] on icon at bounding box center [237, 156] width 68 height 68
click at [276, 129] on input "c." at bounding box center [276, 127] width 0 height 4
radio input "true"
click at [269, 218] on button "Next" at bounding box center [277, 215] width 94 height 23
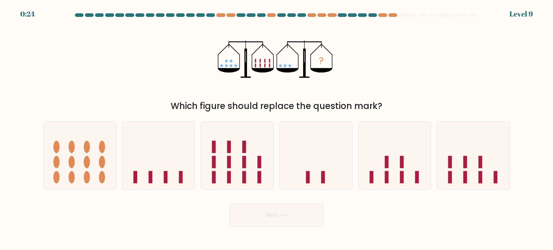
click at [196, 143] on div "b." at bounding box center [158, 155] width 79 height 68
click at [171, 142] on icon at bounding box center [158, 156] width 72 height 60
click at [276, 129] on input "b." at bounding box center [276, 127] width 0 height 4
radio input "true"
click at [277, 212] on button "Next" at bounding box center [277, 215] width 94 height 23
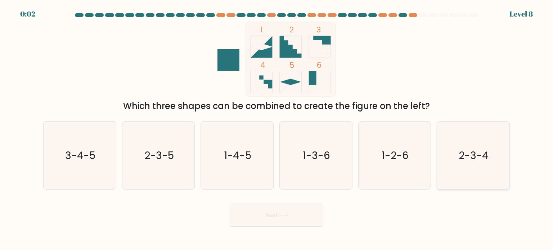
click at [481, 174] on icon "2-3-4" at bounding box center [473, 156] width 68 height 68
click at [277, 129] on input "f. 2-3-4" at bounding box center [276, 127] width 0 height 4
radio input "true"
click at [274, 216] on button "Next" at bounding box center [277, 215] width 94 height 23
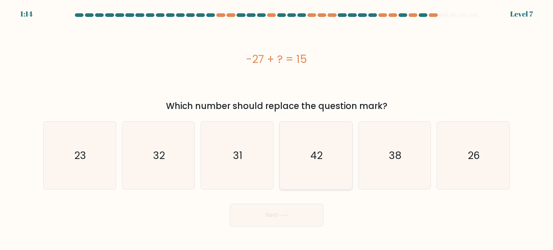
click at [323, 173] on icon "42" at bounding box center [316, 156] width 68 height 68
click at [277, 129] on input "d. 42" at bounding box center [276, 127] width 0 height 4
radio input "true"
click at [281, 214] on icon at bounding box center [283, 215] width 10 height 4
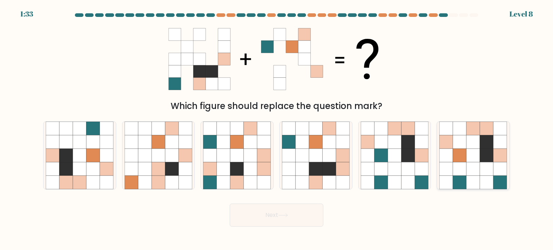
click at [488, 176] on icon at bounding box center [487, 183] width 14 height 14
click at [277, 129] on input "f." at bounding box center [276, 127] width 0 height 4
radio input "true"
click at [265, 212] on button "Next" at bounding box center [277, 215] width 94 height 23
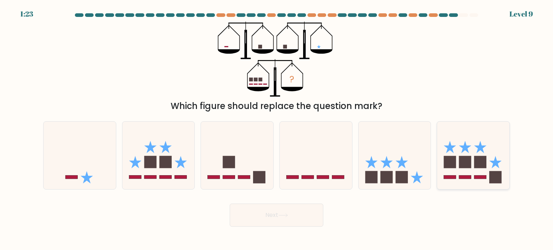
click at [492, 156] on icon at bounding box center [473, 156] width 72 height 60
click at [277, 129] on input "f." at bounding box center [276, 127] width 0 height 4
radio input "true"
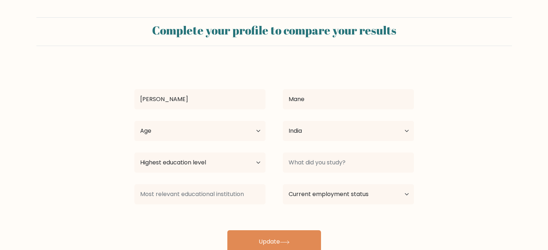
select select "IN"
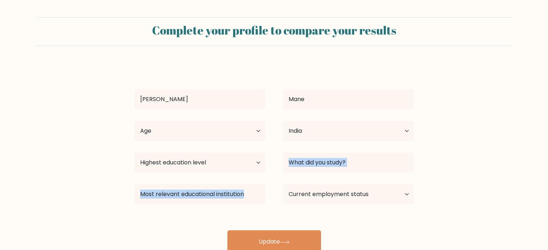
drag, startPoint x: 546, startPoint y: 174, endPoint x: 550, endPoint y: 192, distance: 17.6
click at [547, 192] on html "Complete your profile to compare your results [GEOGRAPHIC_DATA] Mane Age Under …" at bounding box center [274, 136] width 548 height 273
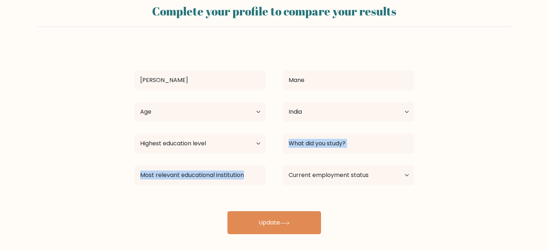
scroll to position [23, 0]
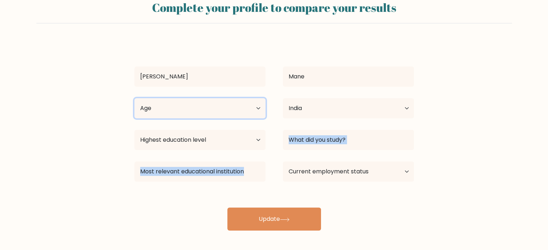
click at [249, 116] on select "Age Under [DEMOGRAPHIC_DATA] [DEMOGRAPHIC_DATA] [DEMOGRAPHIC_DATA] [DEMOGRAPHIC…" at bounding box center [199, 108] width 131 height 20
select select "25_34"
click at [134, 98] on select "Age Under [DEMOGRAPHIC_DATA] [DEMOGRAPHIC_DATA] [DEMOGRAPHIC_DATA] [DEMOGRAPHIC…" at bounding box center [199, 108] width 131 height 20
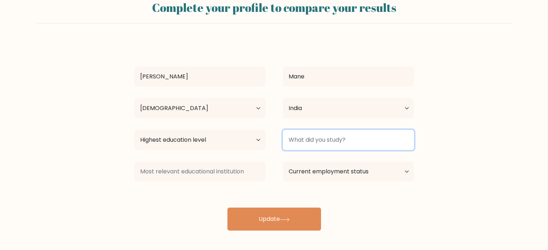
click at [303, 139] on input at bounding box center [348, 140] width 131 height 20
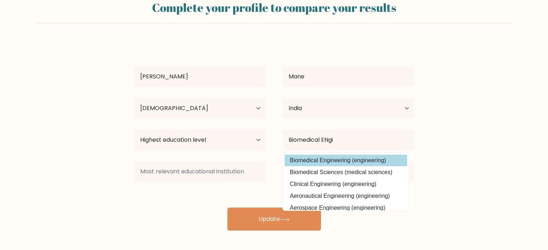
click at [349, 164] on div "Madhura Mane Age Under 18 years old 18-24 years old 25-34 years old 35-44 years…" at bounding box center [274, 136] width 288 height 190
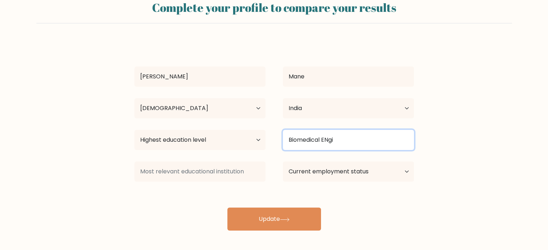
click at [347, 145] on input "Biomedical ENgi" at bounding box center [348, 140] width 131 height 20
type input "B"
type input "biomedical engineering"
click at [227, 208] on button "Update" at bounding box center [274, 219] width 94 height 23
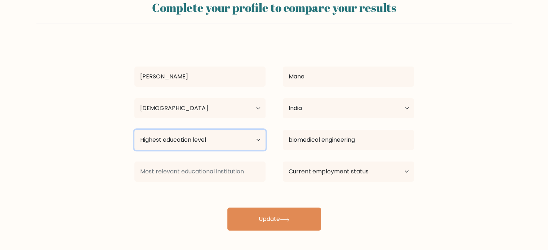
click at [239, 132] on select "Highest education level No schooling Primary Lower Secondary Upper Secondary Oc…" at bounding box center [199, 140] width 131 height 20
select select "masters_degree"
click at [134, 130] on select "Highest education level No schooling Primary Lower Secondary Upper Secondary Oc…" at bounding box center [199, 140] width 131 height 20
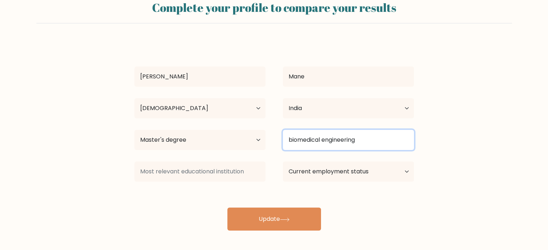
drag, startPoint x: 365, startPoint y: 144, endPoint x: 280, endPoint y: 142, distance: 85.0
click at [280, 142] on div "biomedical engineering Biomedical Engineering (engineering) Biomedical Sciences…" at bounding box center [348, 140] width 148 height 26
type input "BE(Biomedical)+PG(RA)"
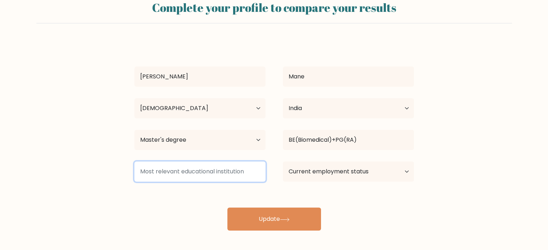
click at [185, 172] on input at bounding box center [199, 172] width 131 height 20
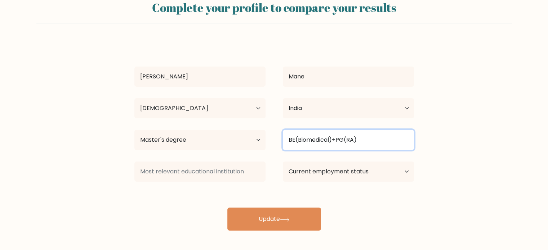
drag, startPoint x: 372, startPoint y: 140, endPoint x: 279, endPoint y: 139, distance: 93.3
click at [279, 139] on div "BE(Biomedical)+PG(RA) Biomedical Engineering (engineering) Biomedical Sciences …" at bounding box center [348, 140] width 148 height 26
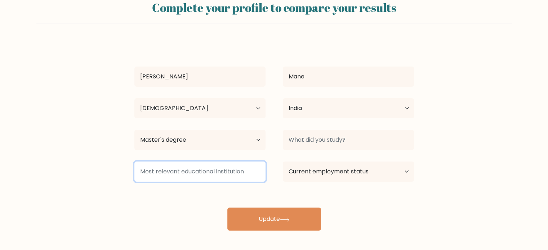
click at [192, 168] on input at bounding box center [199, 172] width 131 height 20
paste input "BE(Biomedical)+PG(RA)"
type input "BE(Biomedical)+PG(RA)"
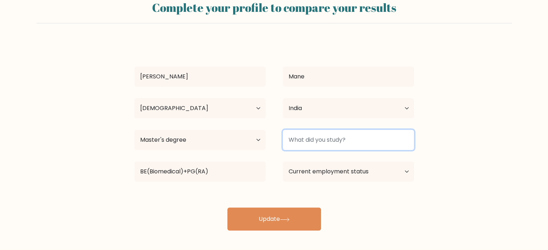
click at [310, 146] on input at bounding box center [348, 140] width 131 height 20
type input "biomedical engineering"
click at [227, 208] on button "Update" at bounding box center [274, 219] width 94 height 23
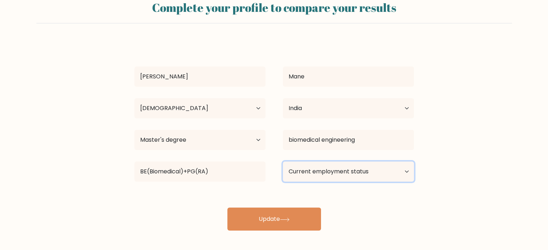
click at [375, 176] on select "Current employment status Employed Student Retired Other / prefer not to answer" at bounding box center [348, 172] width 131 height 20
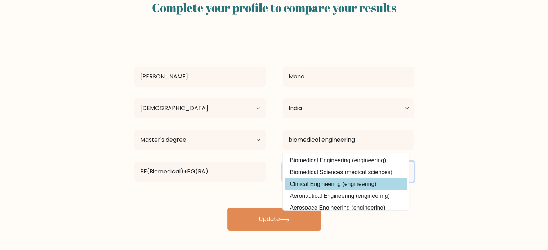
select select "employed"
click at [283, 162] on select "Current employment status Employed Student Retired Other / prefer not to answer" at bounding box center [348, 172] width 131 height 20
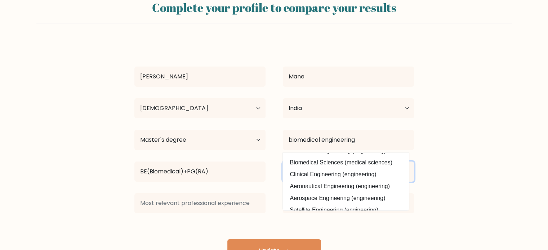
scroll to position [0, 0]
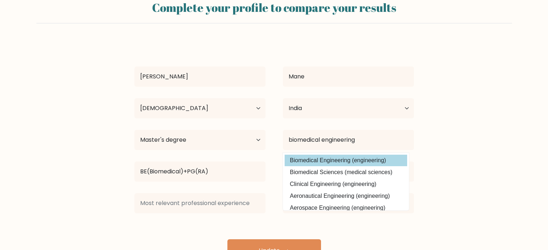
click at [343, 157] on option "Biomedical Engineering (engineering)" at bounding box center [345, 161] width 122 height 12
type input "Biomedical Engineering"
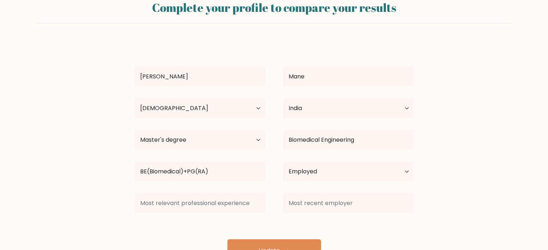
scroll to position [35, 0]
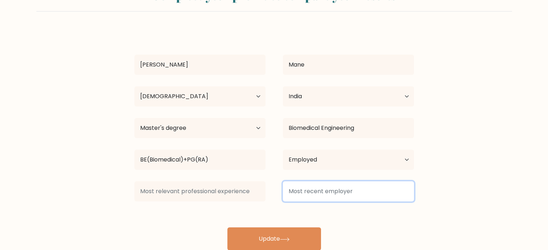
click at [301, 201] on input at bounding box center [348, 191] width 131 height 20
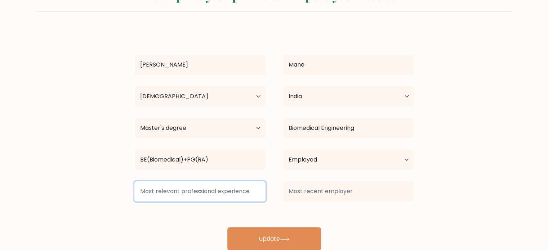
click at [197, 193] on input at bounding box center [199, 191] width 131 height 20
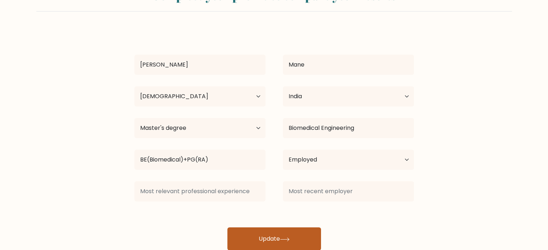
click at [284, 238] on icon at bounding box center [285, 240] width 10 height 4
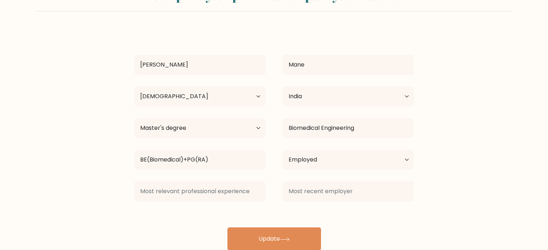
drag, startPoint x: 189, startPoint y: 202, endPoint x: 181, endPoint y: 185, distance: 18.8
click at [181, 185] on div at bounding box center [200, 192] width 148 height 26
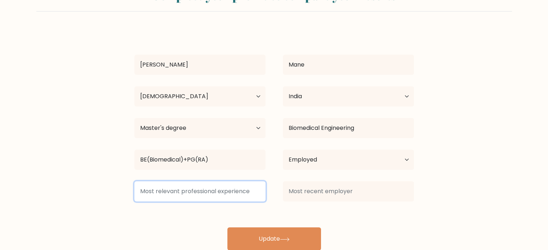
click at [181, 185] on input at bounding box center [199, 191] width 131 height 20
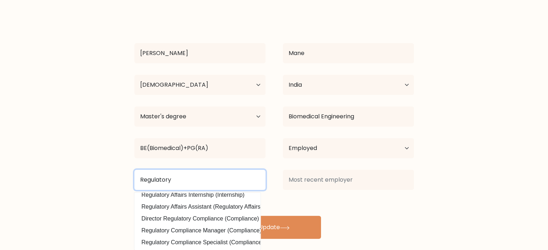
scroll to position [0, 0]
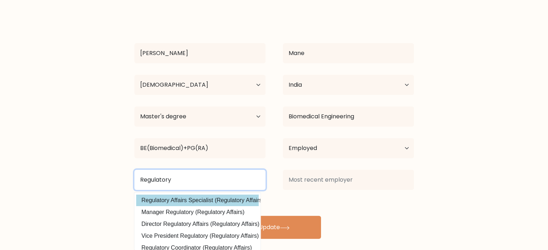
type input "Regulatory"
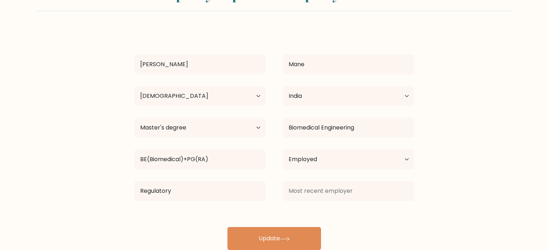
click at [199, 198] on div "Regulatory Regulatory Affairs Specialist (Regulatory Affairs) Manager Regulator…" at bounding box center [200, 191] width 148 height 26
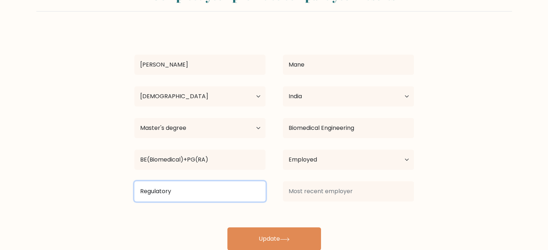
click at [213, 194] on input "Regulatory" at bounding box center [199, 191] width 131 height 20
drag, startPoint x: 211, startPoint y: 194, endPoint x: 131, endPoint y: 192, distance: 79.9
click at [131, 192] on div "Regulatory Regulatory Affairs Specialist (Regulatory Affairs) Manager Regulator…" at bounding box center [200, 192] width 148 height 26
type input "Senior Regulatory Affairs Executive"
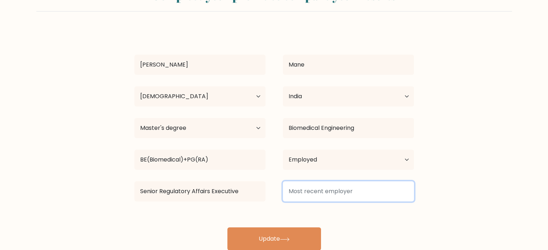
click at [360, 192] on input at bounding box center [348, 191] width 131 height 20
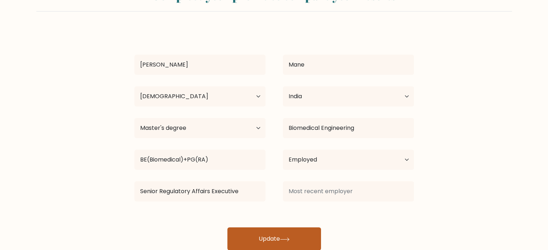
click at [284, 244] on button "Update" at bounding box center [274, 239] width 94 height 23
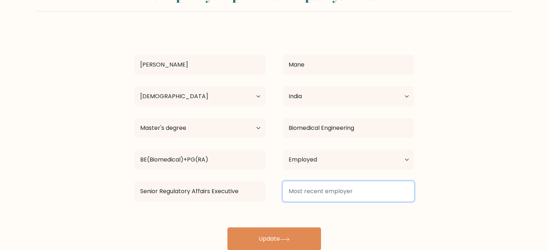
click at [320, 188] on input at bounding box center [348, 191] width 131 height 20
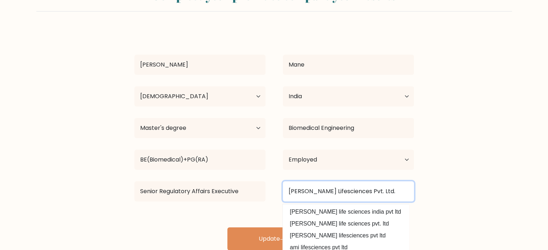
scroll to position [46, 0]
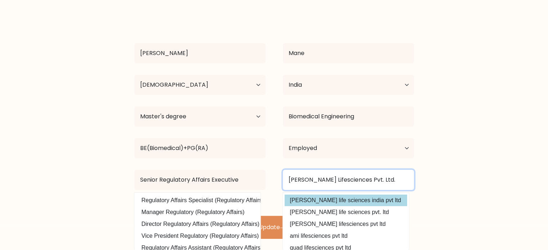
type input "Meril Lifesciences Pvt. Ltd."
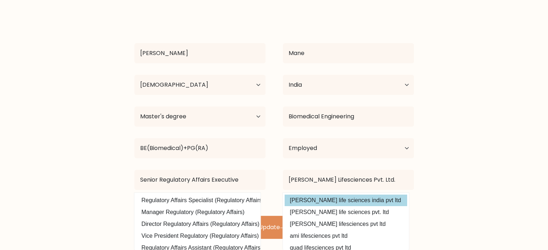
click at [354, 200] on div "Madhura Mane Age Under 18 years old 18-24 years old 25-34 years old 35-44 years…" at bounding box center [274, 128] width 288 height 222
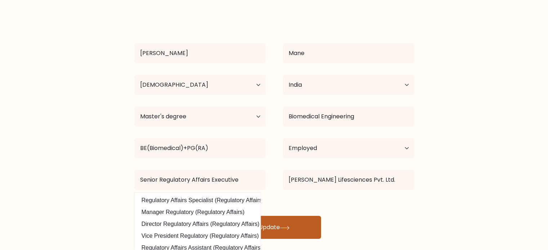
click at [310, 225] on button "Update" at bounding box center [274, 227] width 94 height 23
